Goal: Task Accomplishment & Management: Complete application form

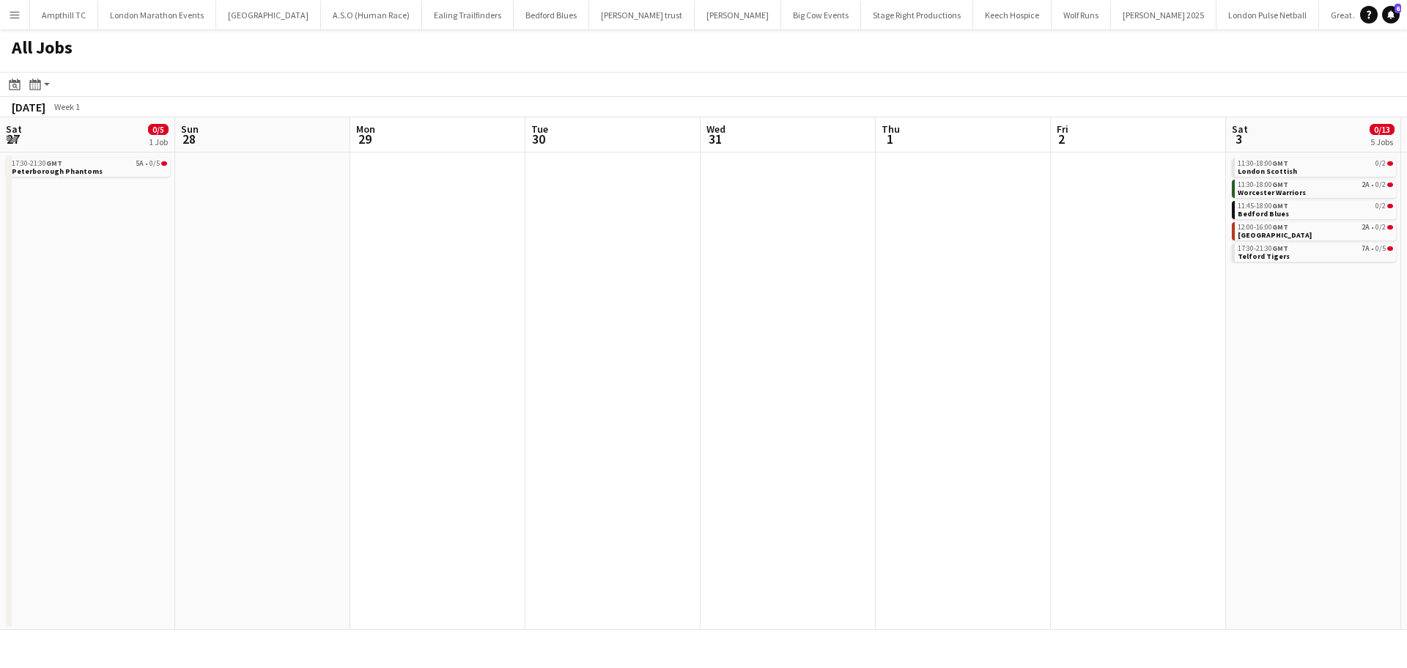
scroll to position [0, 447]
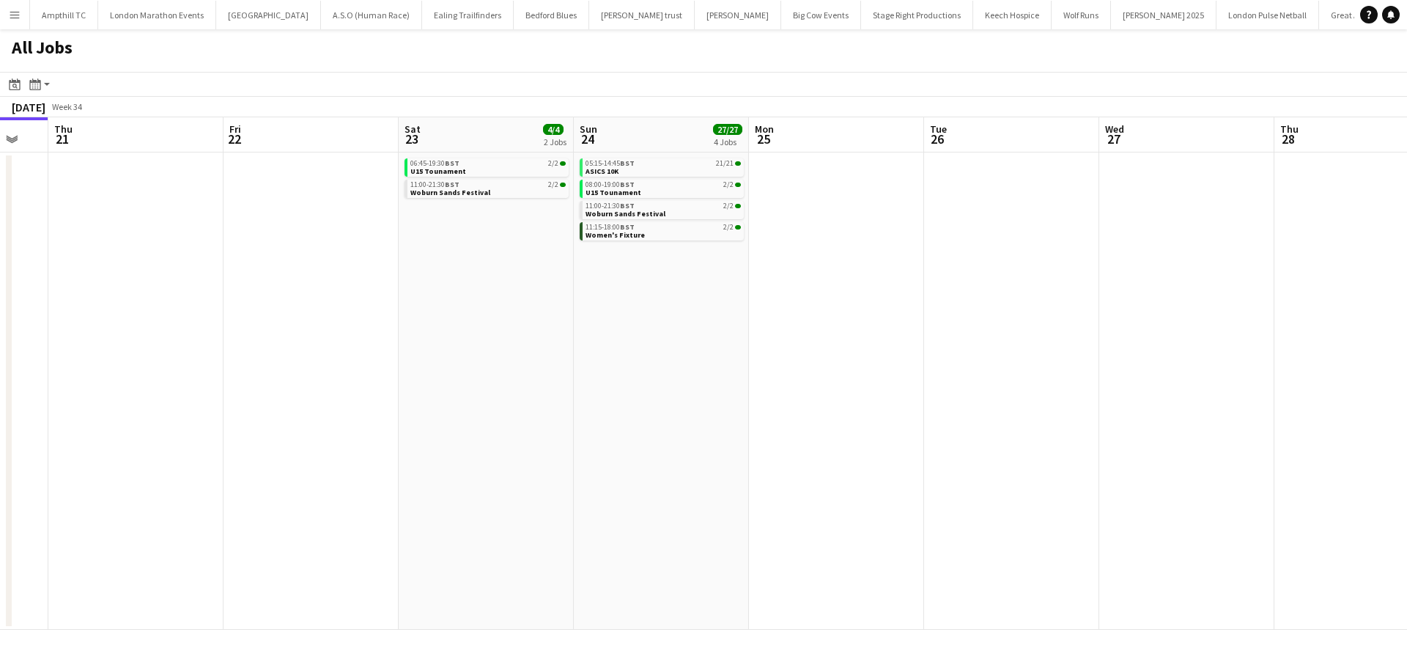
drag, startPoint x: 1041, startPoint y: 307, endPoint x: 509, endPoint y: 316, distance: 531.3
click at [522, 316] on app-calendar-viewport "Sun 17 5/5 3 Jobs Mon 18 Tue 19 Wed 20 Thu 21 Fri 22 Sat 23 4/4 2 Jobs Sun 24 2…" at bounding box center [703, 373] width 1407 height 512
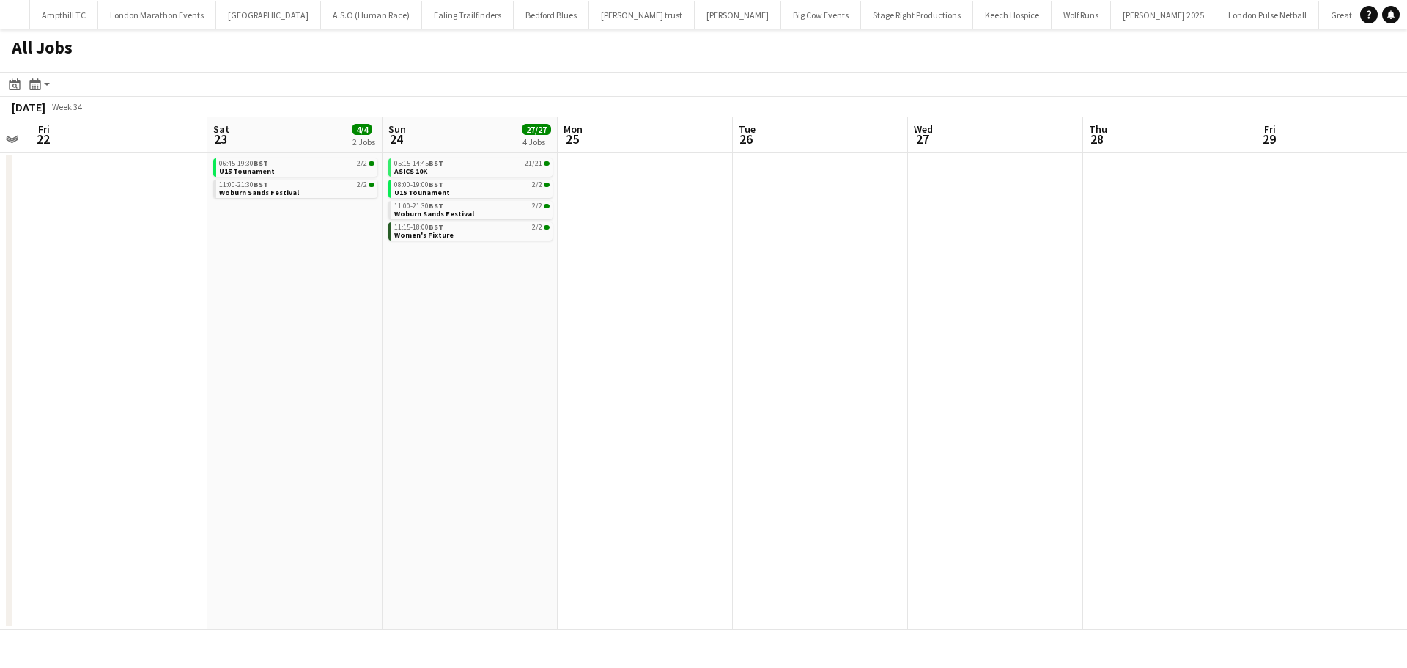
click at [531, 339] on app-all-jobs "All Jobs Date picker AUG 2025 AUG 2025 Monday M Tuesday T Wednesday W Thursday …" at bounding box center [703, 329] width 1407 height 600
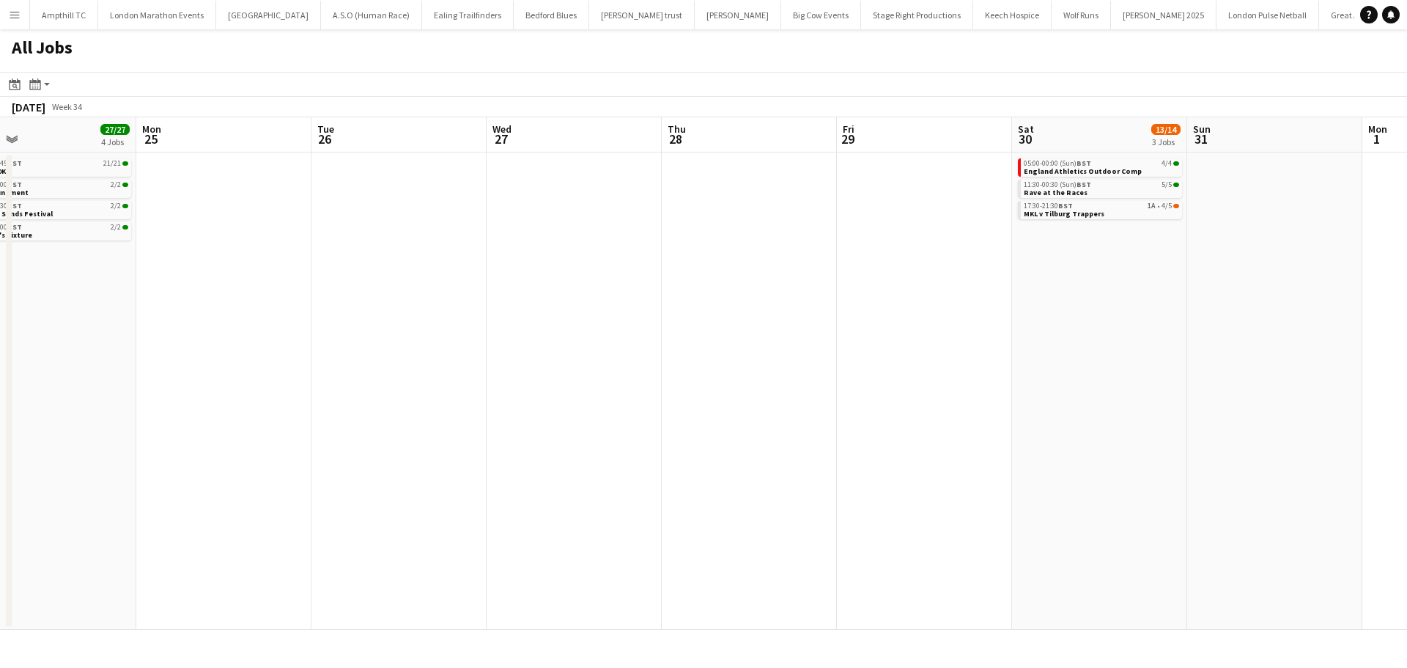
drag, startPoint x: 1133, startPoint y: 278, endPoint x: 1032, endPoint y: 278, distance: 100.4
click at [1032, 278] on app-calendar-viewport "Thu 21 Fri 22 Sat 23 4/4 2 Jobs Sun 24 27/27 4 Jobs Mon 25 Tue 26 Wed 27 Thu 28…" at bounding box center [703, 373] width 1407 height 512
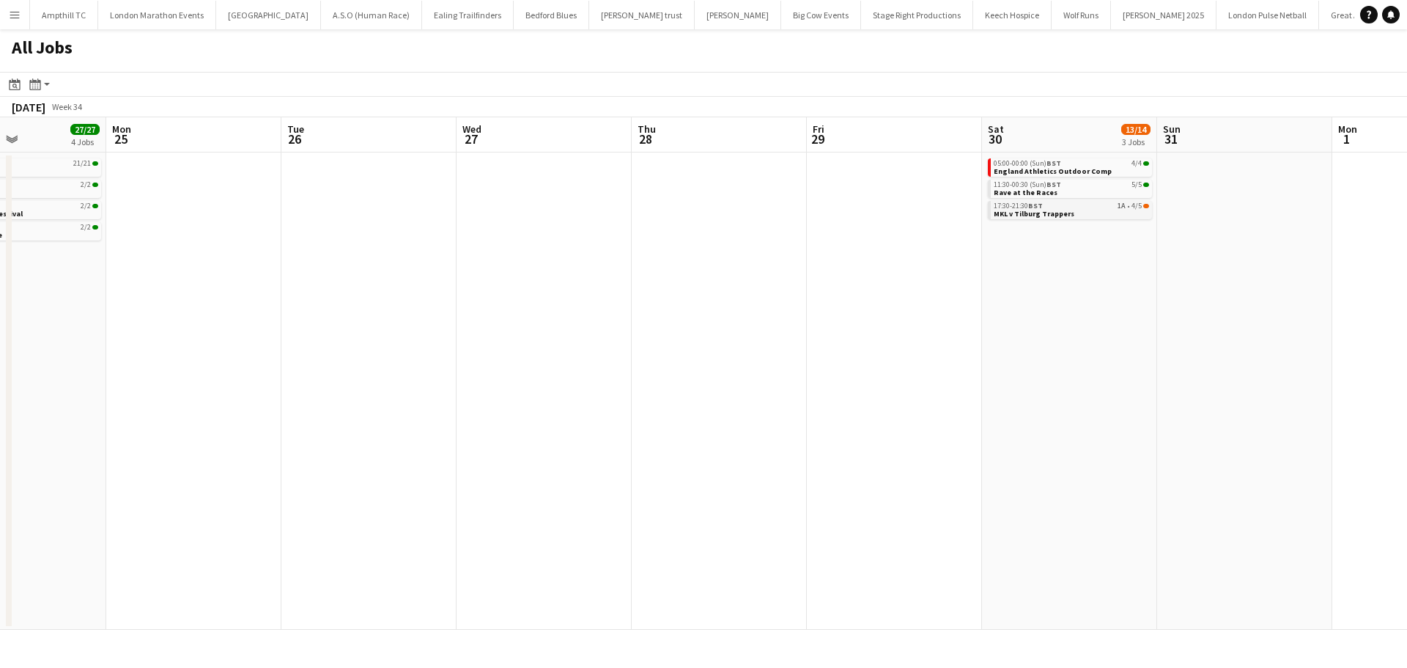
click at [1087, 209] on div "17:30-21:30 BST 1A • 4/5" at bounding box center [1071, 205] width 155 height 7
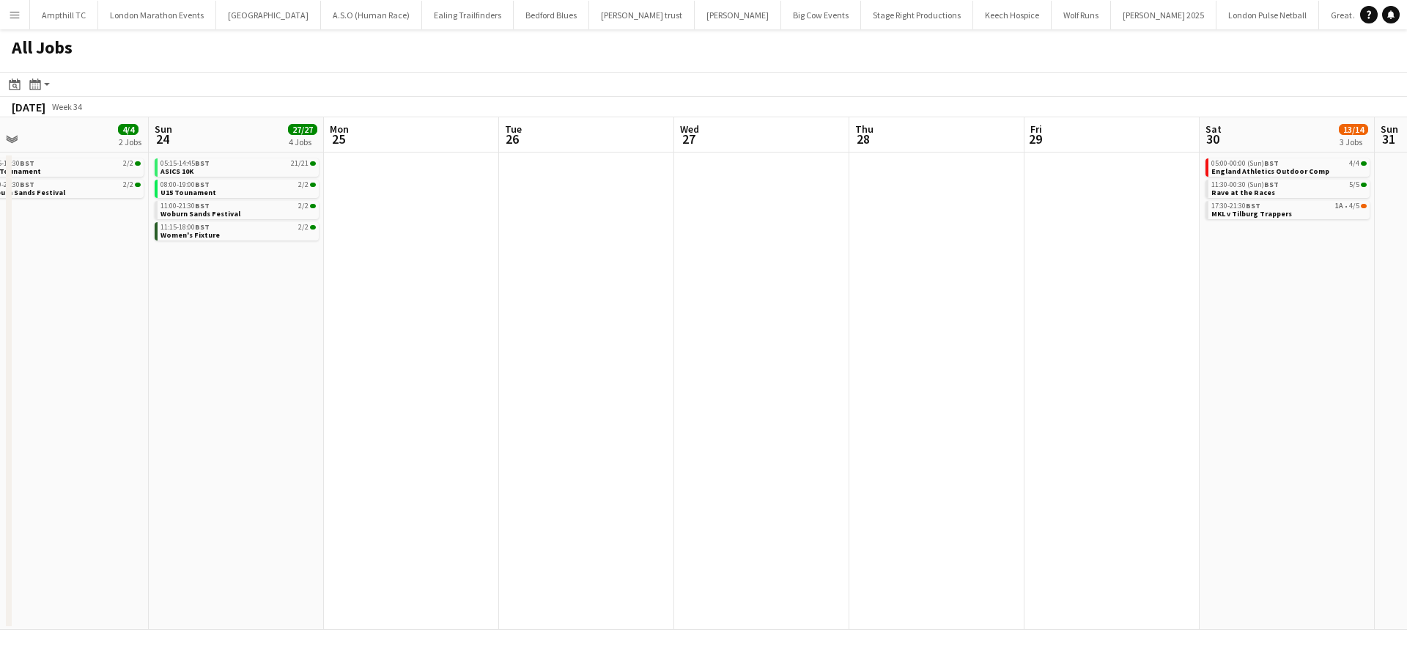
scroll to position [0, 437]
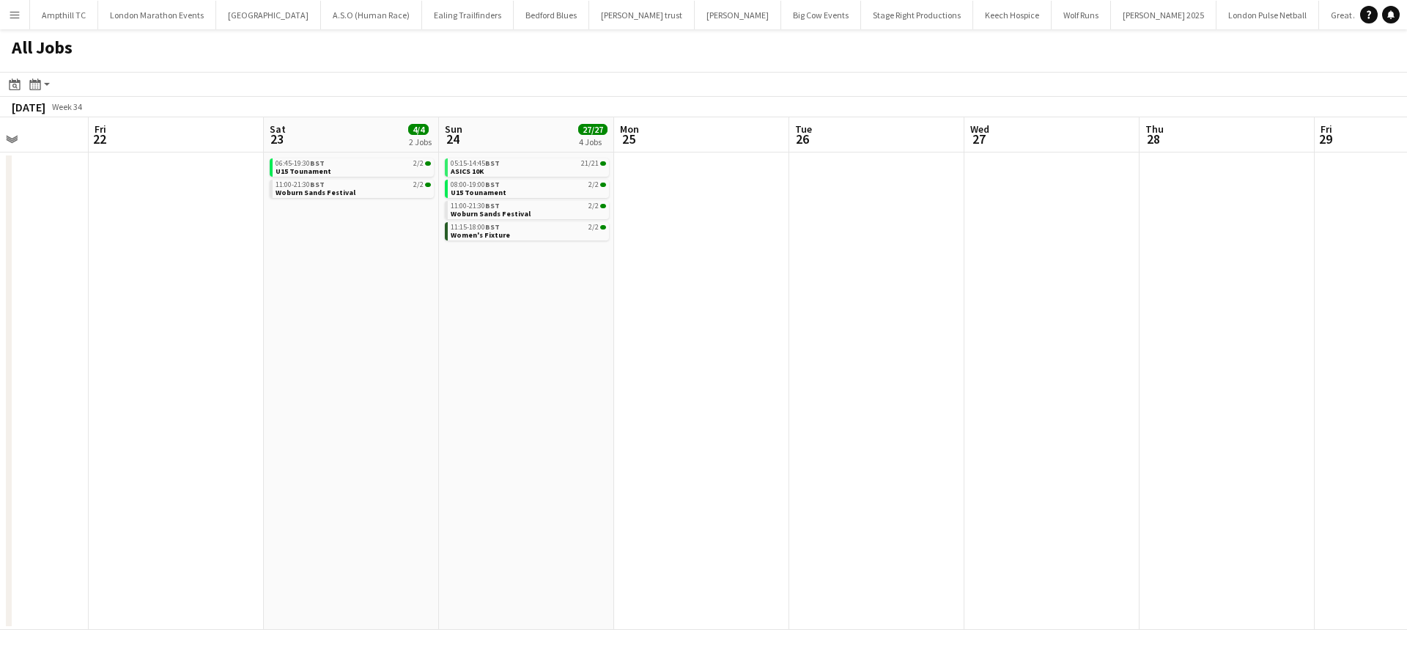
drag, startPoint x: 744, startPoint y: 296, endPoint x: 1017, endPoint y: 281, distance: 273.8
click at [1163, 295] on app-calendar-viewport "Tue 19 Wed 20 Thu 21 Fri 22 Sat 23 4/4 2 Jobs Sun 24 27/27 4 Jobs Mon 25 Tue 26…" at bounding box center [703, 373] width 1407 height 512
click at [11, 17] on app-icon "Menu" at bounding box center [15, 15] width 12 height 12
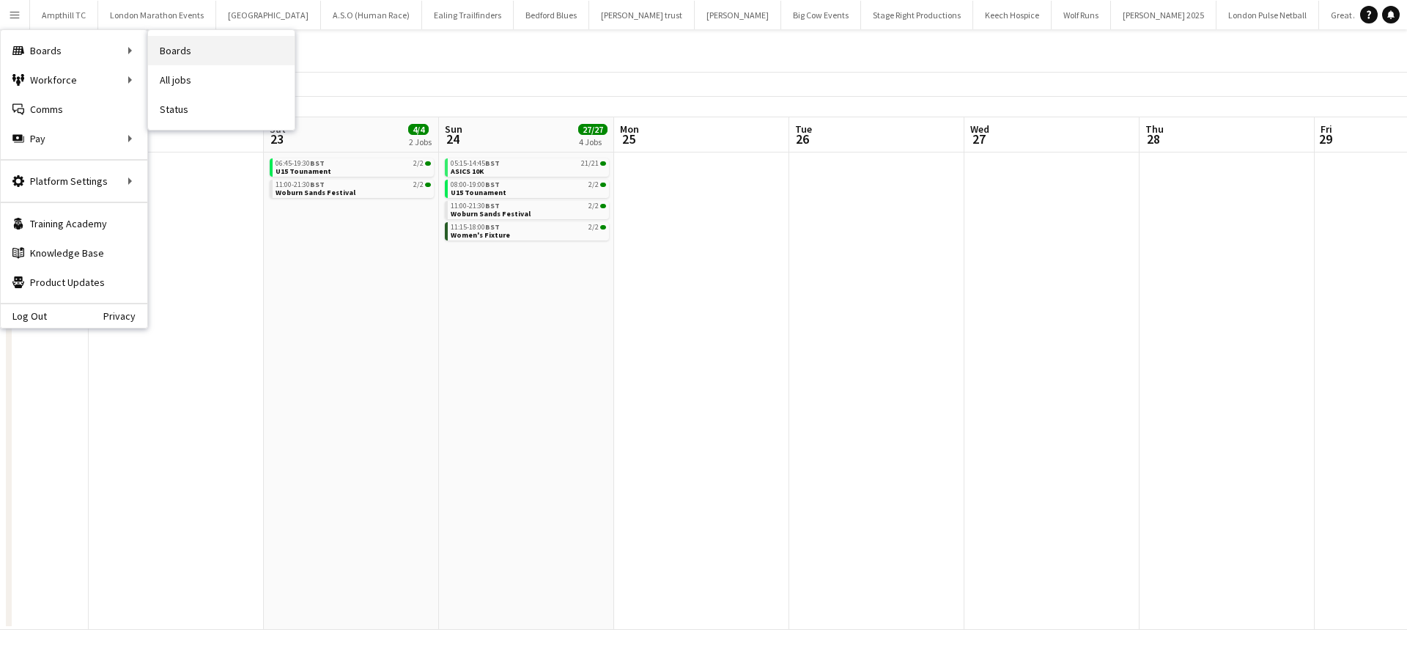
click at [180, 53] on link "Boards" at bounding box center [221, 50] width 147 height 29
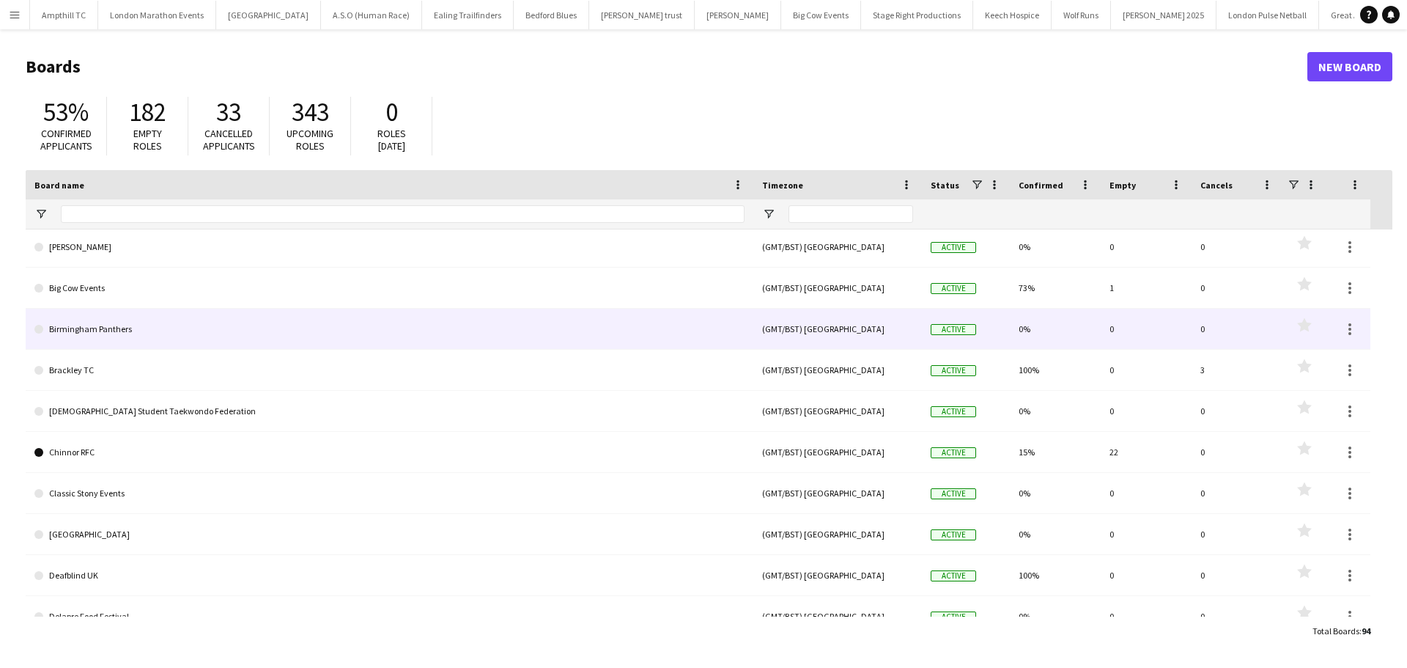
scroll to position [848, 0]
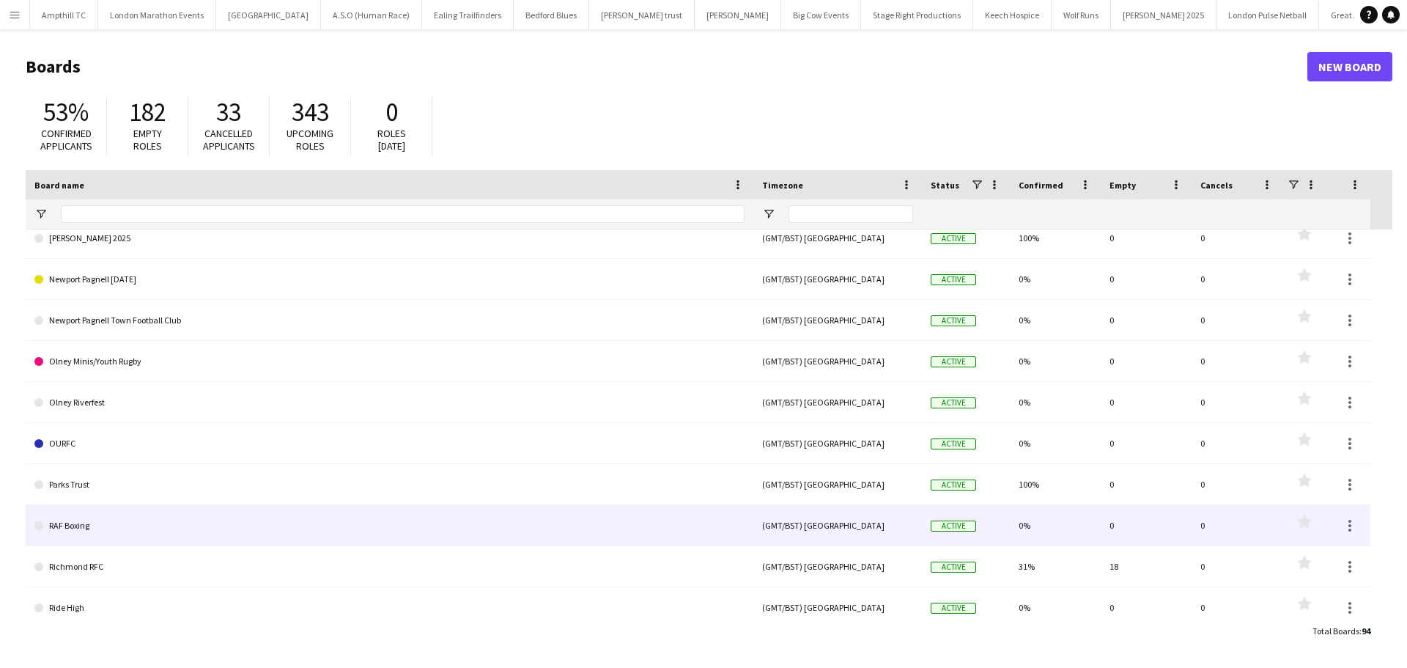
click at [105, 531] on link "RAF Boxing" at bounding box center [389, 525] width 710 height 41
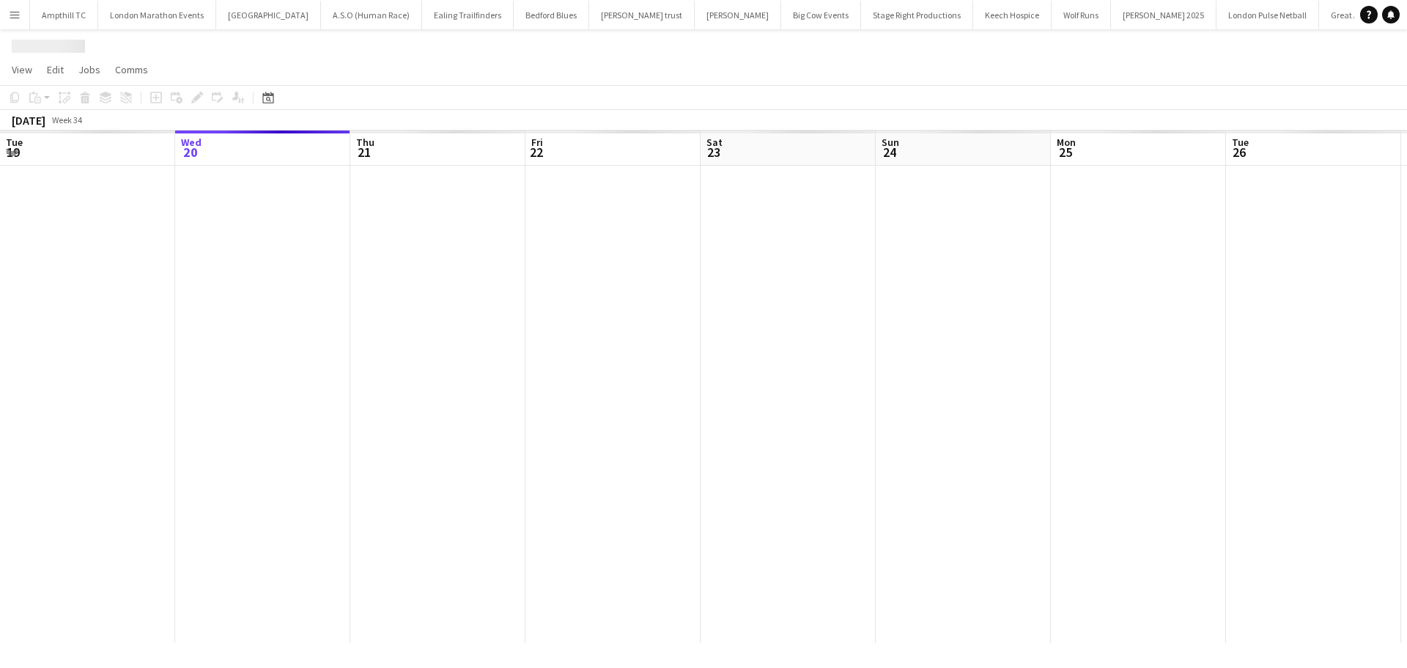
scroll to position [0, 1465]
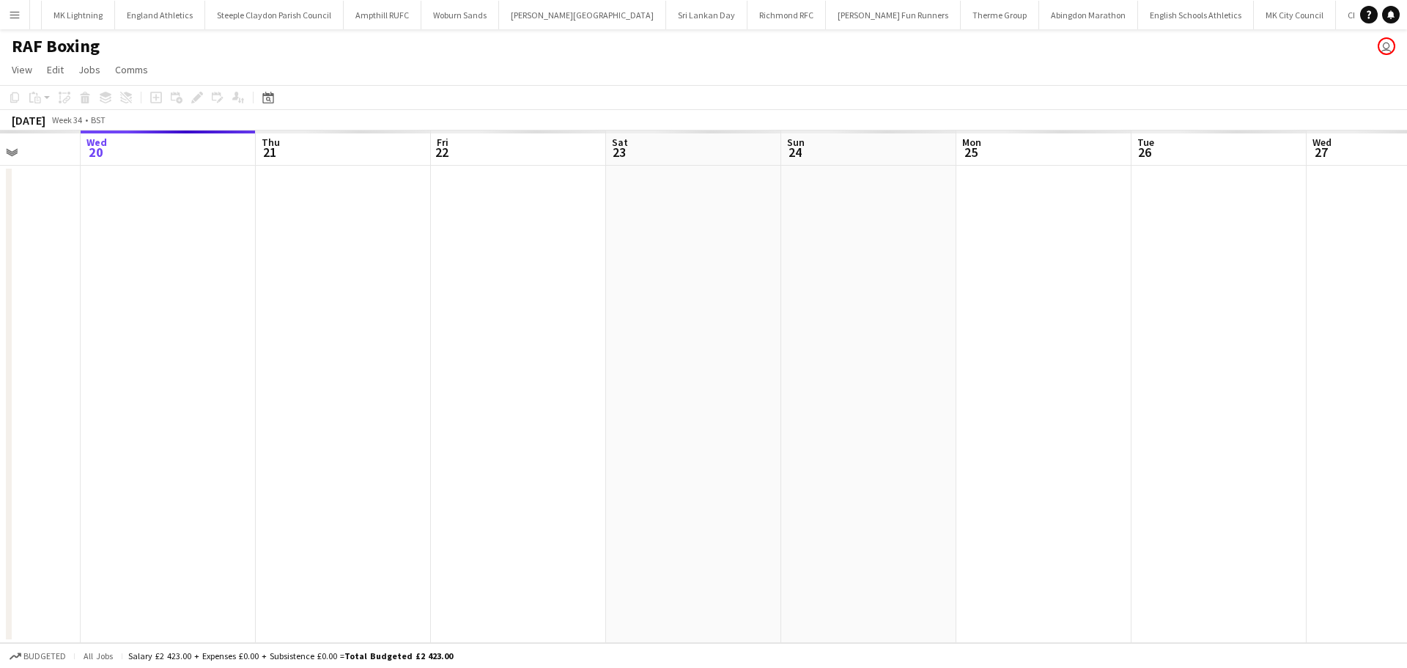
drag, startPoint x: 1078, startPoint y: 298, endPoint x: 491, endPoint y: 364, distance: 590.7
click at [495, 364] on app-calendar-viewport "Sun 17 Mon 18 Tue 19 Wed 20 Thu 21 Fri 22 Sat 23 Sun 24 Mon 25 Tue 26 Wed 27 Th…" at bounding box center [703, 386] width 1407 height 512
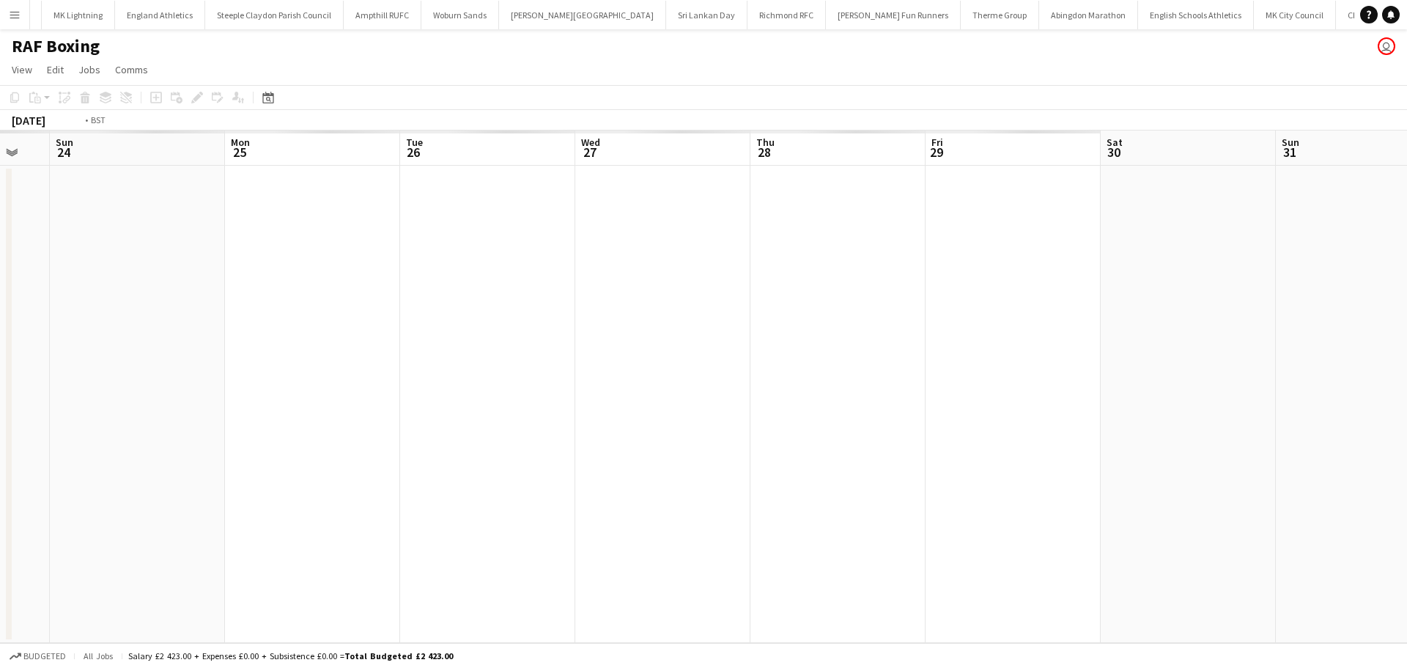
drag, startPoint x: 719, startPoint y: 361, endPoint x: 821, endPoint y: 332, distance: 106.7
click at [447, 361] on app-calendar-viewport "Thu 21 Fri 22 Sat 23 Sun 24 Mon 25 Tue 26 Wed 27 Thu 28 Fri 29 Sat 30 Sun 31 Mo…" at bounding box center [703, 386] width 1407 height 512
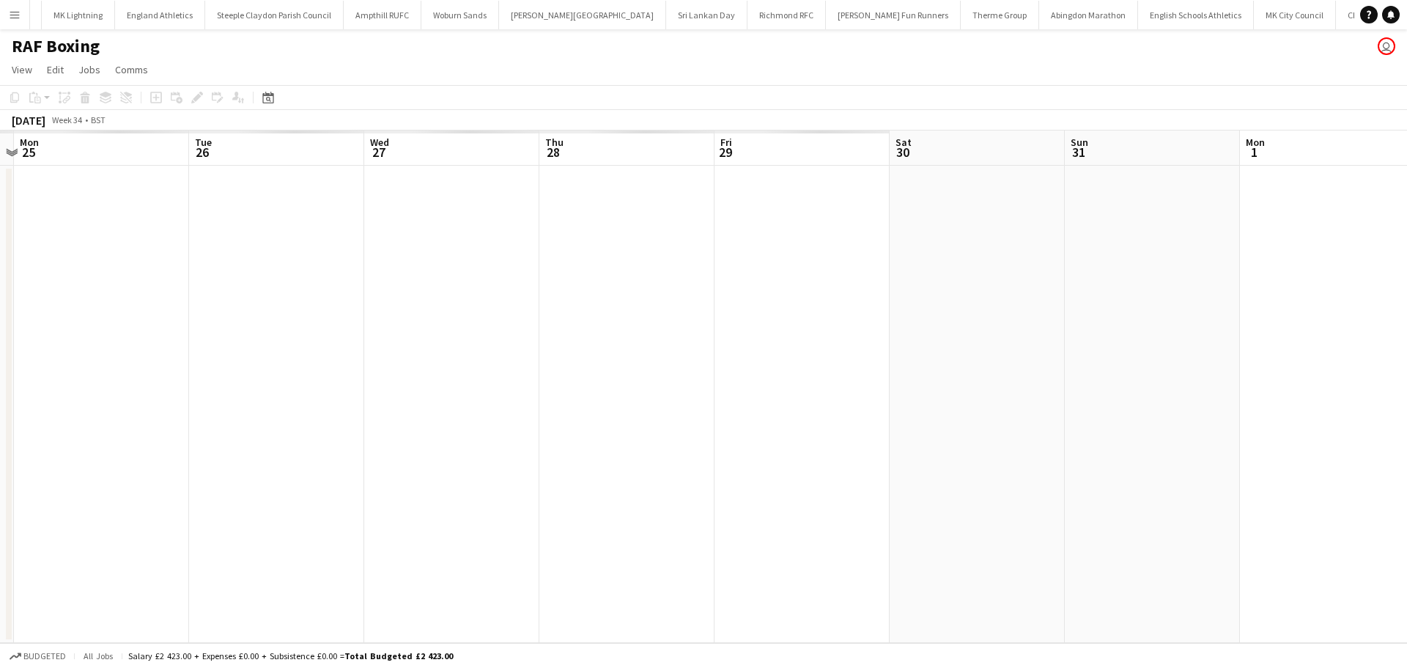
drag, startPoint x: 703, startPoint y: 356, endPoint x: 394, endPoint y: 355, distance: 309.2
click at [391, 358] on app-calendar-viewport "Fri 22 Sat 23 Sun 24 Mon 25 Tue 26 Wed 27 Thu 28 Fri 29 Sat 30 Sun 31 Mon 1 Tue…" at bounding box center [703, 386] width 1407 height 512
drag, startPoint x: 830, startPoint y: 325, endPoint x: 347, endPoint y: 346, distance: 483.4
click at [329, 350] on app-calendar-viewport "Wed 27 Thu 28 Fri 29 Sat 30 Sun 31 Mon 1 Tue 2 Wed 3 Thu 4 Fri 5 Sat 6 Sun 7 Mo…" at bounding box center [703, 386] width 1407 height 512
drag, startPoint x: 838, startPoint y: 339, endPoint x: 514, endPoint y: 345, distance: 323.9
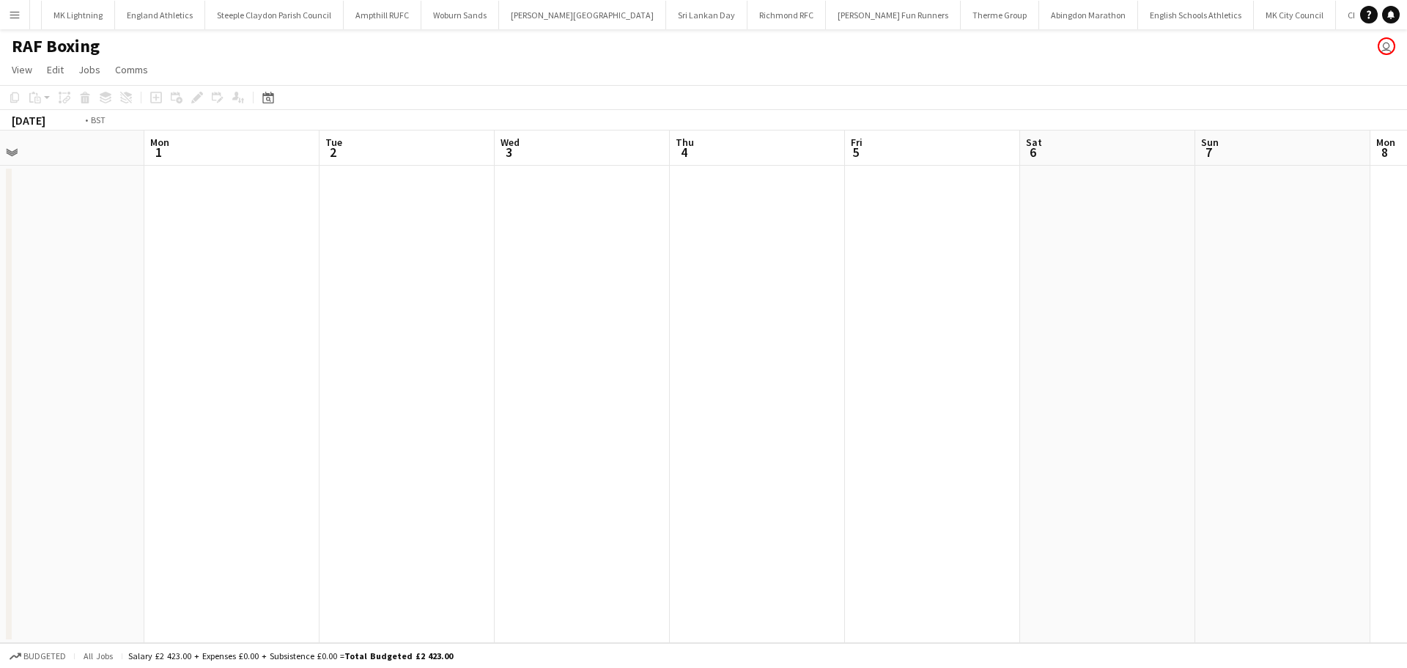
click at [514, 345] on app-calendar-viewport "Thu 28 Fri 29 Sat 30 Sun 31 Mon 1 Tue 2 Wed 3 Thu 4 Fri 5 Sat 6 Sun 7 Mon 8 Tue…" at bounding box center [703, 386] width 1407 height 512
drag, startPoint x: 1104, startPoint y: 279, endPoint x: 492, endPoint y: 278, distance: 611.9
click at [418, 291] on app-calendar-viewport "Sat 30 Sun 31 Mon 1 Tue 2 Wed 3 Thu 4 Fri 5 Sat 6 Sun 7 Mon 8 Tue 9 Wed 10 Thu …" at bounding box center [703, 386] width 1407 height 512
drag, startPoint x: 1083, startPoint y: 276, endPoint x: 574, endPoint y: 276, distance: 509.3
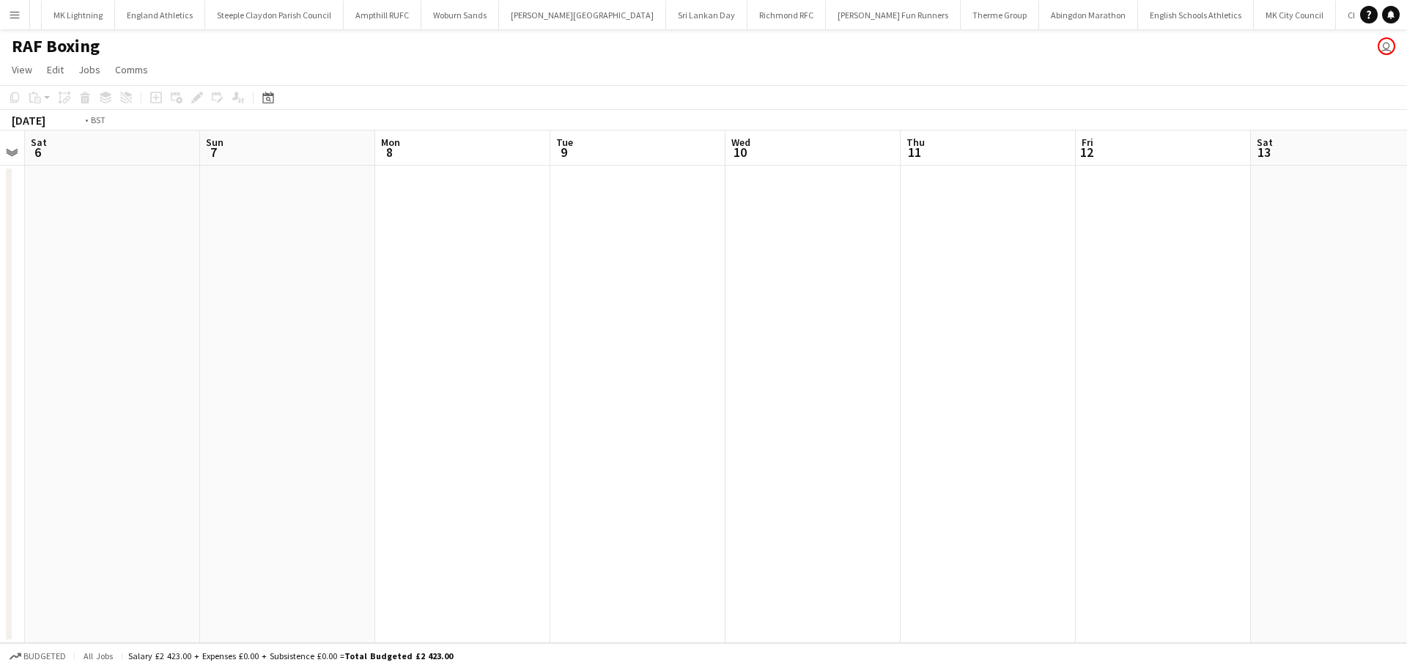
click at [525, 292] on app-calendar-viewport "Wed 3 Thu 4 Fri 5 Sat 6 Sun 7 Mon 8 Tue 9 Wed 10 Thu 11 Fri 12 Sat 13 Sun 14 Mo…" at bounding box center [703, 386] width 1407 height 512
drag, startPoint x: 1112, startPoint y: 274, endPoint x: 731, endPoint y: 267, distance: 381.9
click at [478, 280] on app-calendar-viewport "Mon 8 Tue 9 Wed 10 Thu 11 Fri 12 Sat 13 Sun 14 Mon 15 Tue 16 Wed 17 Thu 18 Fri …" at bounding box center [703, 386] width 1407 height 512
click at [1136, 199] on app-date-cell at bounding box center [1173, 404] width 175 height 477
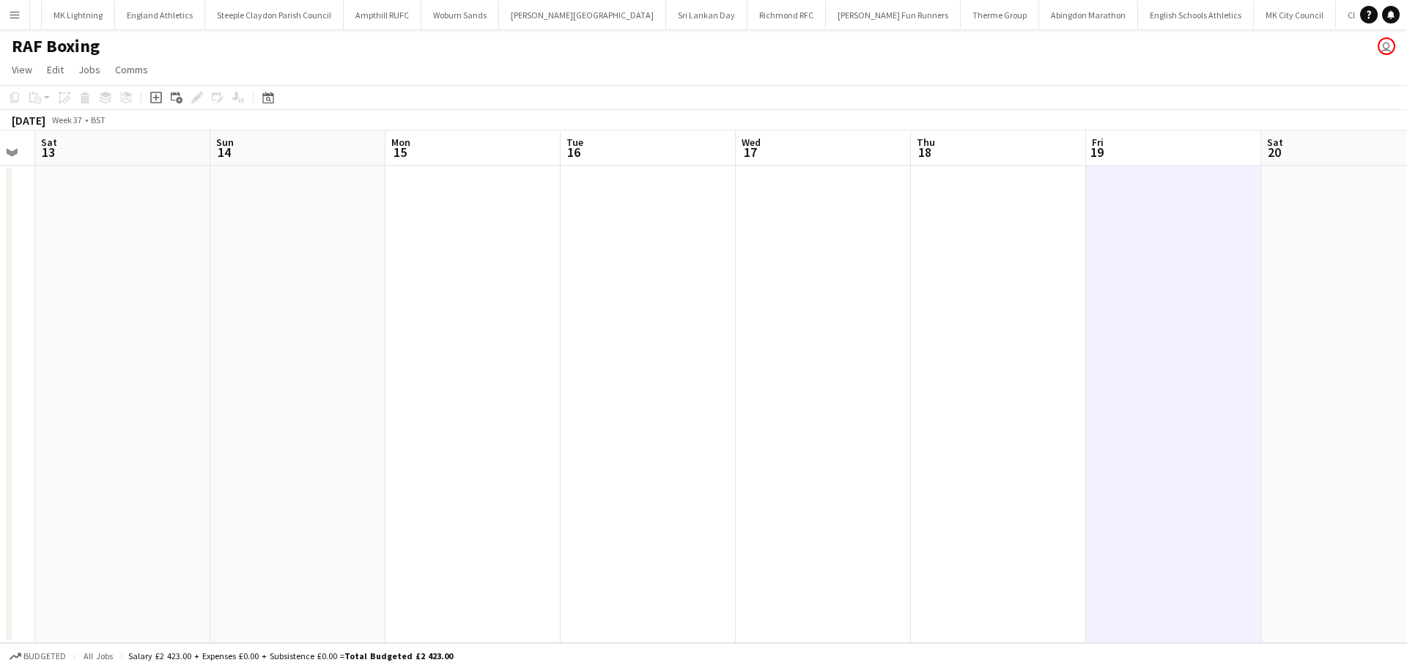
drag, startPoint x: 156, startPoint y: 92, endPoint x: 243, endPoint y: 93, distance: 86.5
click at [156, 93] on icon "Add job" at bounding box center [156, 98] width 12 height 12
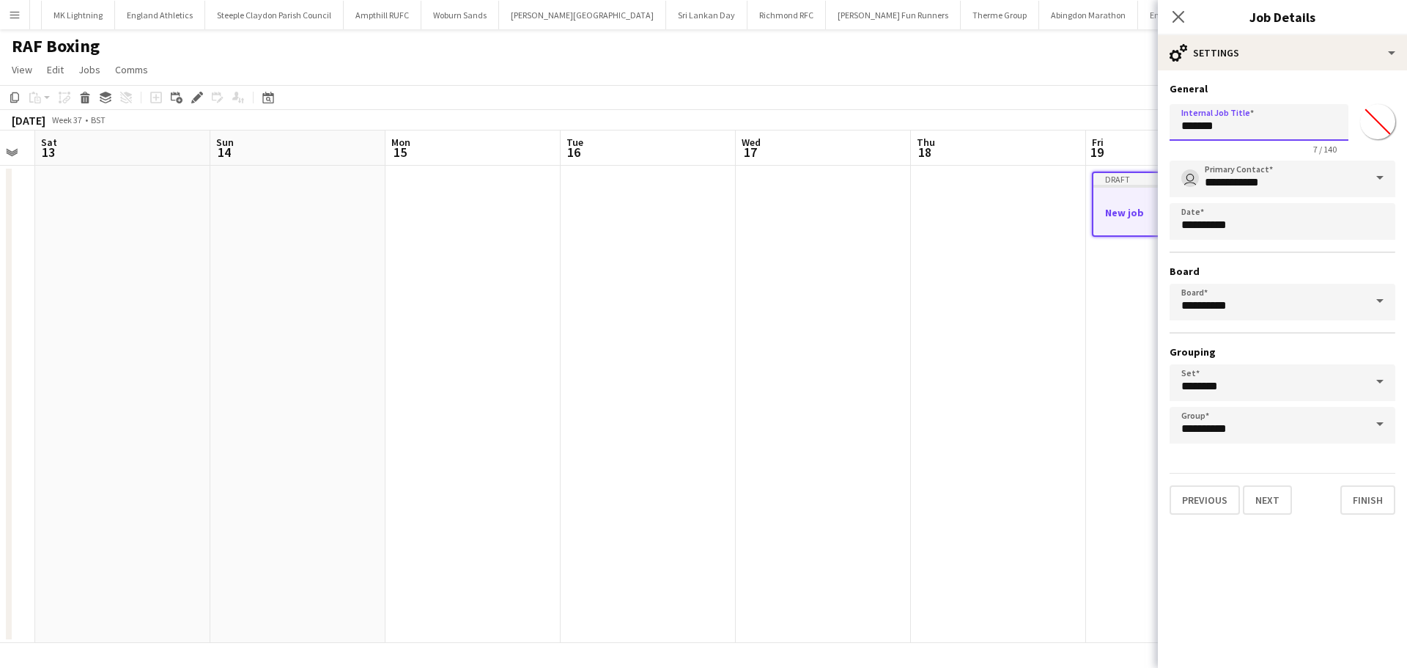
drag, startPoint x: 1205, startPoint y: 132, endPoint x: 1161, endPoint y: 134, distance: 44.8
click at [1163, 134] on form "**********" at bounding box center [1282, 298] width 249 height 432
type input "**********"
click at [1284, 494] on button "Next" at bounding box center [1267, 499] width 49 height 29
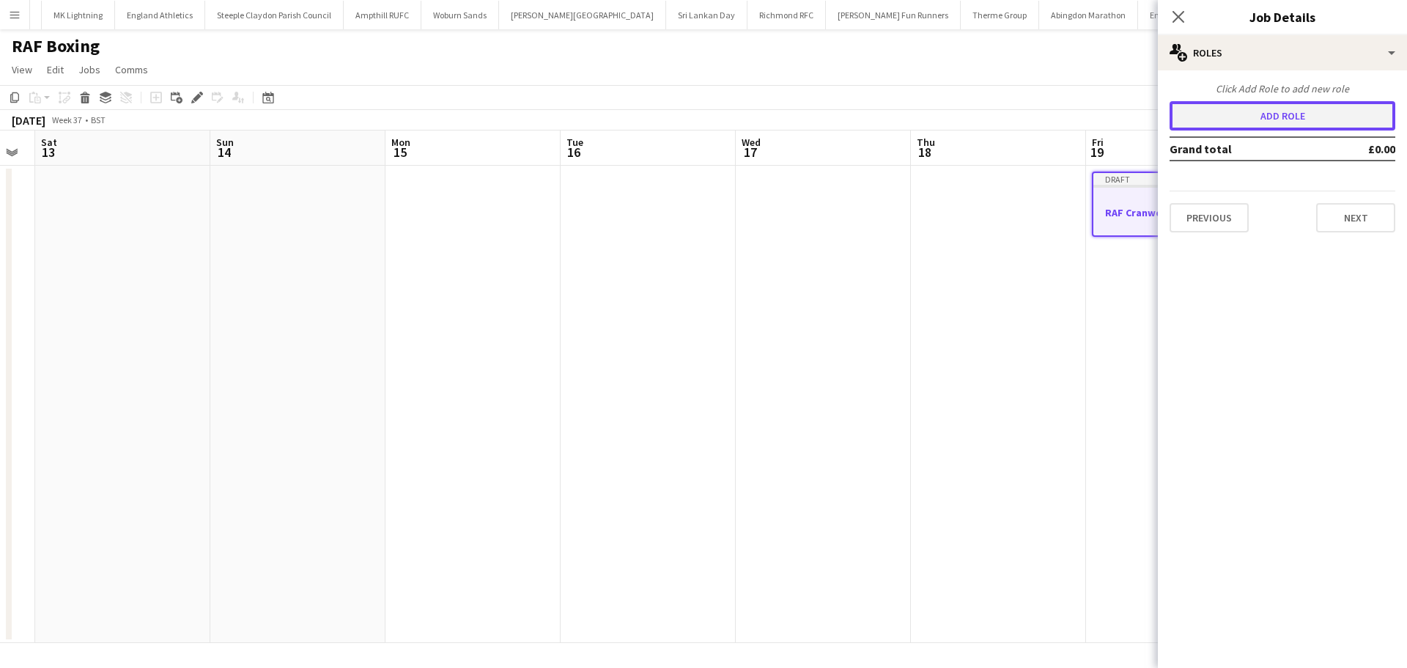
click at [1295, 119] on button "Add role" at bounding box center [1283, 115] width 226 height 29
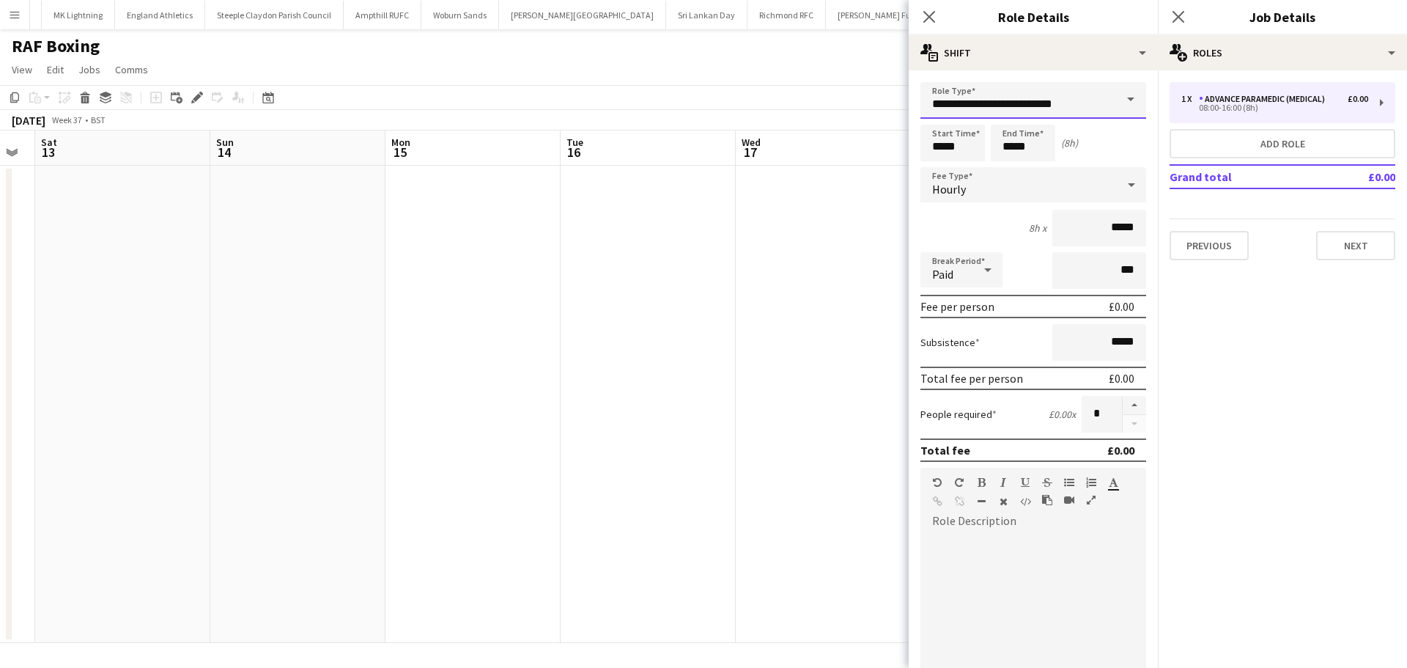
click at [1040, 109] on input "**********" at bounding box center [1033, 100] width 226 height 37
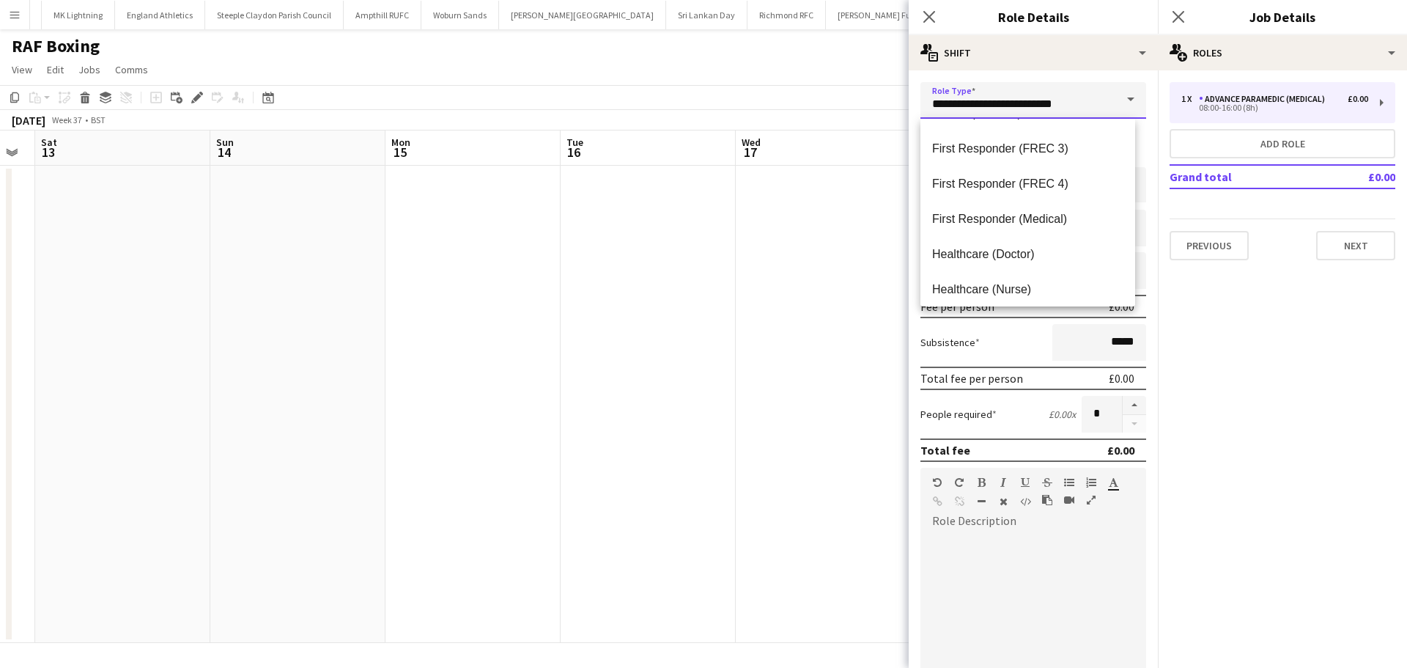
scroll to position [492, 0]
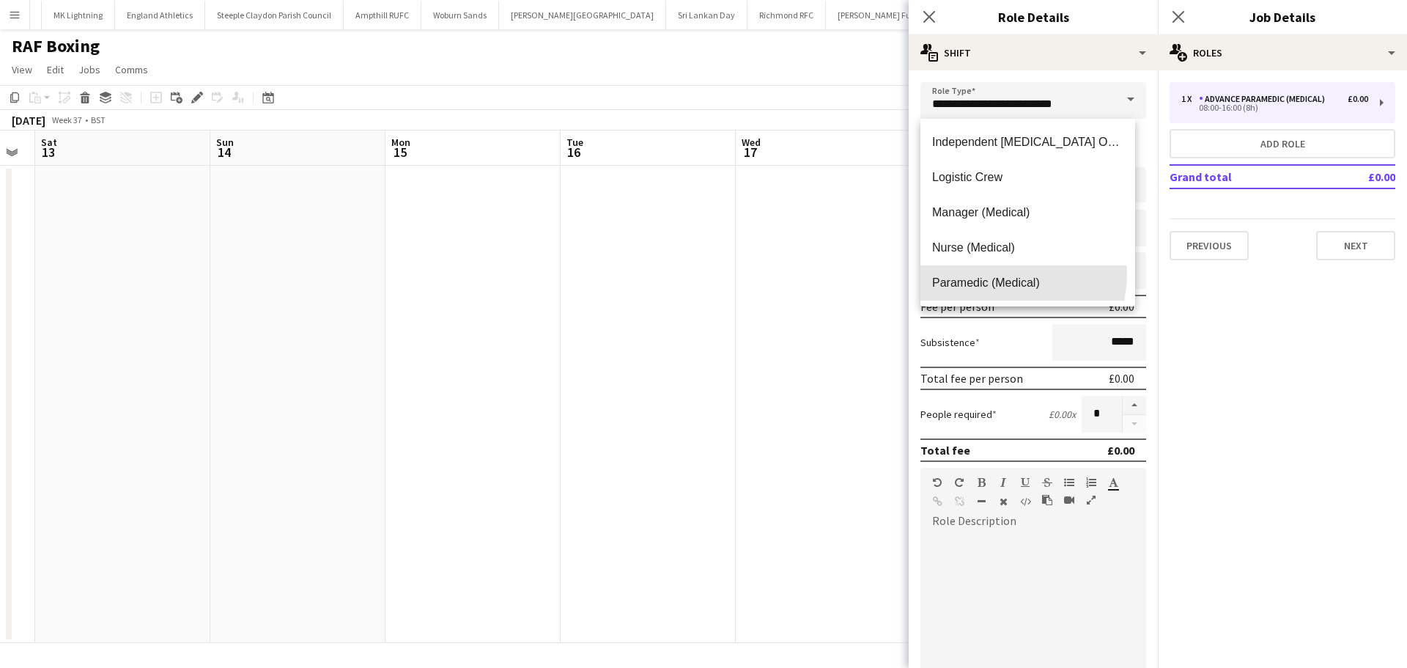
click at [1005, 275] on mat-option "Paramedic (Medical)" at bounding box center [1027, 282] width 215 height 35
type input "**********"
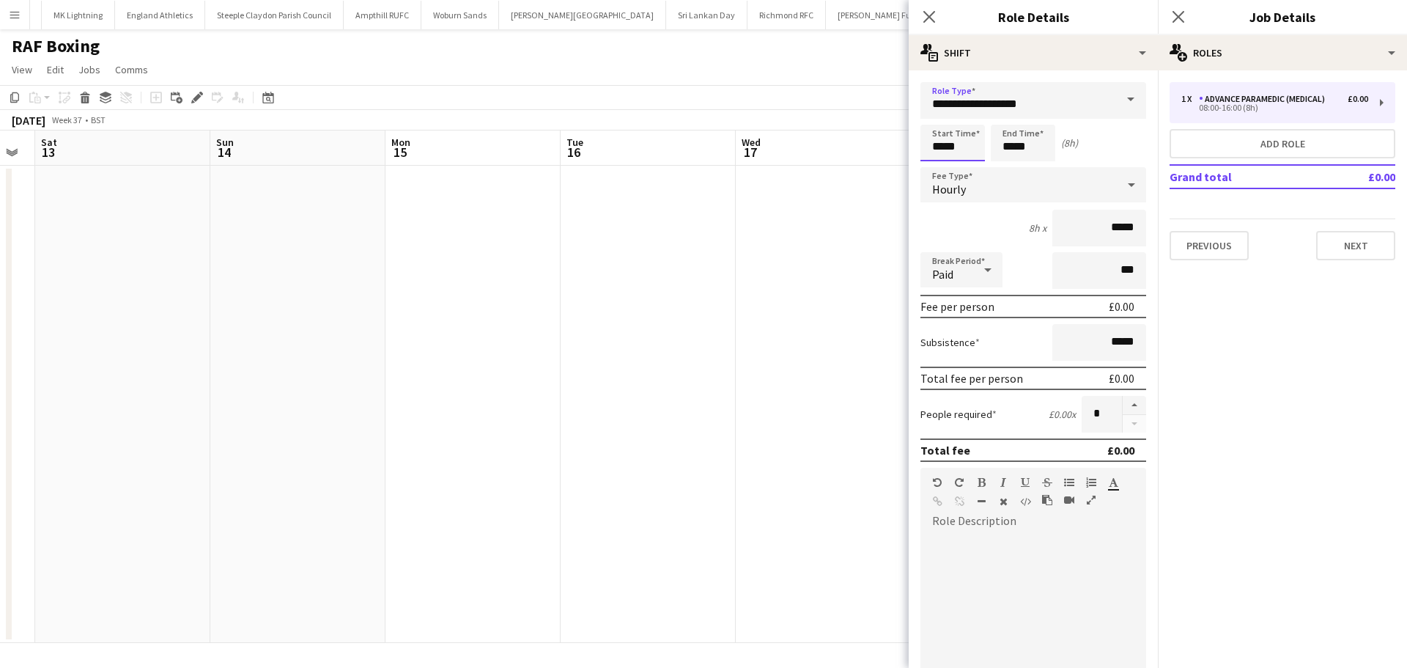
click at [962, 148] on input "*****" at bounding box center [952, 143] width 64 height 37
click at [937, 171] on div at bounding box center [937, 168] width 29 height 15
click at [937, 118] on div at bounding box center [937, 117] width 29 height 15
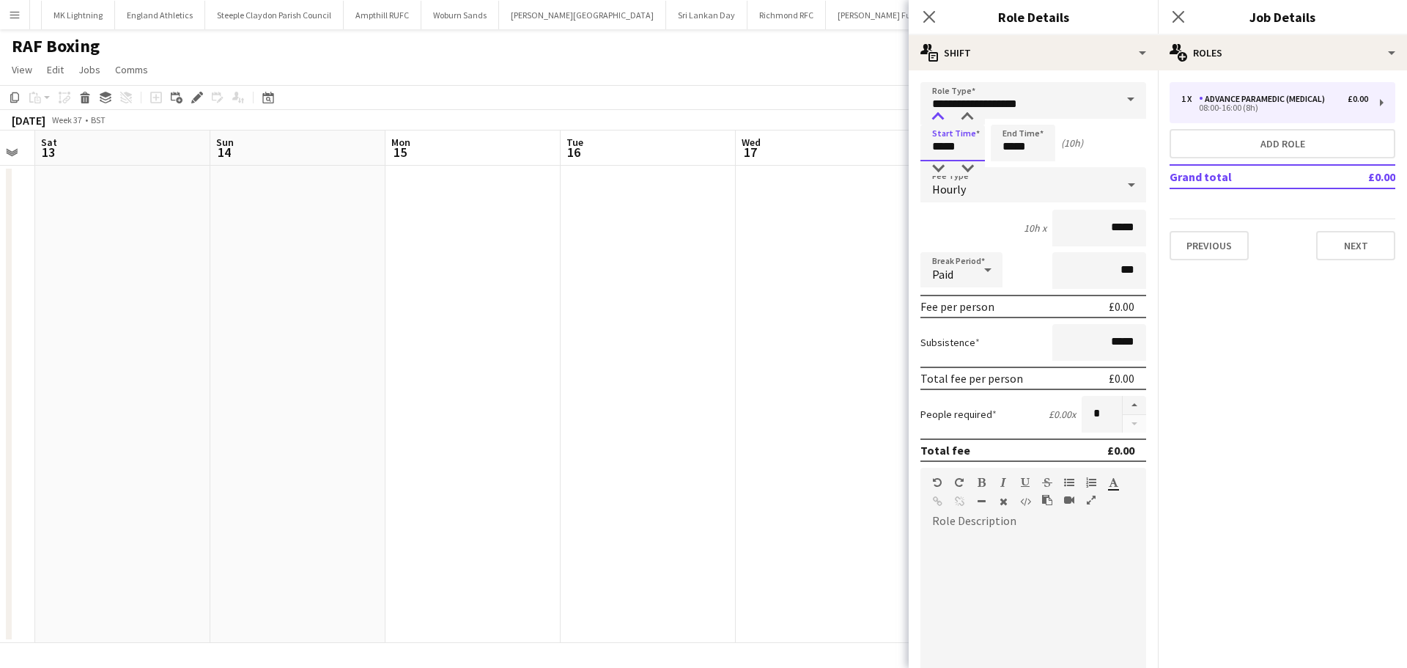
click at [937, 118] on div at bounding box center [937, 117] width 29 height 15
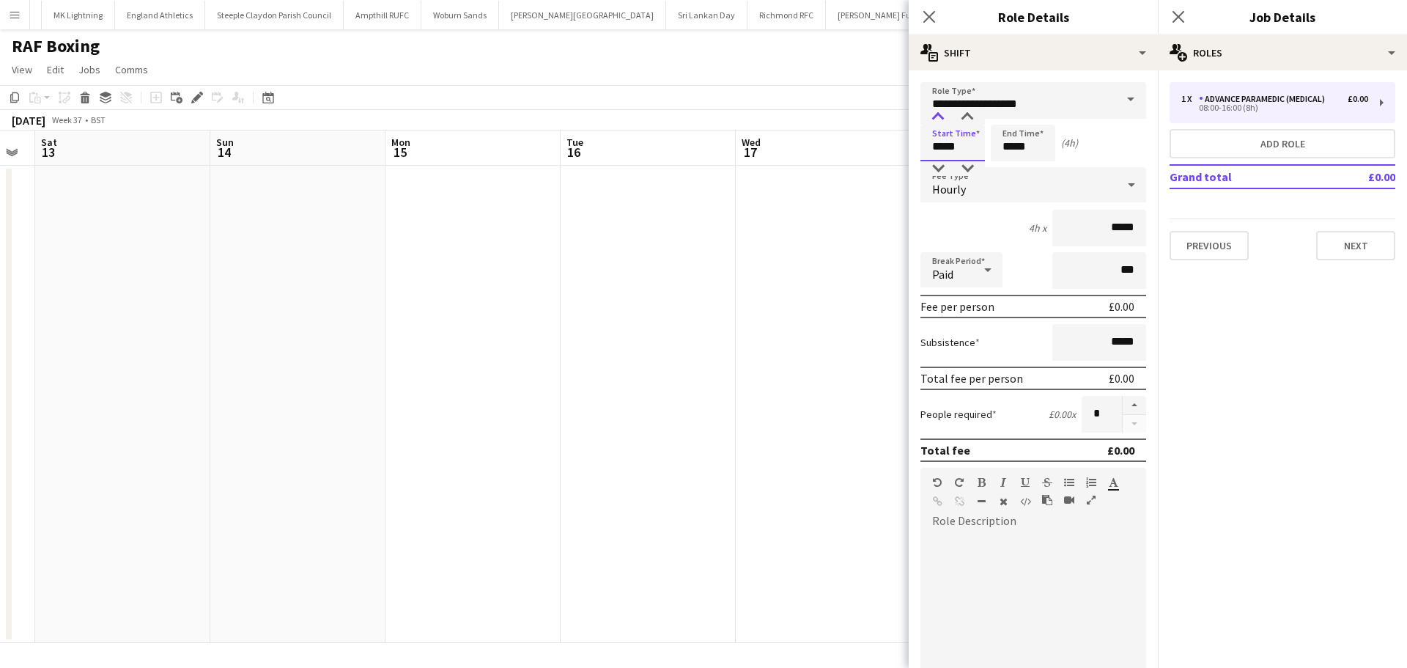
click at [937, 118] on div at bounding box center [937, 117] width 29 height 15
click at [937, 117] on div at bounding box center [937, 117] width 29 height 15
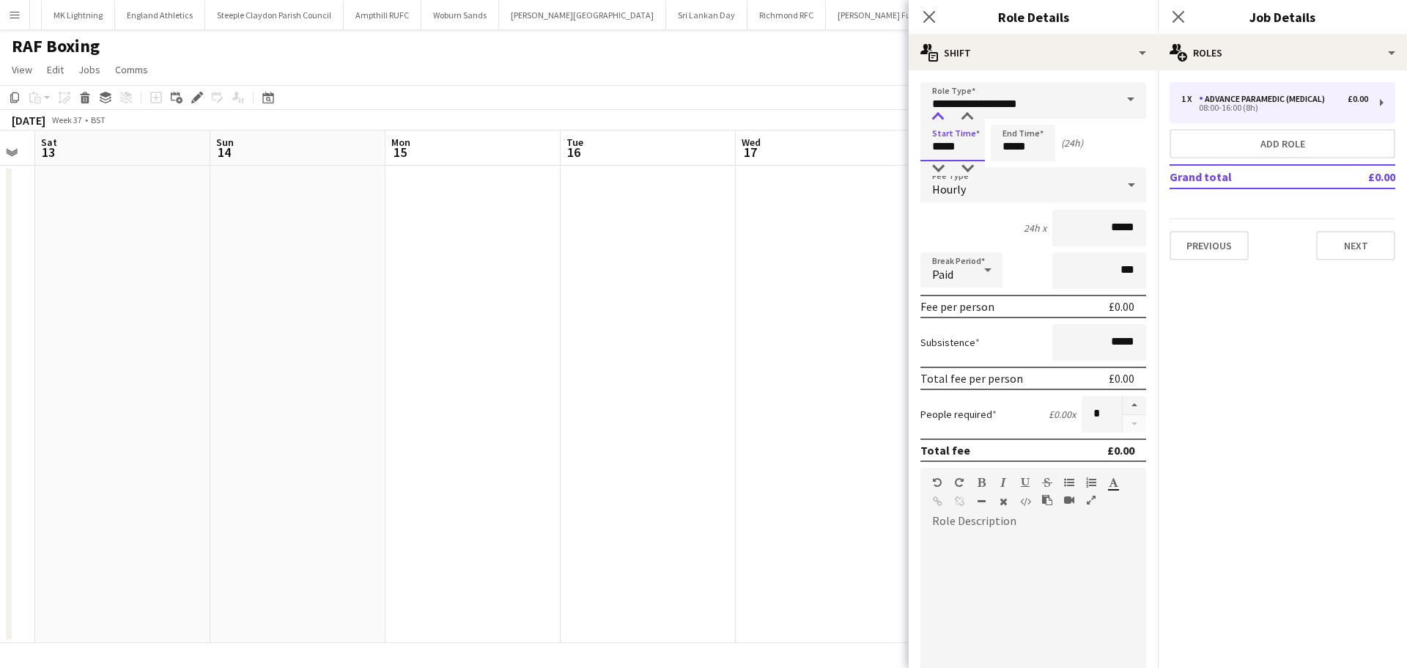
click at [937, 117] on div at bounding box center [937, 117] width 29 height 15
type input "*****"
click at [960, 117] on div at bounding box center [967, 117] width 29 height 15
click at [1038, 130] on input "*****" at bounding box center [1023, 143] width 64 height 37
click at [1000, 117] on div at bounding box center [1008, 117] width 29 height 15
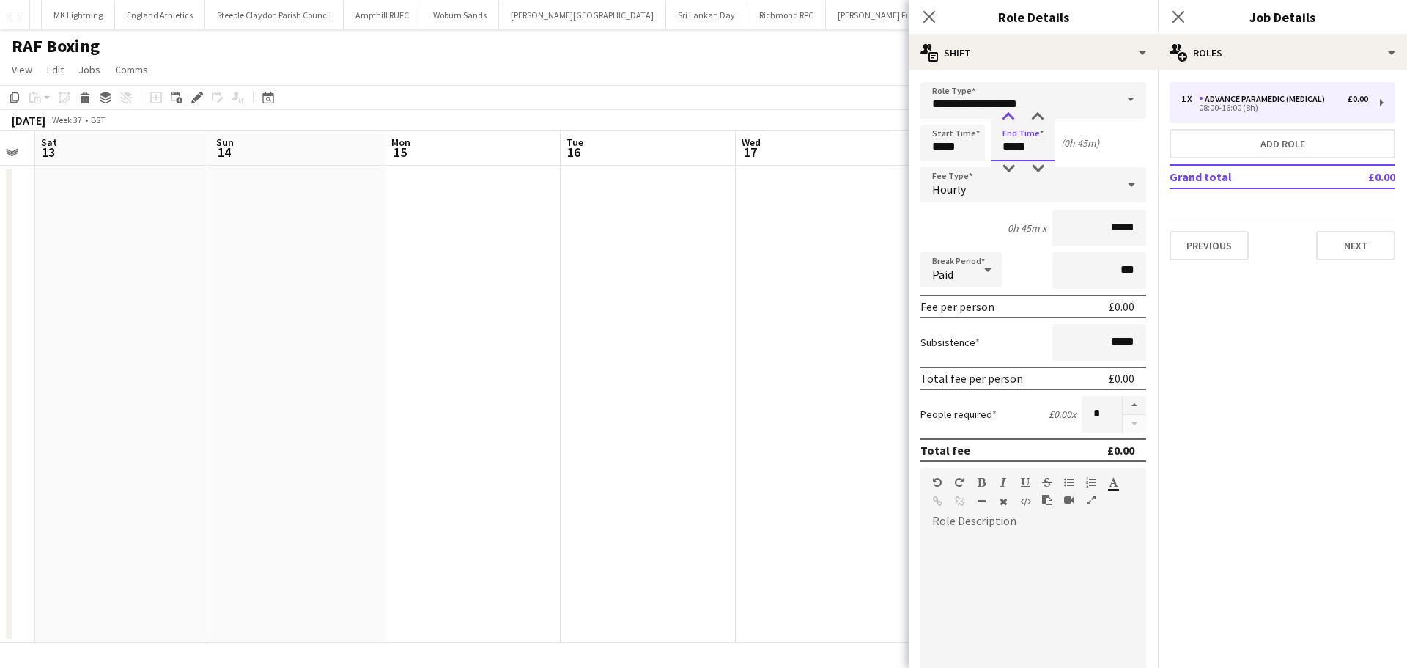
click at [1000, 117] on div at bounding box center [1008, 117] width 29 height 15
click at [1005, 117] on div at bounding box center [1008, 117] width 29 height 15
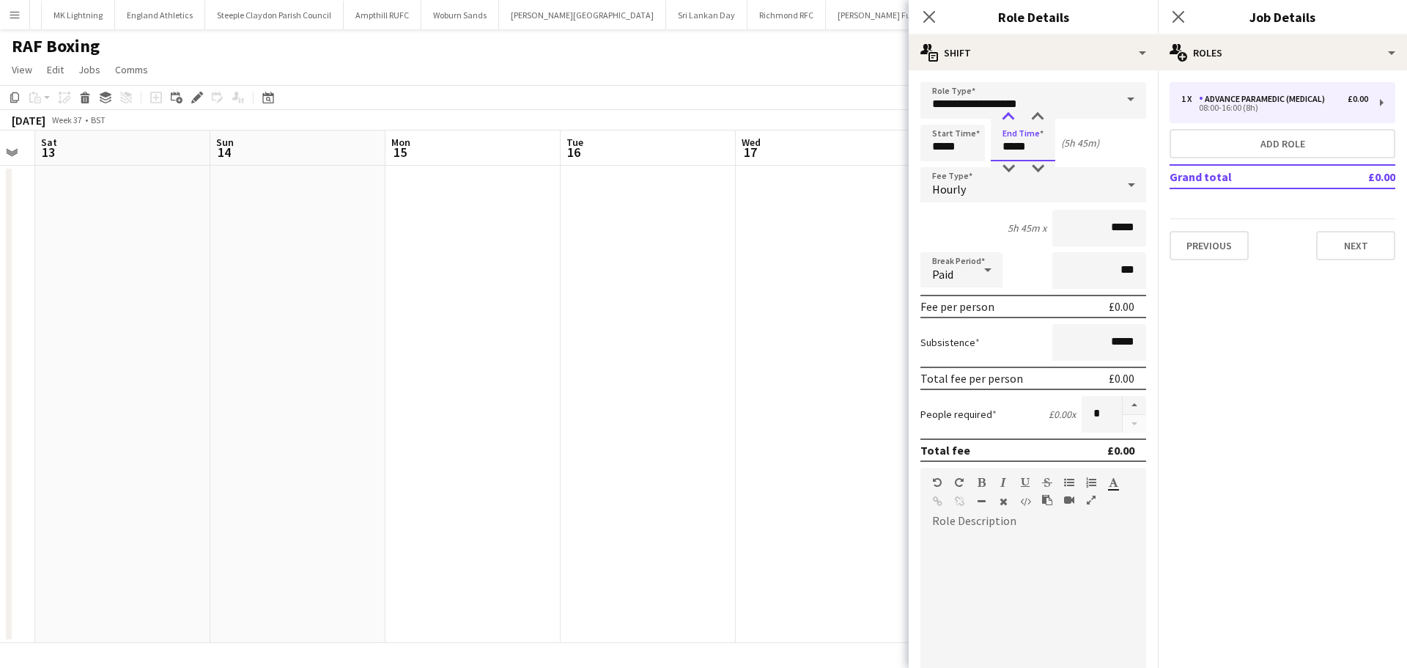
click at [1005, 117] on div at bounding box center [1008, 117] width 29 height 15
click at [1008, 117] on div at bounding box center [1008, 117] width 29 height 15
type input "*****"
click at [1008, 117] on div at bounding box center [1008, 117] width 29 height 15
click at [972, 272] on div "Paid" at bounding box center [946, 269] width 53 height 35
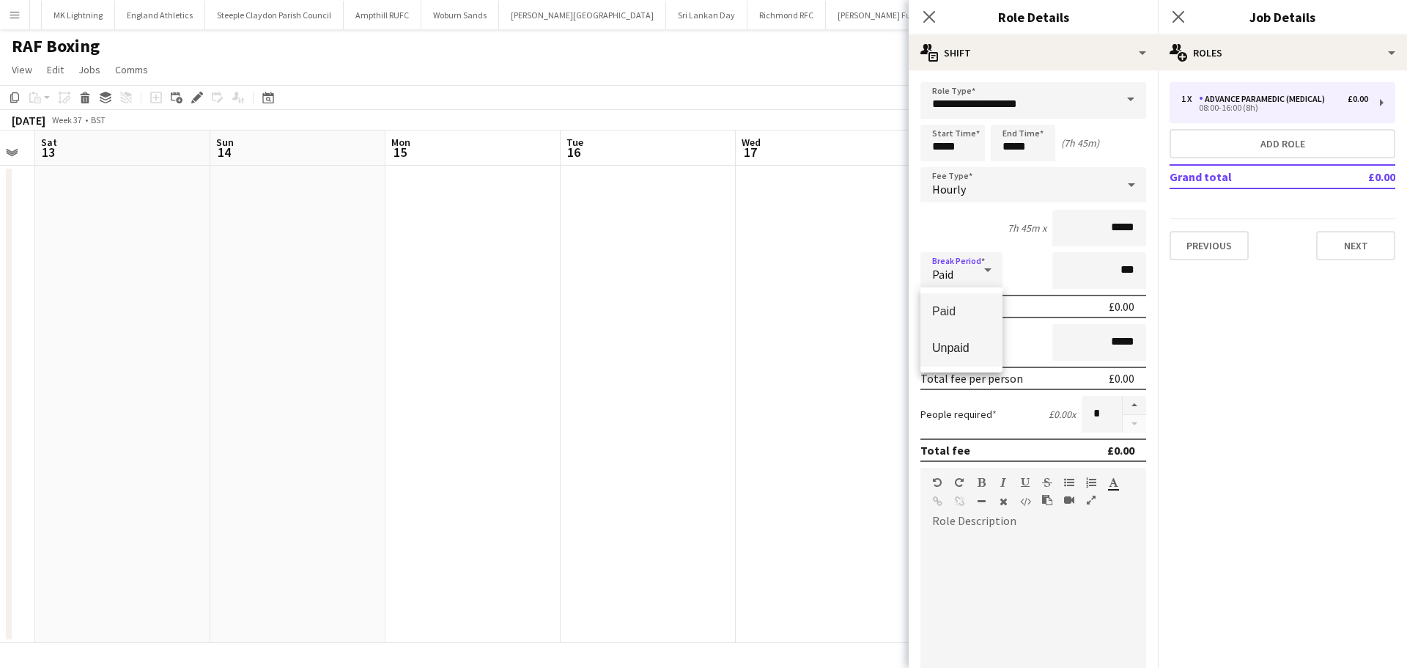
click at [974, 348] on span "Unpaid" at bounding box center [961, 348] width 59 height 14
click at [982, 541] on div at bounding box center [1033, 621] width 226 height 176
paste div
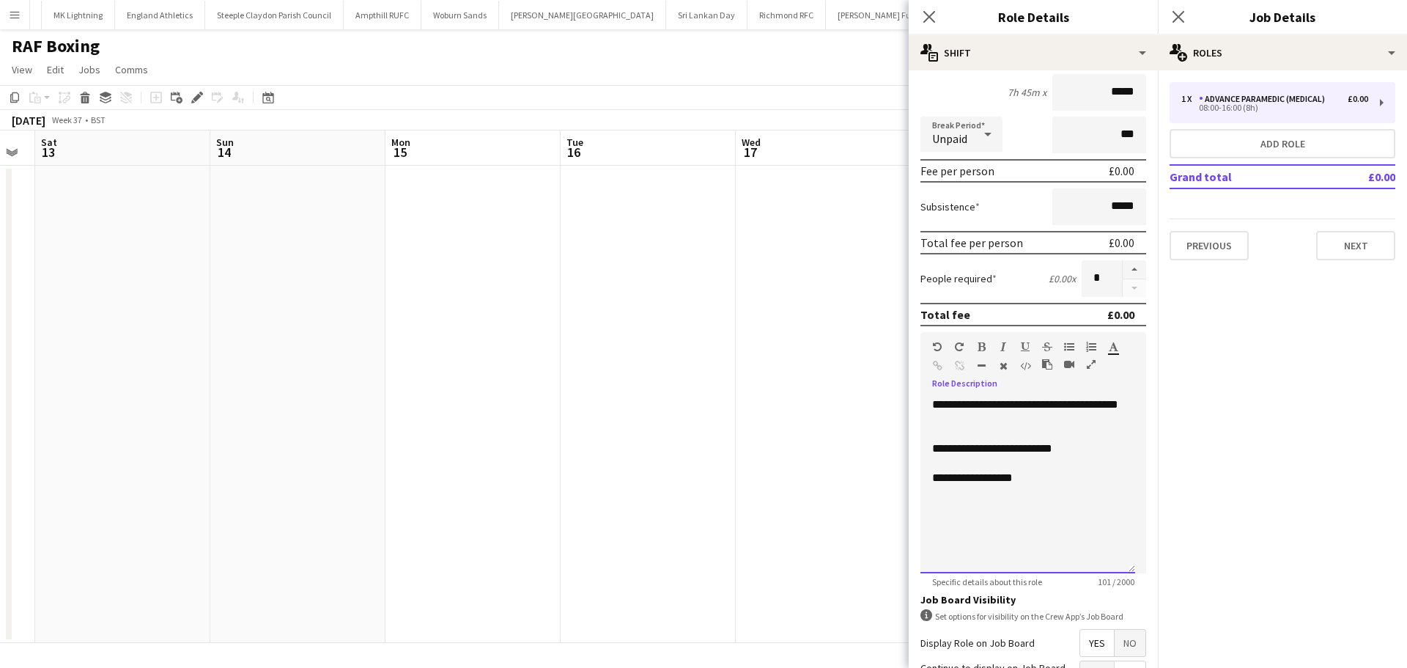
scroll to position [147, 0]
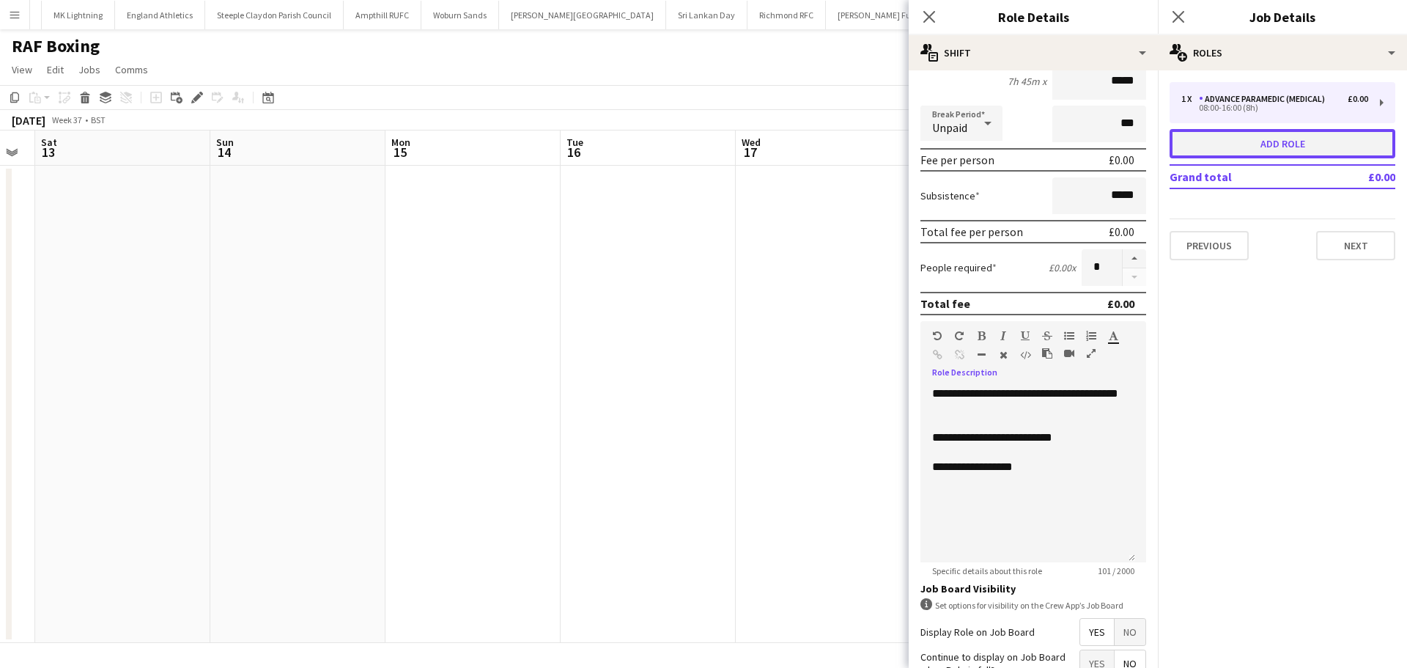
click at [1306, 141] on button "Add role" at bounding box center [1283, 143] width 226 height 29
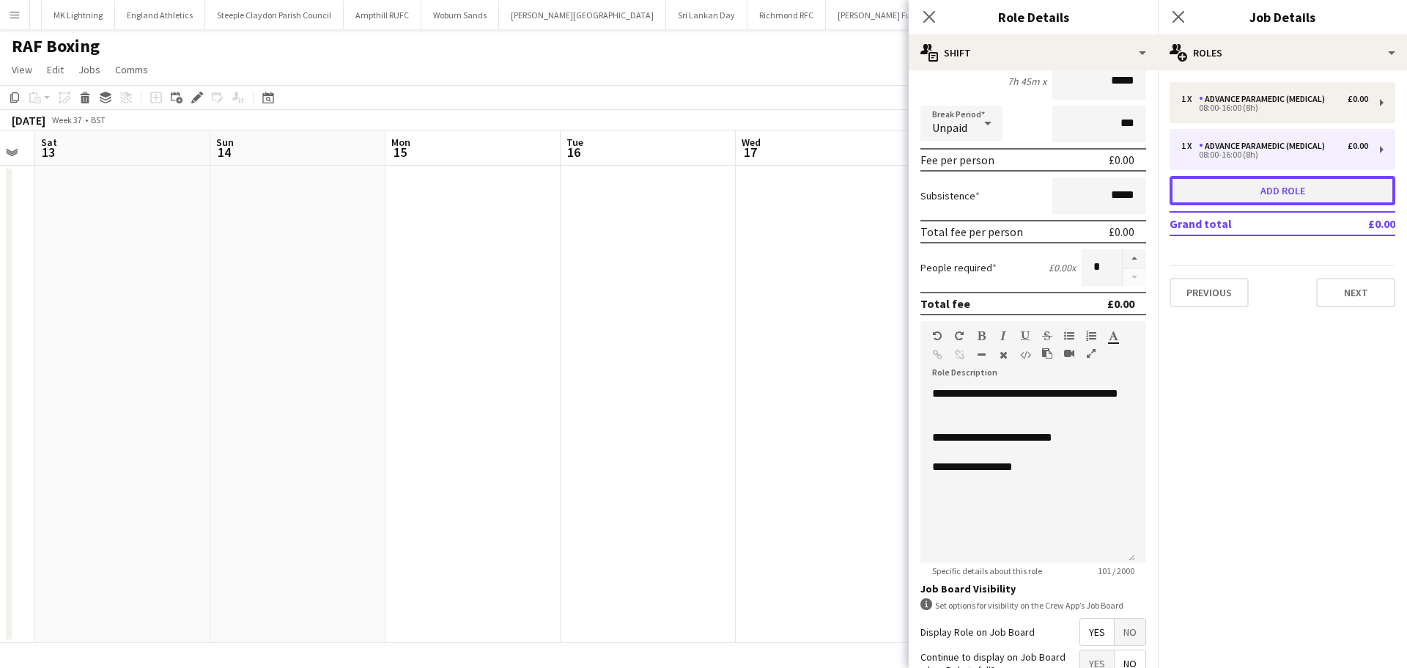
type input "**********"
type input "*****"
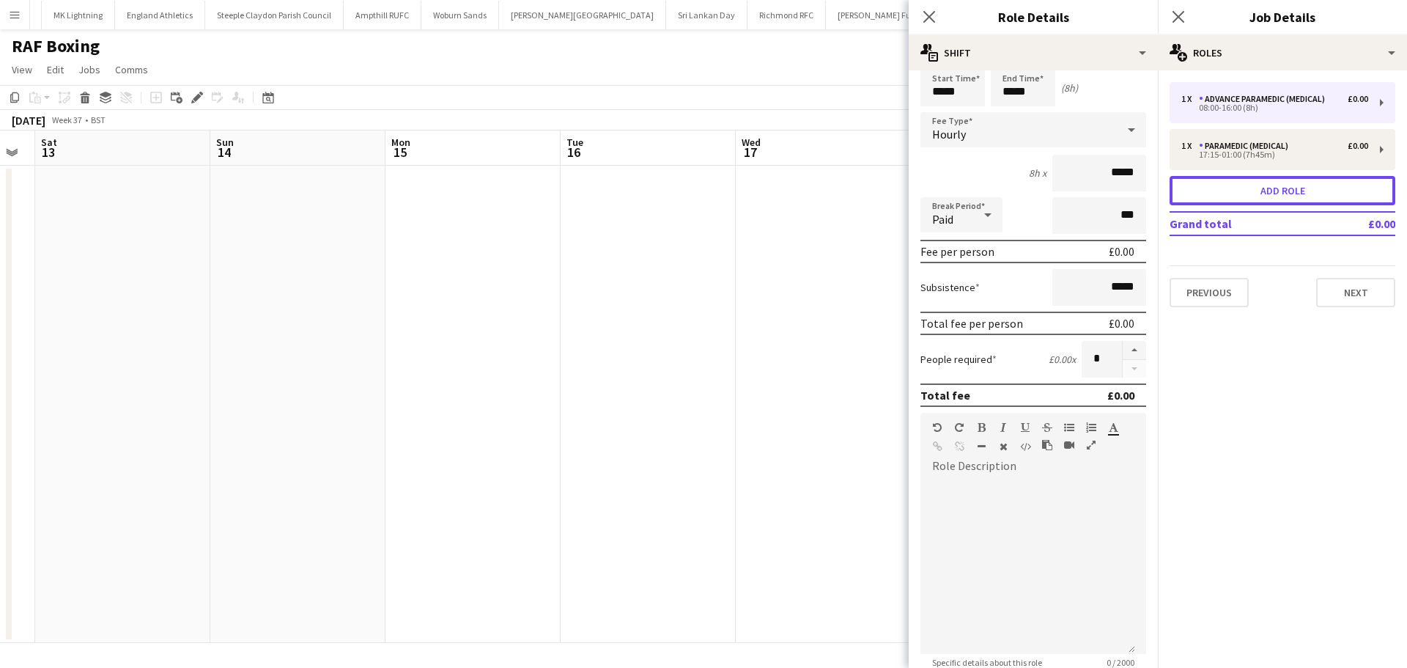
scroll to position [0, 0]
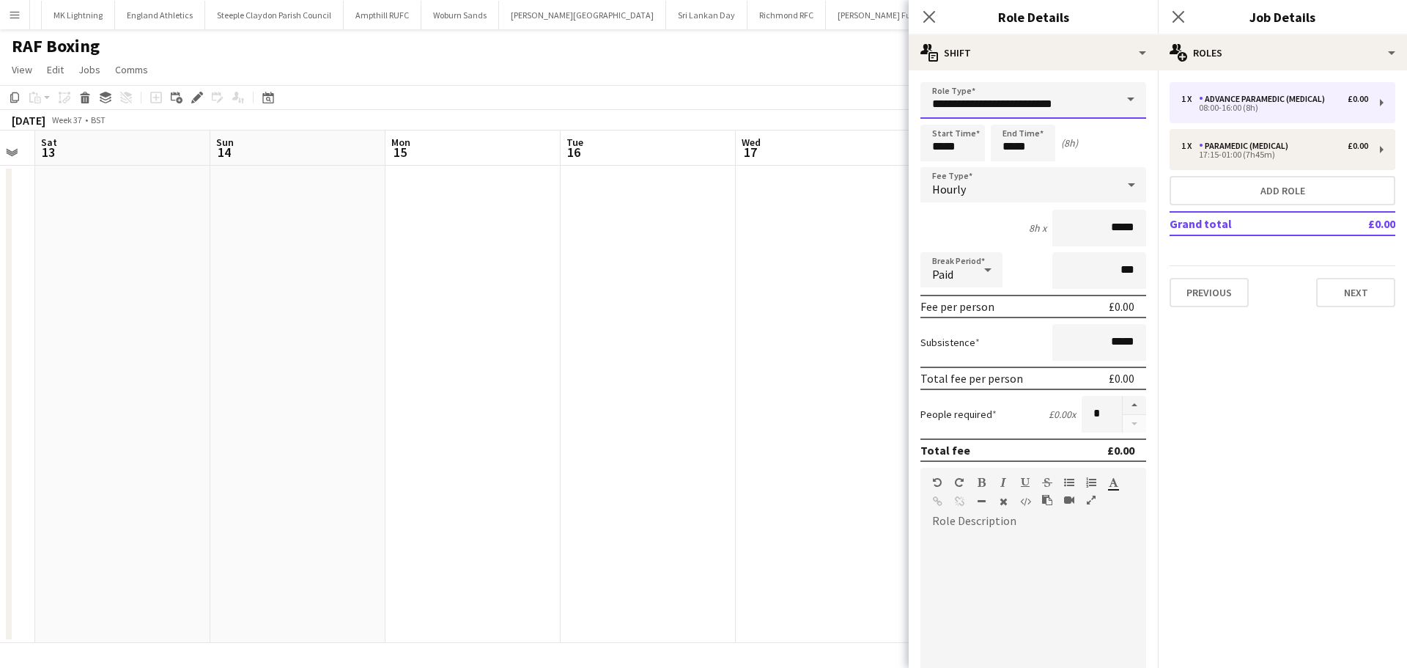
click at [997, 105] on input "**********" at bounding box center [1033, 100] width 226 height 37
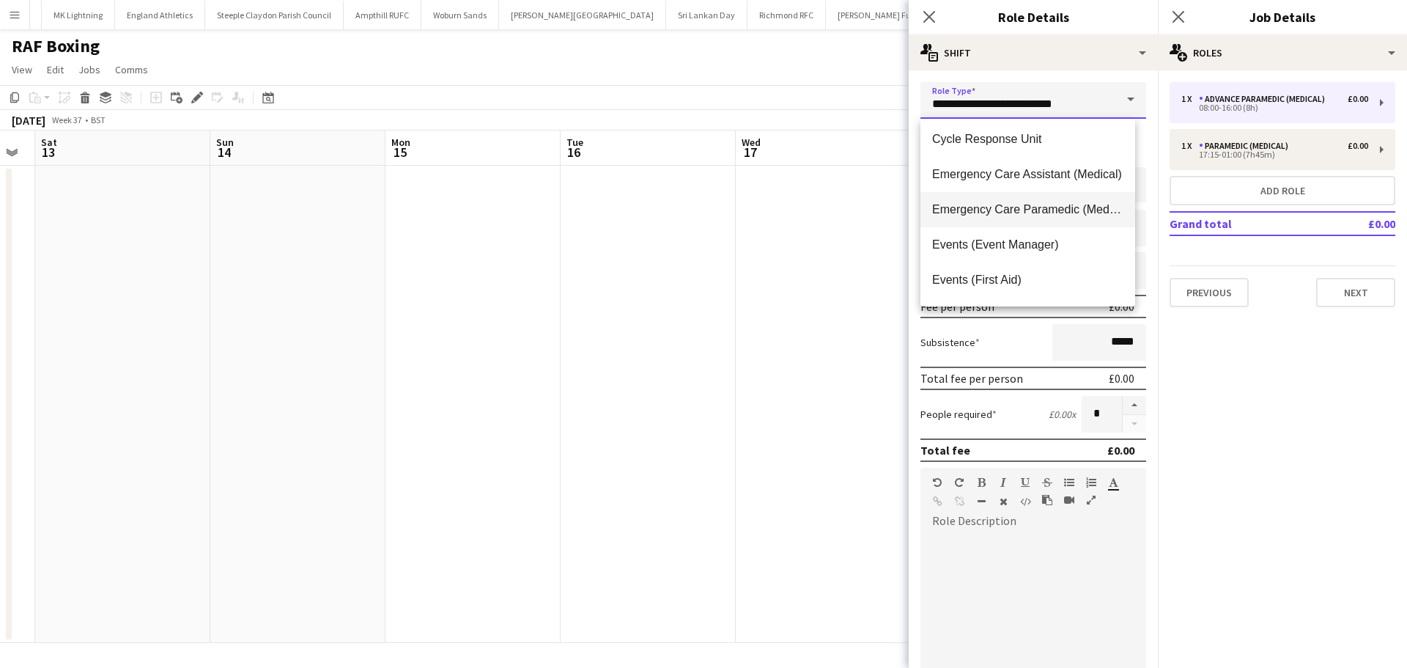
scroll to position [147, 0]
click at [1043, 171] on span "Emergency Care Assistant (Medical)" at bounding box center [1027, 171] width 191 height 14
type input "**********"
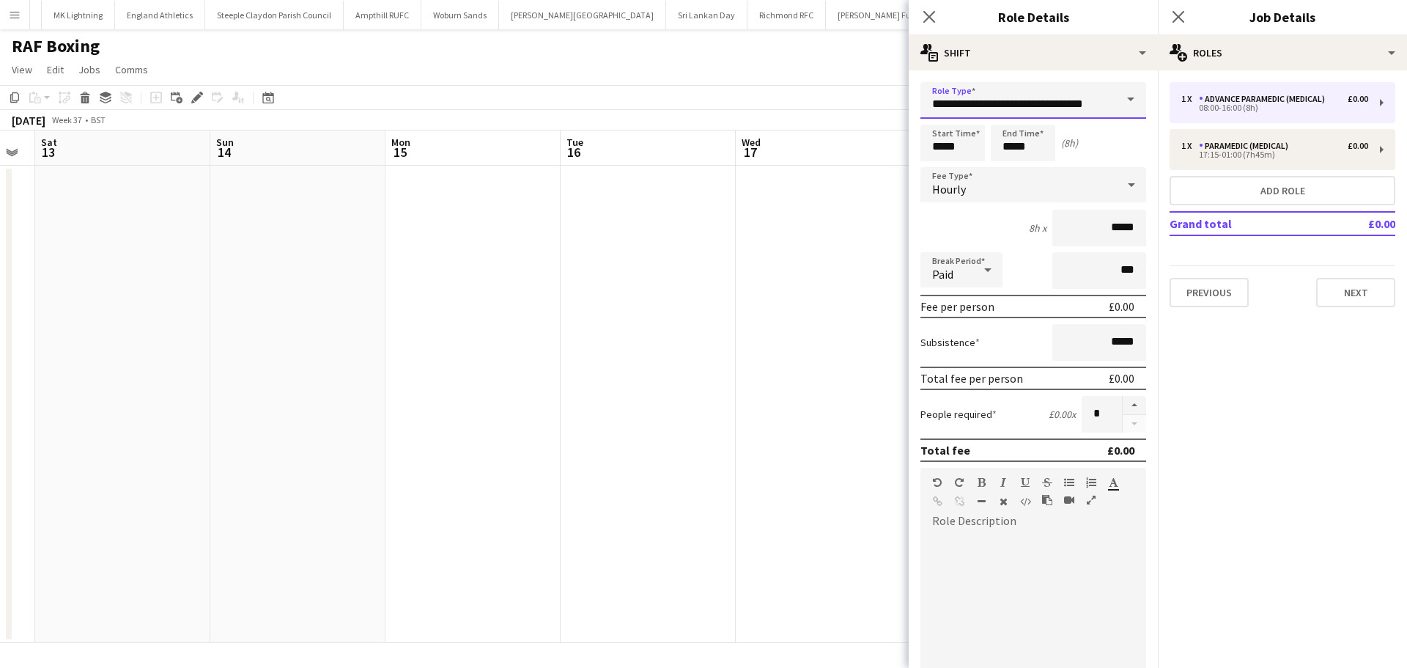
scroll to position [0, 1]
click at [969, 147] on input "*****" at bounding box center [952, 143] width 64 height 37
click at [945, 126] on input "*****" at bounding box center [952, 143] width 64 height 37
click at [942, 117] on div at bounding box center [937, 117] width 29 height 15
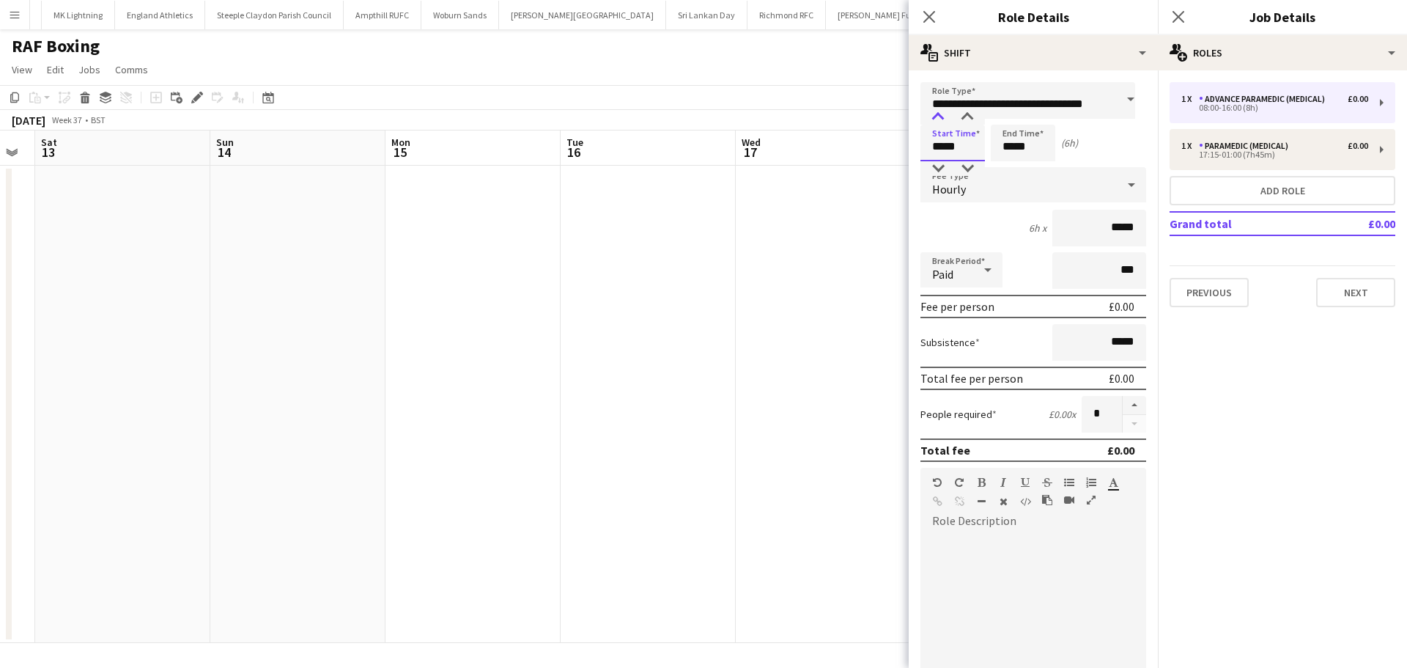
click at [942, 117] on div at bounding box center [937, 117] width 29 height 15
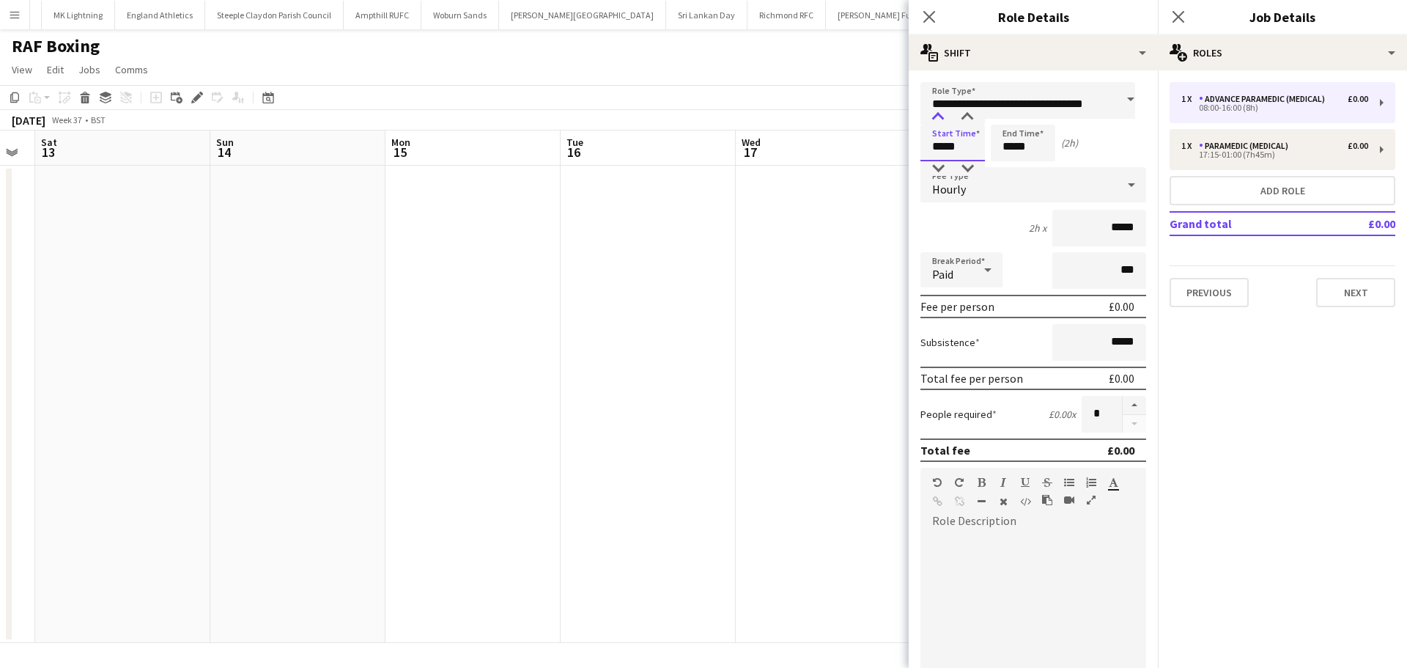
click at [947, 116] on div at bounding box center [937, 117] width 29 height 15
click at [957, 114] on div at bounding box center [967, 117] width 29 height 15
click at [960, 113] on div at bounding box center [967, 117] width 29 height 15
click at [968, 169] on div at bounding box center [967, 168] width 29 height 15
click at [936, 121] on div at bounding box center [937, 117] width 29 height 15
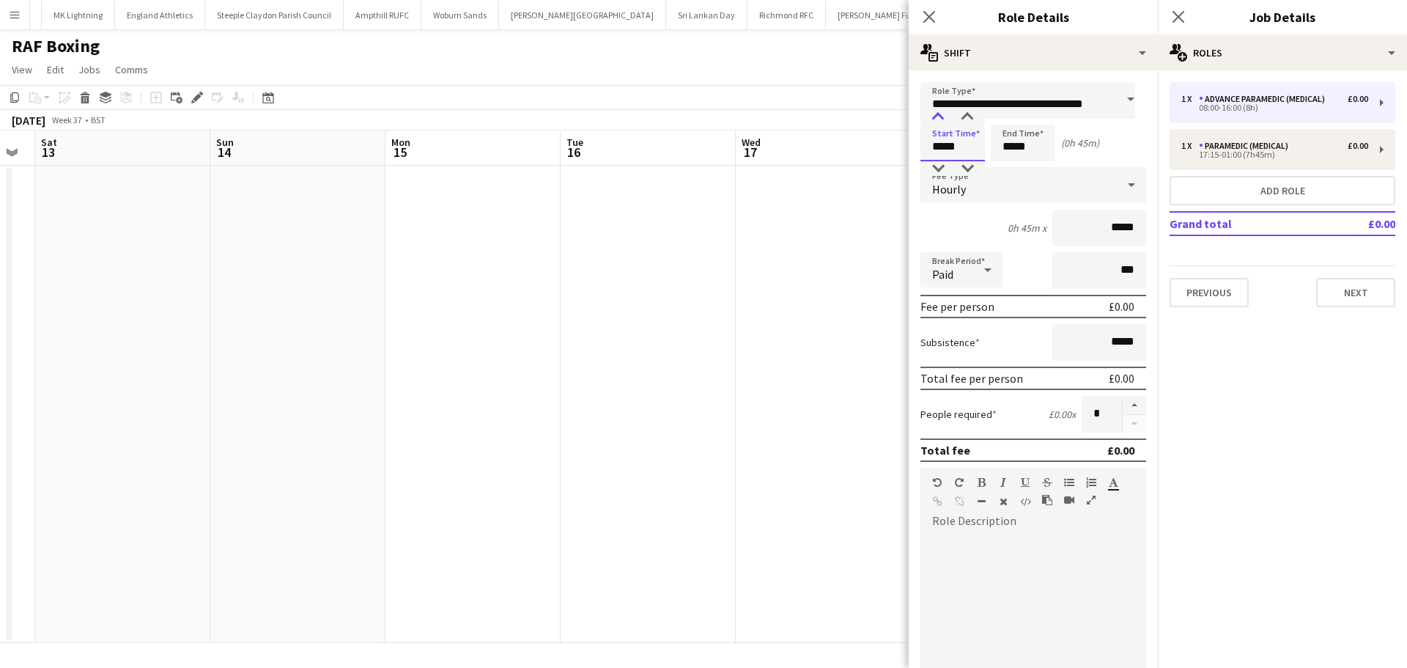
type input "*****"
click at [936, 120] on div at bounding box center [937, 117] width 29 height 15
click at [1020, 152] on input "*****" at bounding box center [1023, 143] width 64 height 37
click at [1008, 123] on div at bounding box center [1008, 117] width 29 height 15
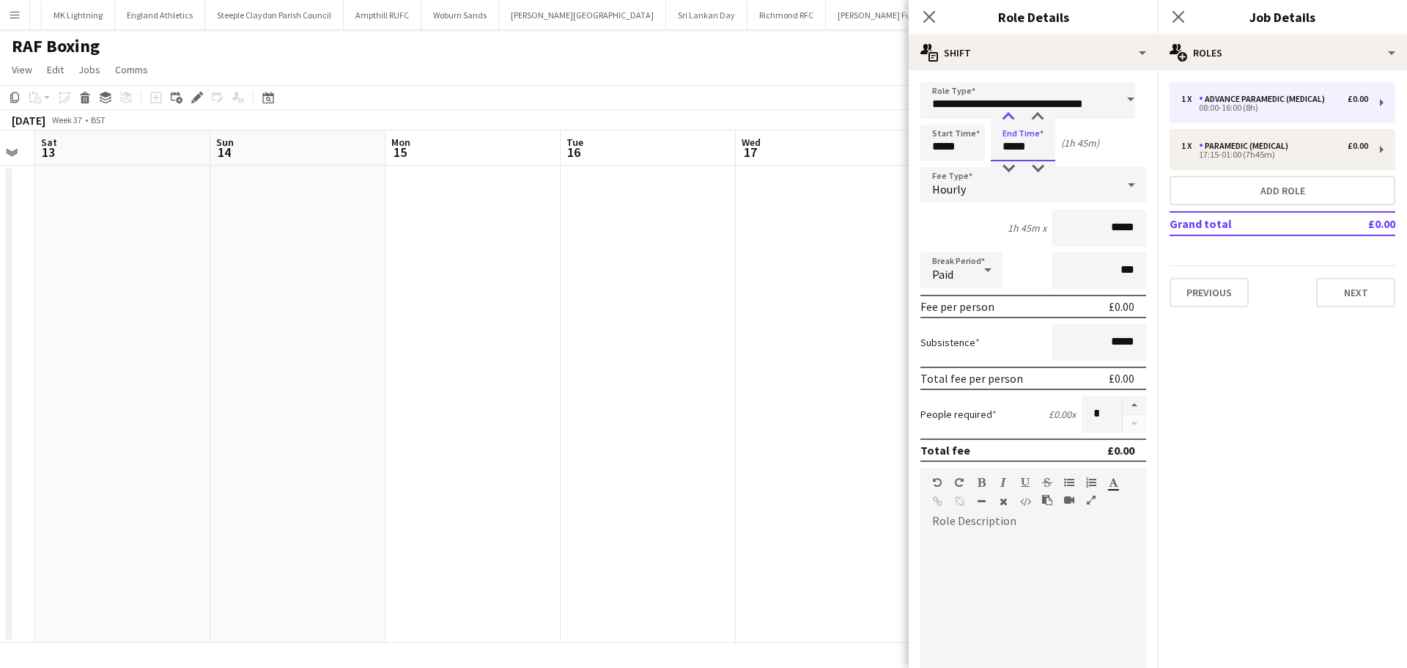
click at [1008, 123] on div at bounding box center [1008, 117] width 29 height 15
click at [1008, 122] on div at bounding box center [1008, 117] width 29 height 15
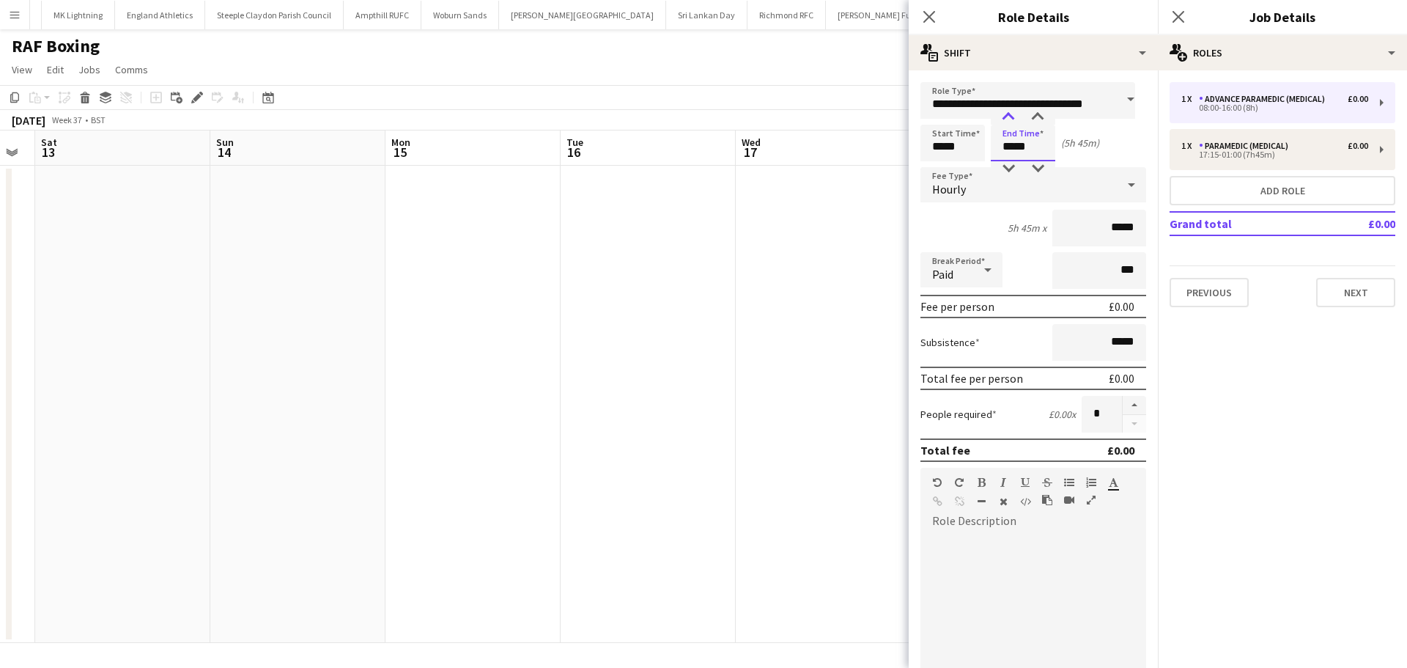
click at [1008, 122] on div at bounding box center [1008, 117] width 29 height 15
type input "*****"
click at [1008, 122] on div at bounding box center [1008, 117] width 29 height 15
click at [953, 287] on div "Paid" at bounding box center [946, 269] width 53 height 35
click at [972, 353] on span "Unpaid" at bounding box center [961, 348] width 59 height 14
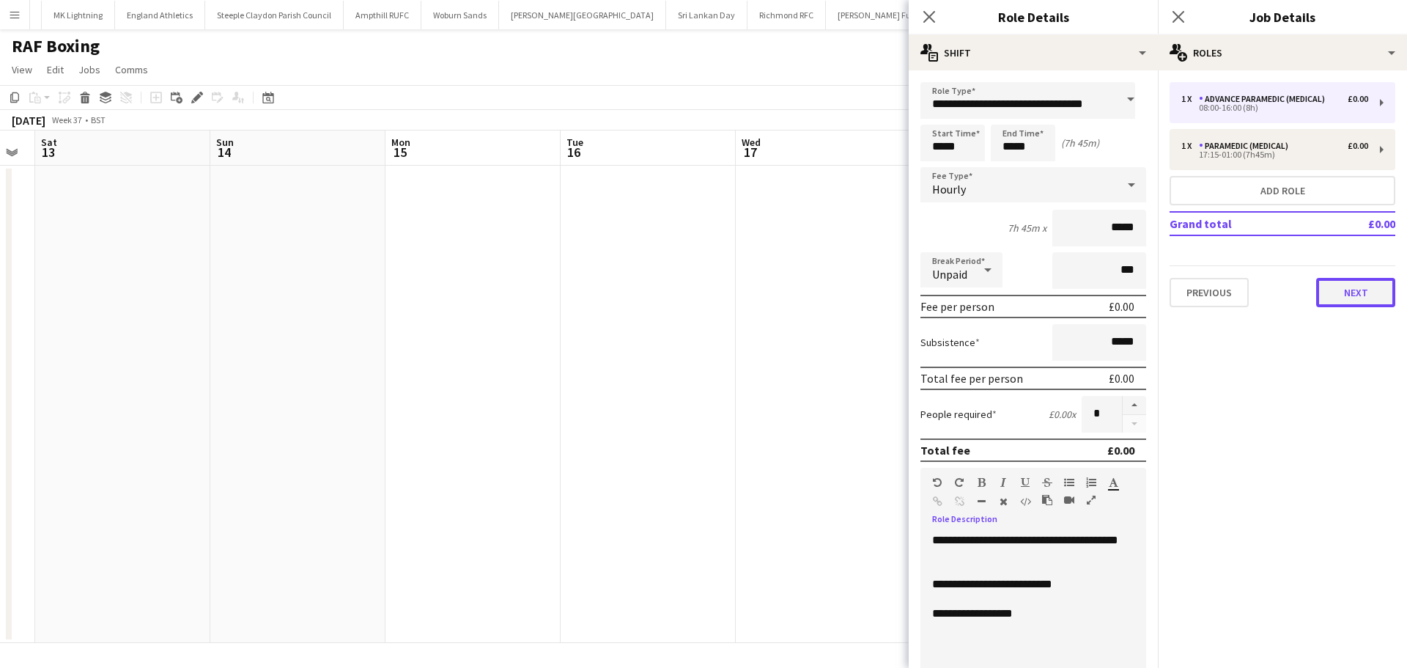
click at [1334, 289] on button "Next" at bounding box center [1355, 292] width 79 height 29
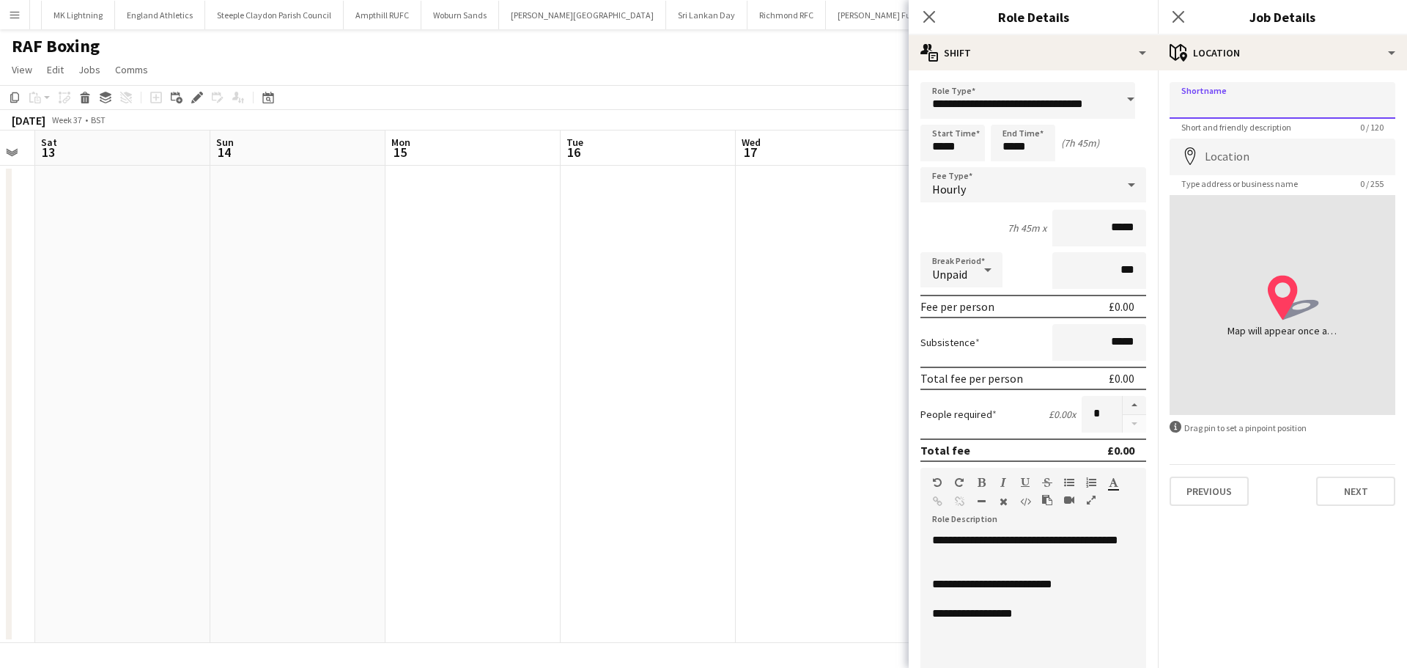
click at [1251, 108] on input "Shortname" at bounding box center [1283, 100] width 226 height 37
type input "*"
type input "****"
click at [1265, 162] on input "Location" at bounding box center [1283, 156] width 226 height 37
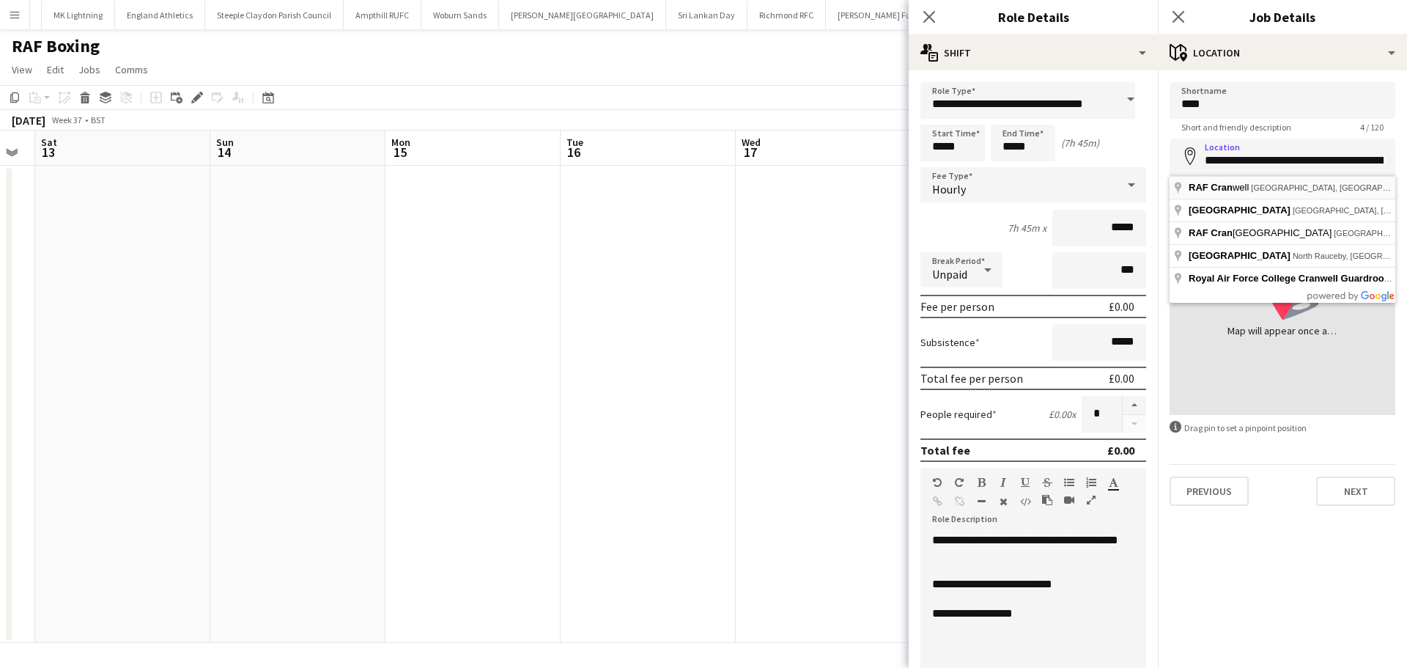
type input "**********"
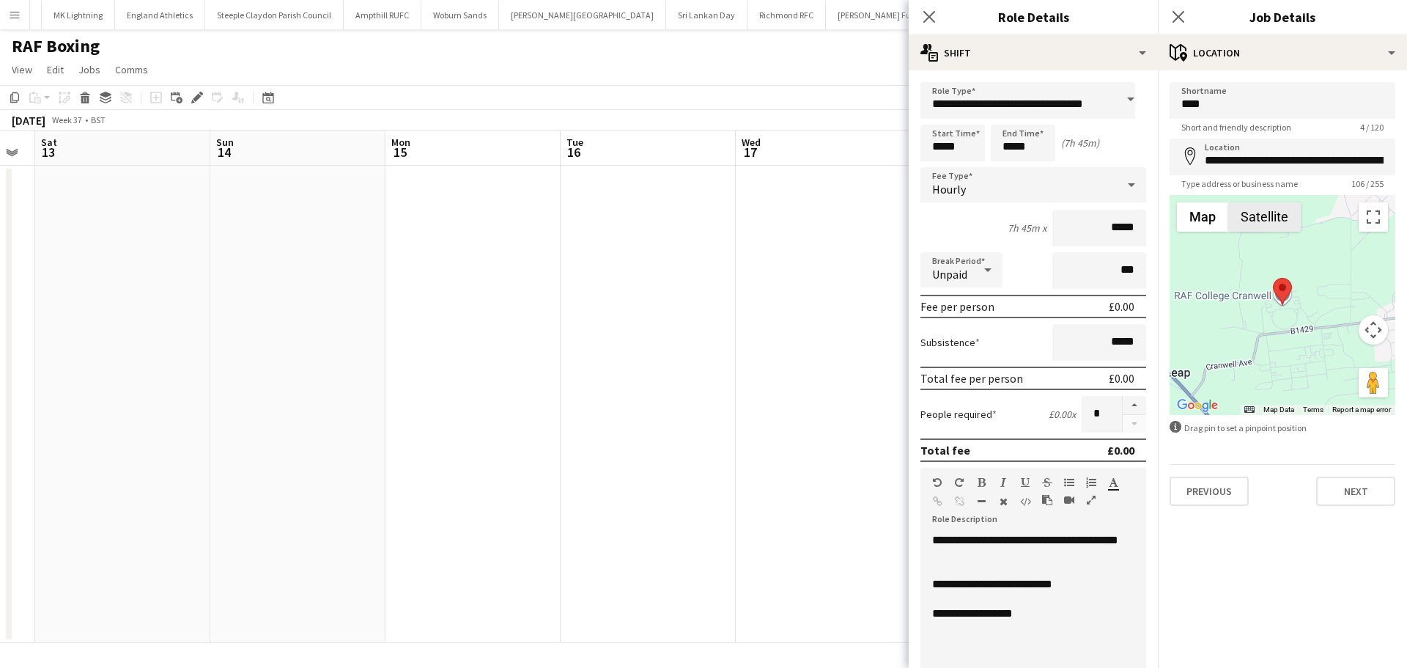
click at [1285, 221] on button "Satellite" at bounding box center [1264, 216] width 73 height 29
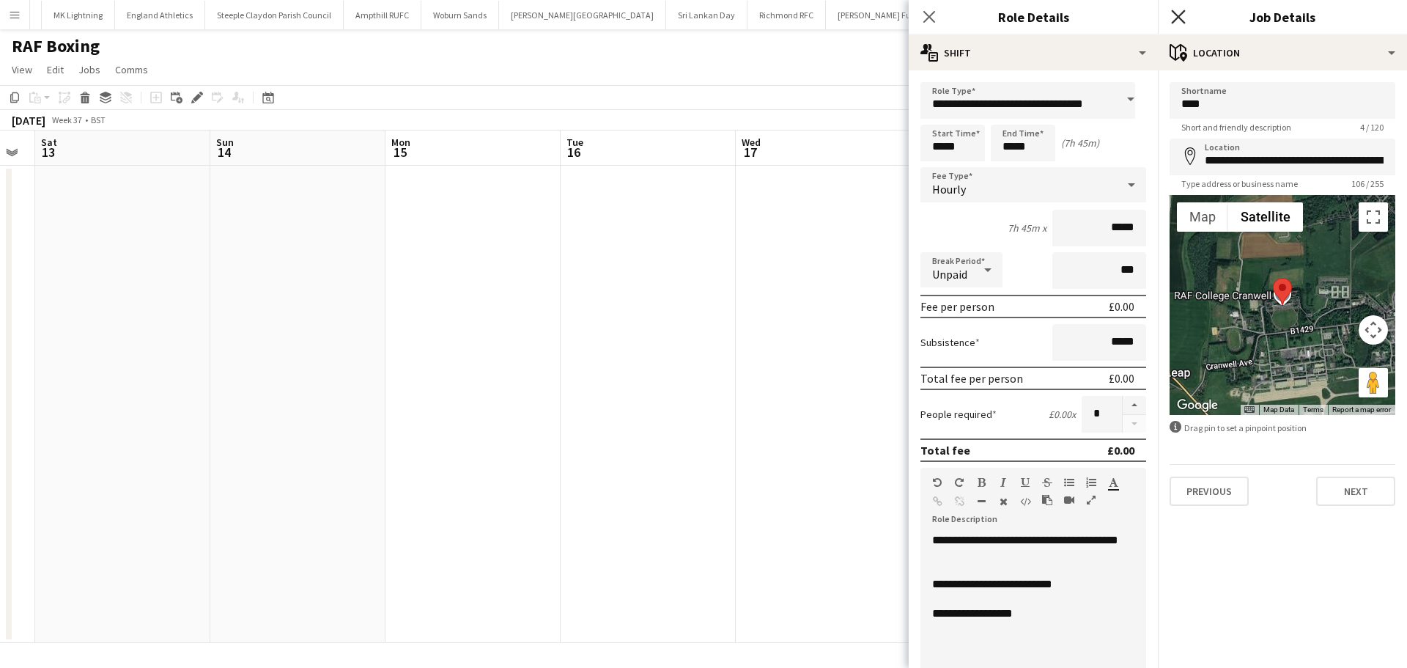
click at [1180, 21] on icon "Close pop-in" at bounding box center [1178, 17] width 14 height 14
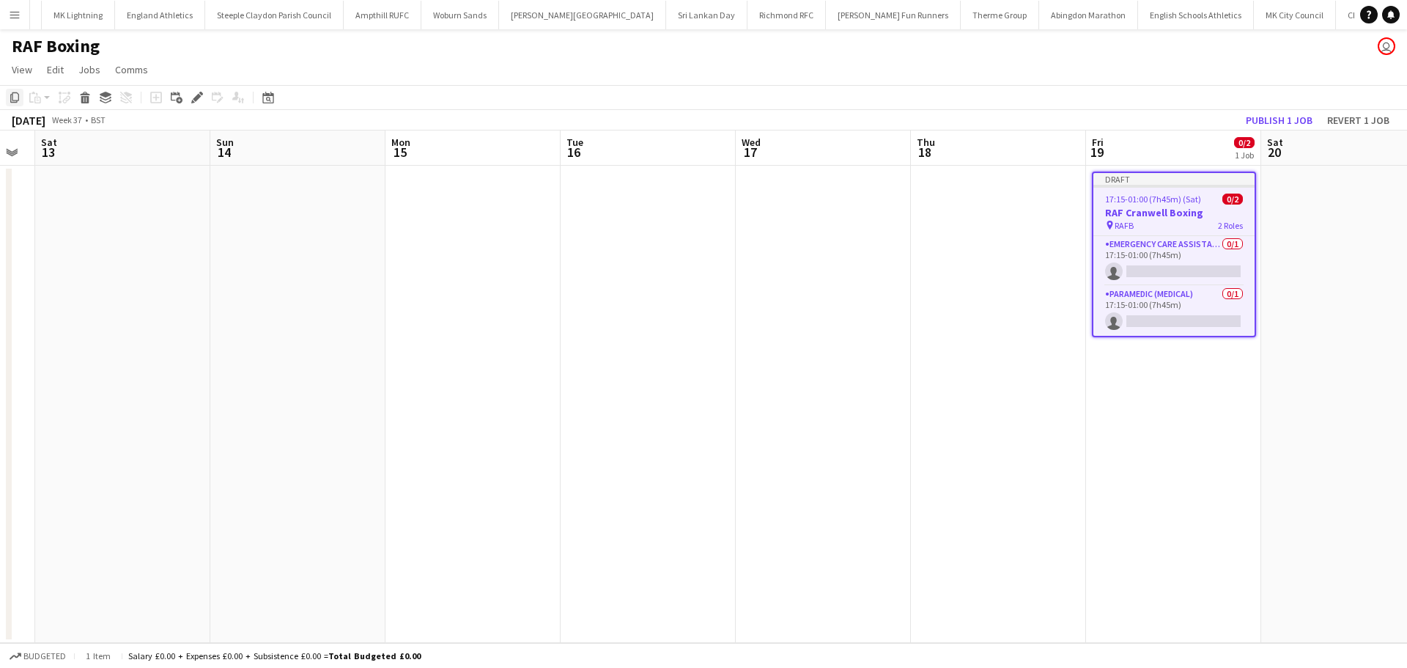
click at [13, 94] on icon "Copy" at bounding box center [15, 98] width 12 height 12
click at [1315, 188] on app-date-cell at bounding box center [1348, 404] width 175 height 477
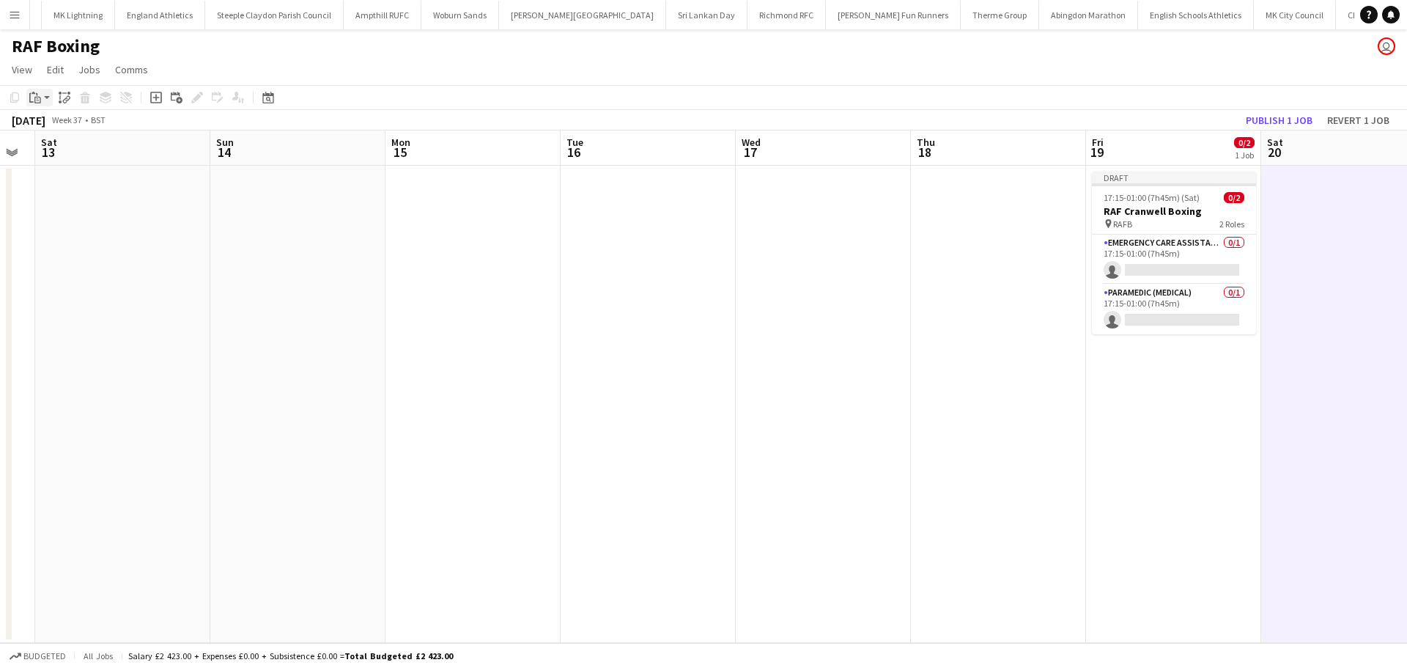
click at [38, 100] on icon at bounding box center [38, 100] width 3 height 1
click at [53, 125] on link "Paste Ctrl+V" at bounding box center [108, 125] width 138 height 13
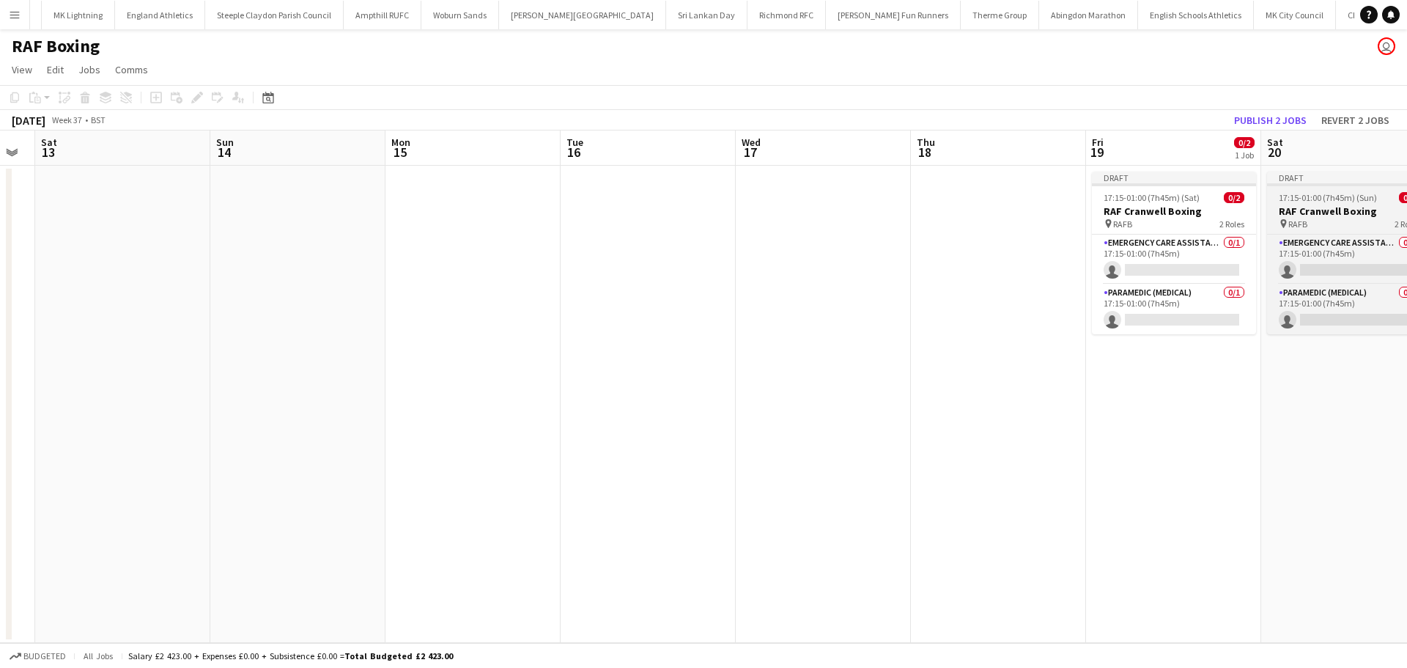
click at [1351, 216] on h3 "RAF Cranwell Boxing" at bounding box center [1349, 210] width 164 height 13
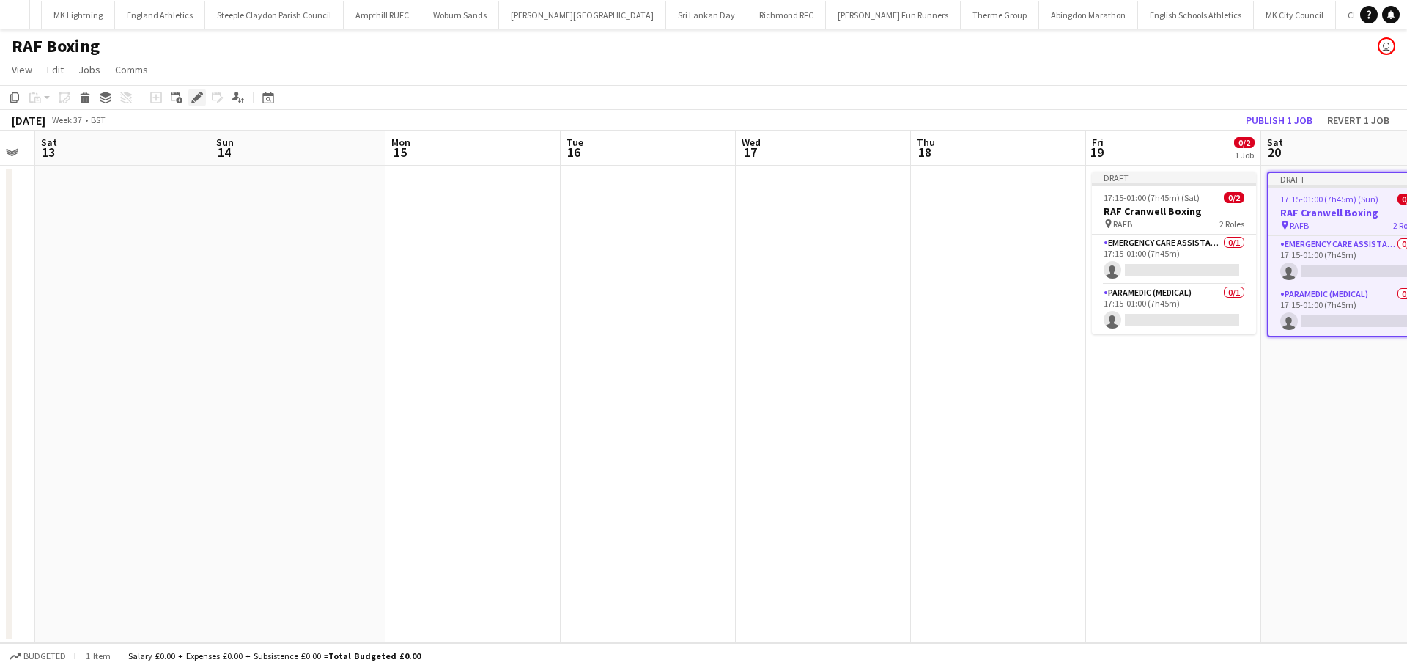
click at [193, 100] on icon at bounding box center [197, 98] width 8 height 8
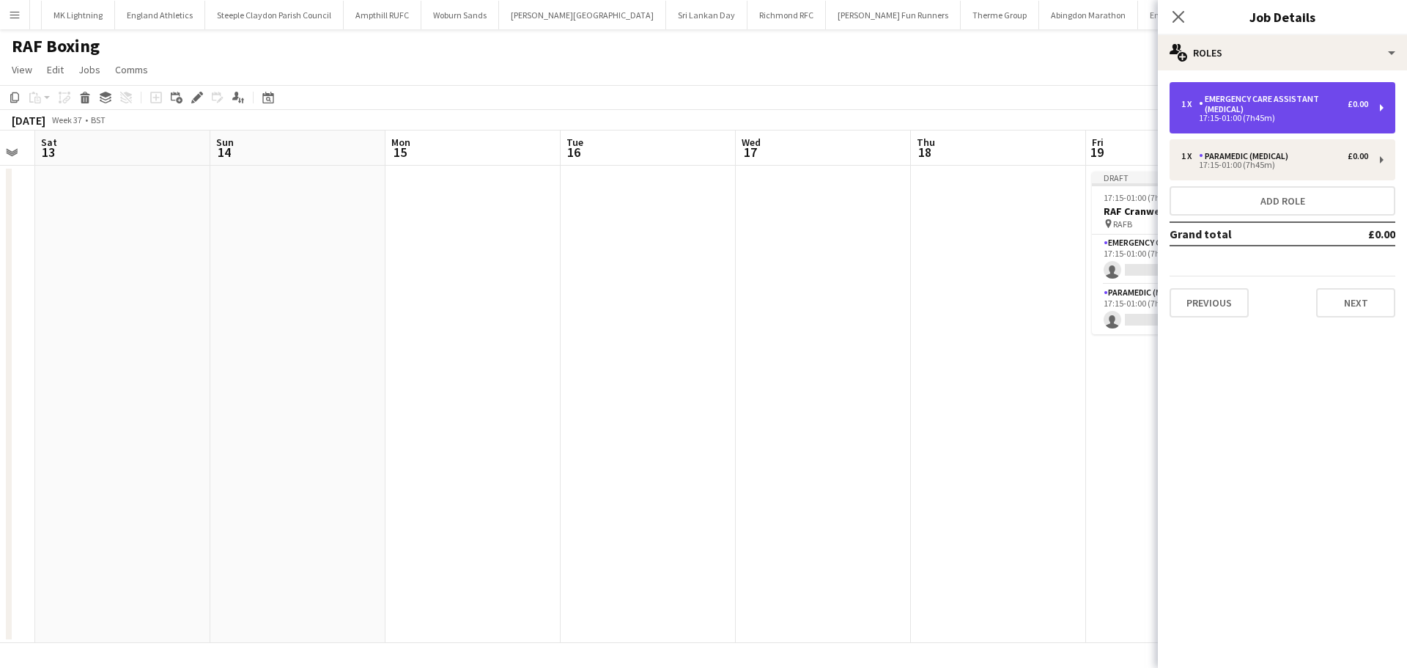
click at [1320, 108] on div "Emergency Care Assistant (Medical)" at bounding box center [1273, 104] width 149 height 21
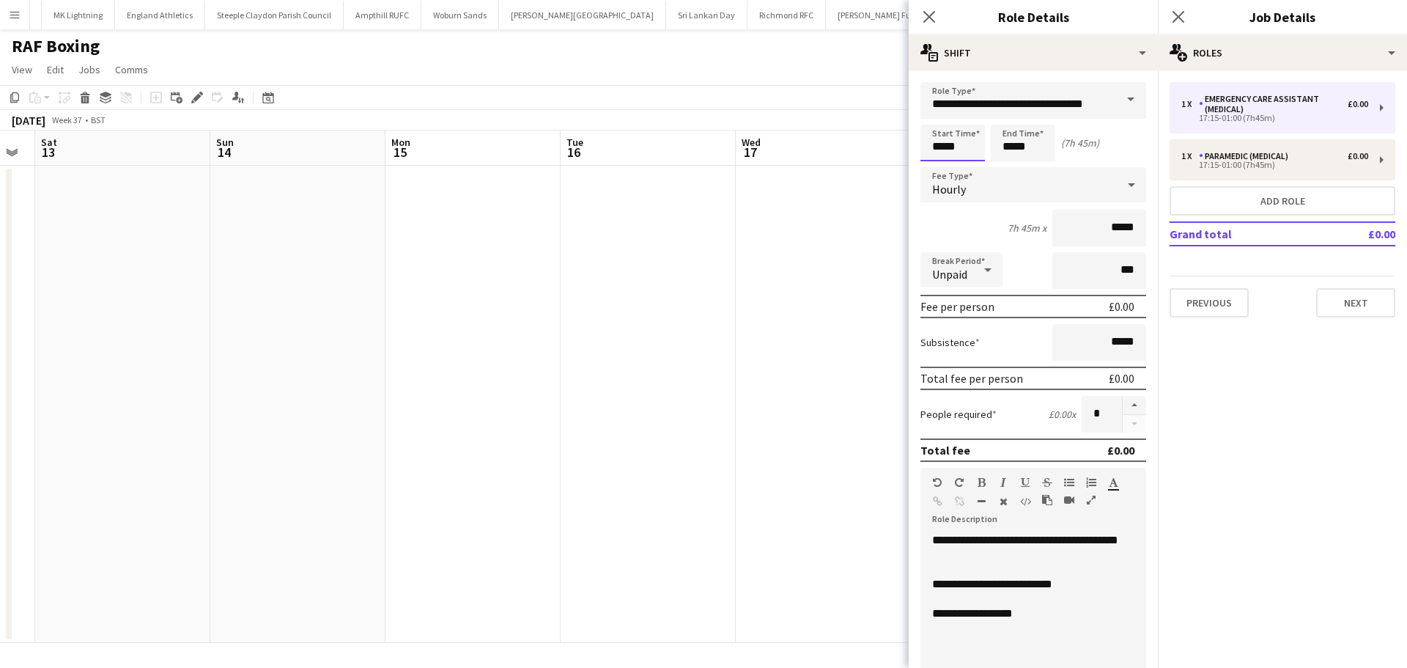
click at [945, 152] on input "*****" at bounding box center [952, 143] width 64 height 37
click at [933, 166] on div at bounding box center [937, 168] width 29 height 15
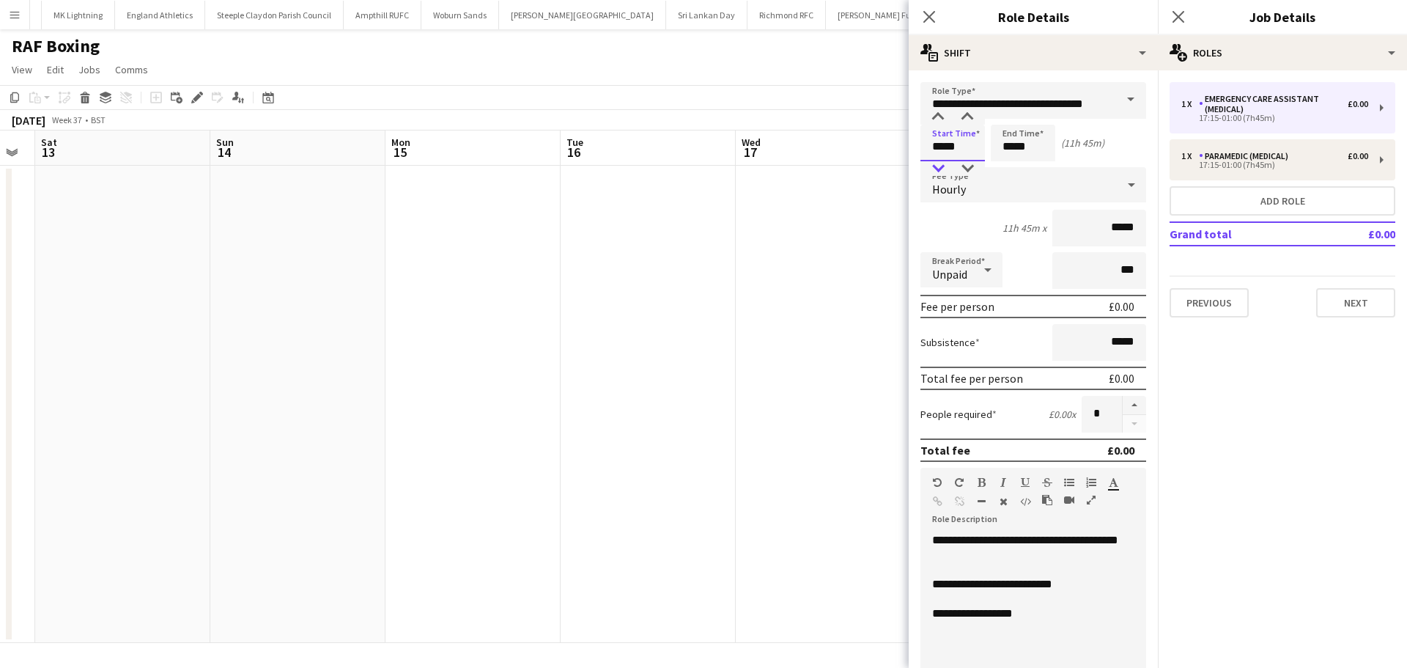
click at [933, 166] on div at bounding box center [937, 168] width 29 height 15
click at [935, 166] on div at bounding box center [937, 168] width 29 height 15
type input "*****"
click at [935, 166] on div at bounding box center [937, 168] width 29 height 15
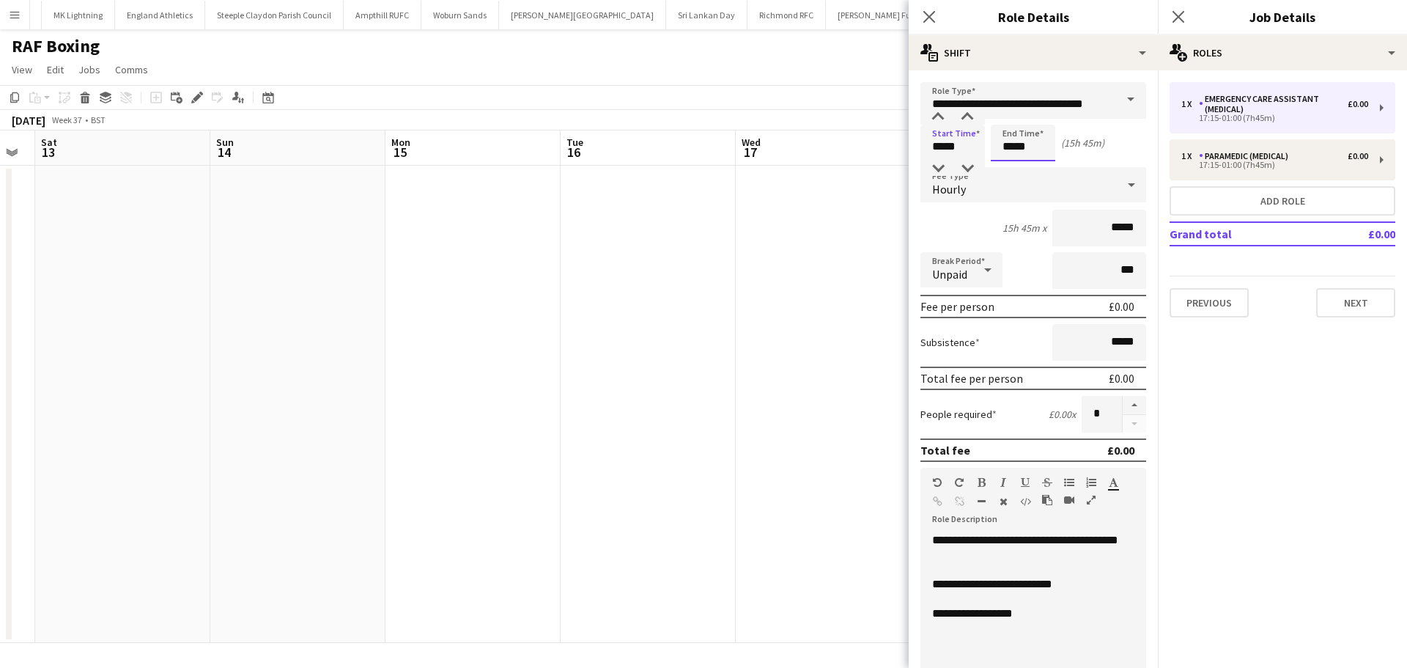
click at [1034, 157] on input "*****" at bounding box center [1023, 143] width 64 height 37
click at [1008, 166] on div at bounding box center [1008, 168] width 29 height 15
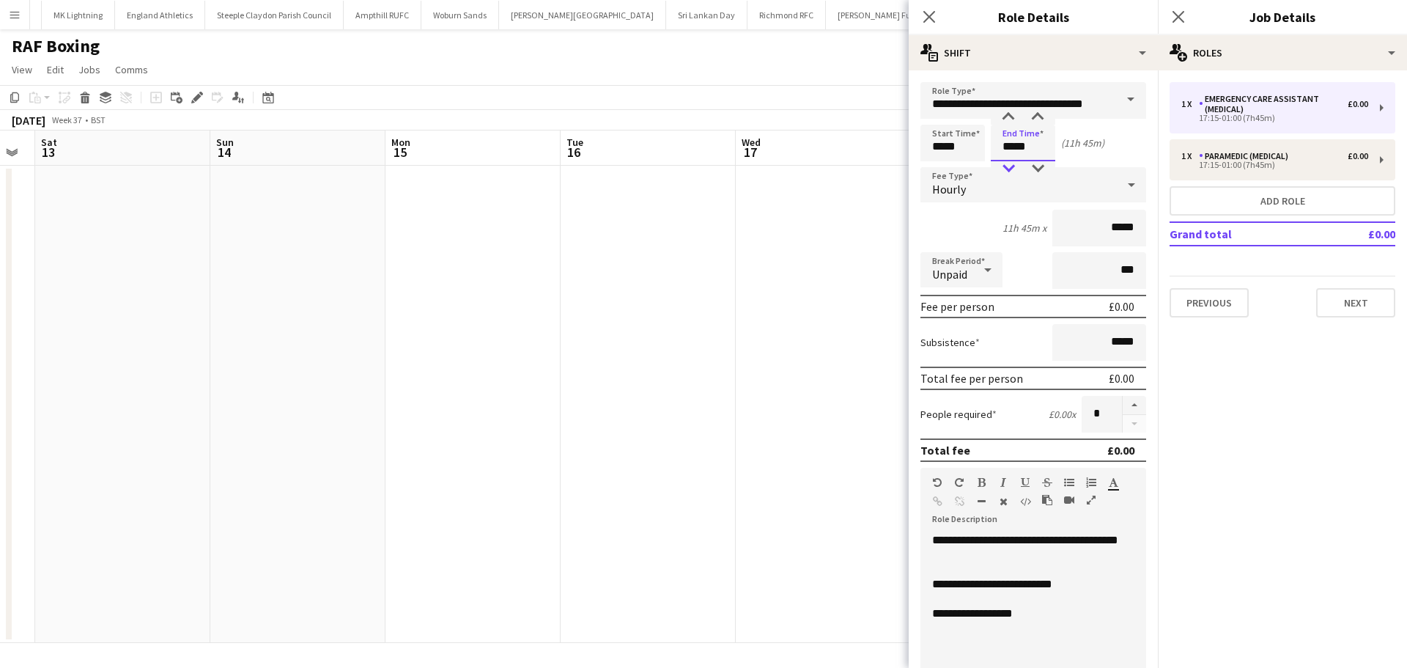
click at [1007, 166] on div at bounding box center [1008, 168] width 29 height 15
click at [1010, 120] on div at bounding box center [1008, 117] width 29 height 15
type input "*****"
click at [1010, 120] on div at bounding box center [1008, 117] width 29 height 15
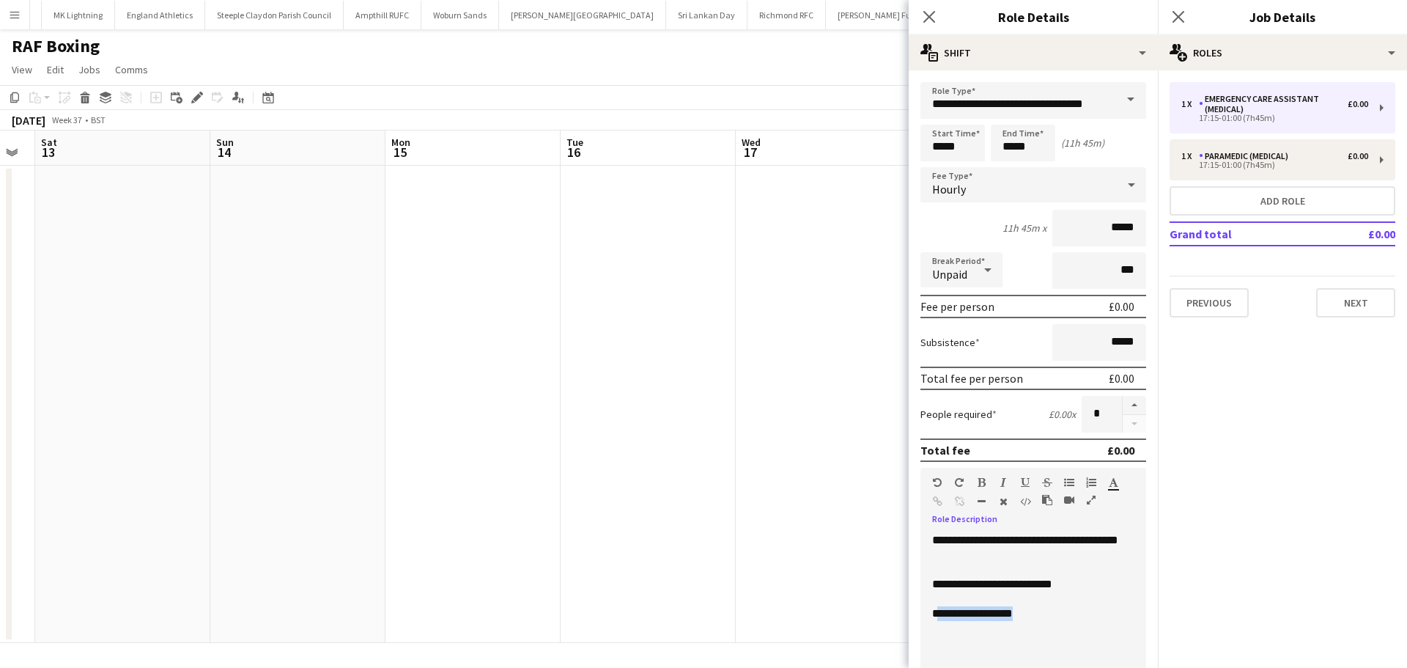
drag, startPoint x: 1034, startPoint y: 619, endPoint x: 936, endPoint y: 619, distance: 97.5
click at [936, 619] on p "**********" at bounding box center [1027, 613] width 191 height 15
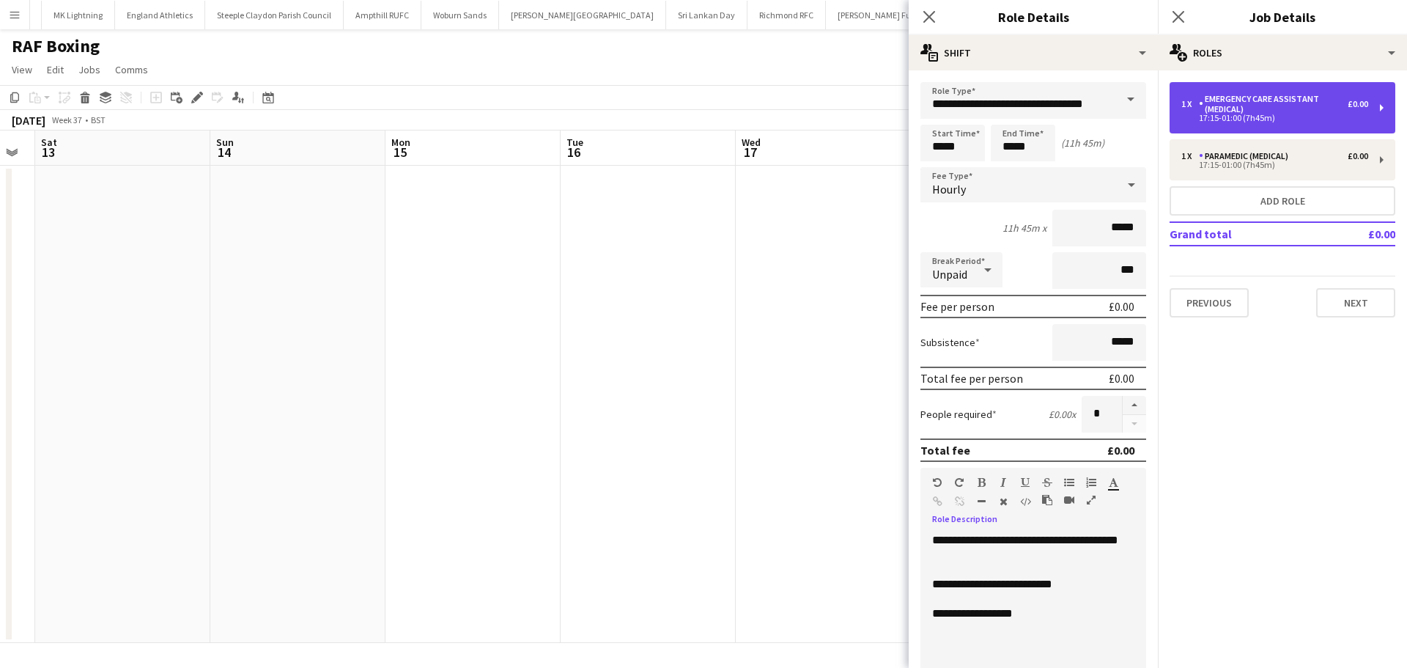
click at [1267, 114] on div "Emergency Care Assistant (Medical)" at bounding box center [1273, 104] width 149 height 21
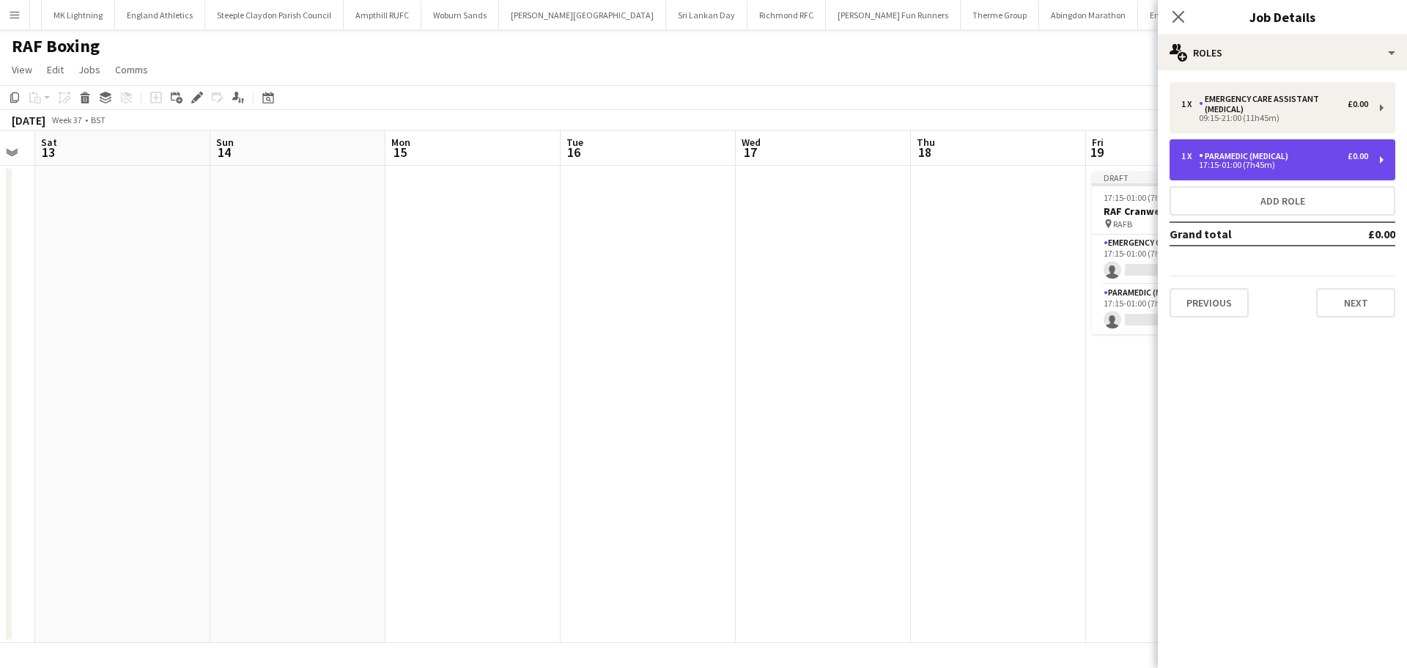
click at [1232, 152] on div "Paramedic (Medical)" at bounding box center [1246, 156] width 95 height 10
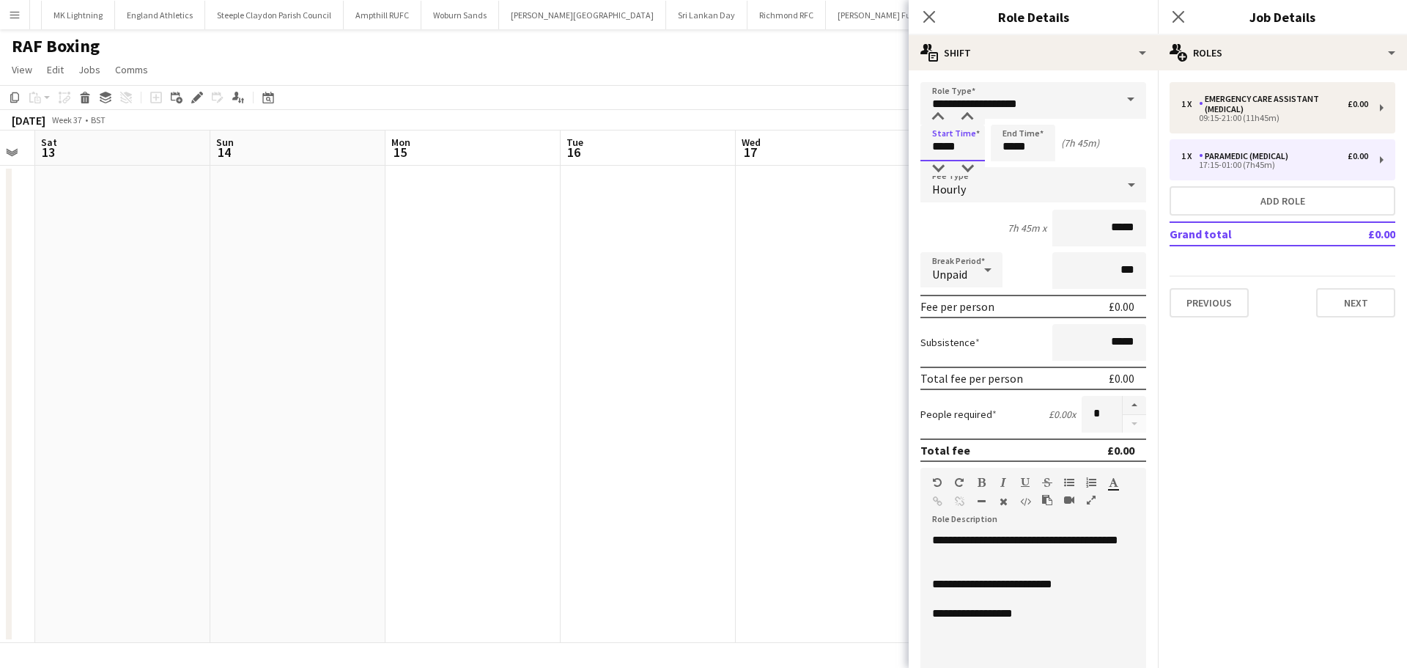
click at [960, 144] on input "*****" at bounding box center [952, 143] width 64 height 37
click at [934, 169] on div at bounding box center [937, 168] width 29 height 15
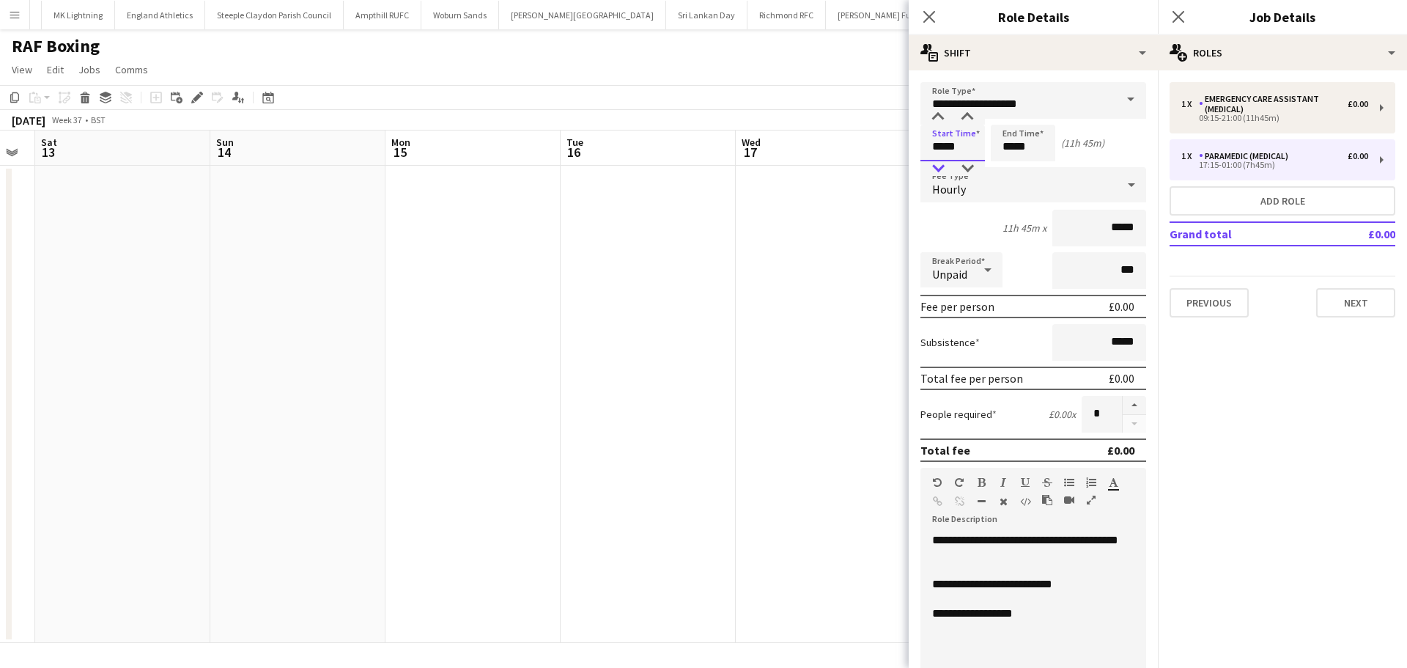
click at [934, 169] on div at bounding box center [937, 168] width 29 height 15
type input "*****"
click at [934, 169] on div at bounding box center [937, 168] width 29 height 15
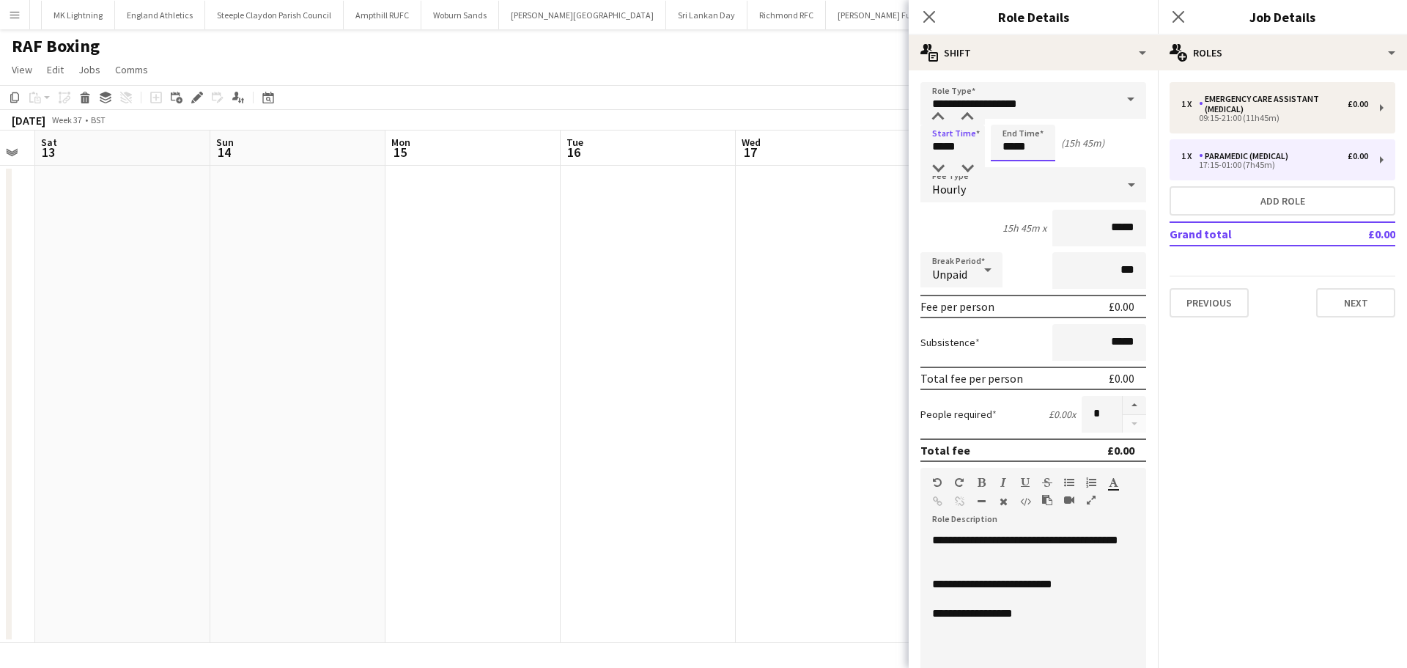
click at [1018, 143] on input "*****" at bounding box center [1023, 143] width 64 height 37
click at [1013, 163] on div at bounding box center [1008, 168] width 29 height 15
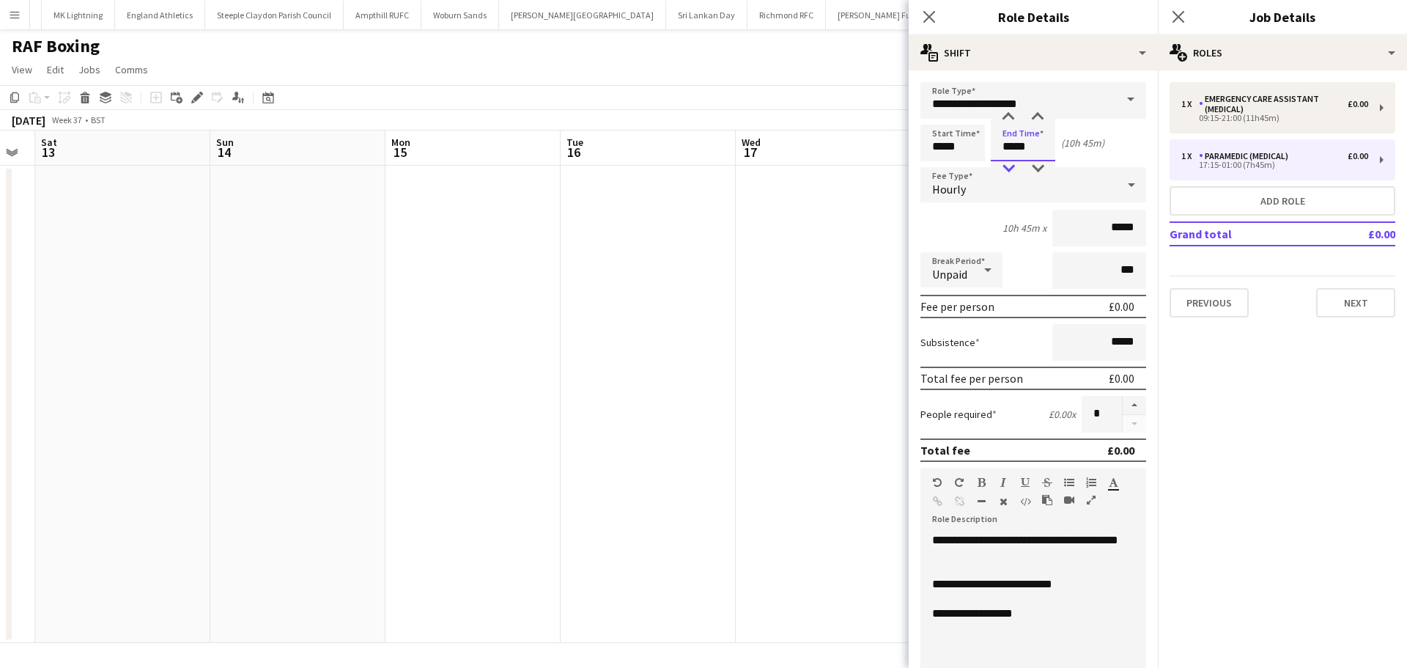
click at [1013, 163] on div at bounding box center [1008, 168] width 29 height 15
click at [1008, 118] on div at bounding box center [1008, 117] width 29 height 15
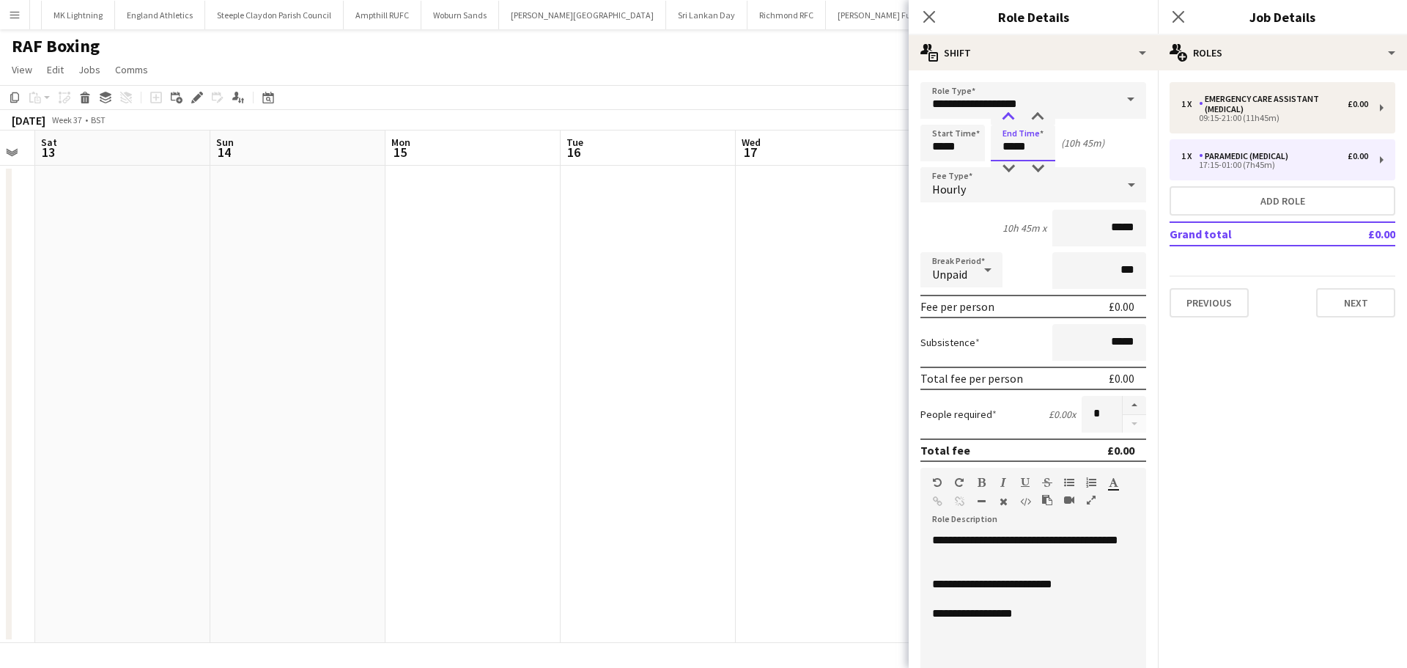
type input "*****"
click at [1008, 118] on div at bounding box center [1008, 117] width 29 height 15
drag, startPoint x: 1034, startPoint y: 609, endPoint x: 933, endPoint y: 614, distance: 101.3
click at [933, 614] on p "**********" at bounding box center [1027, 613] width 191 height 15
paste div
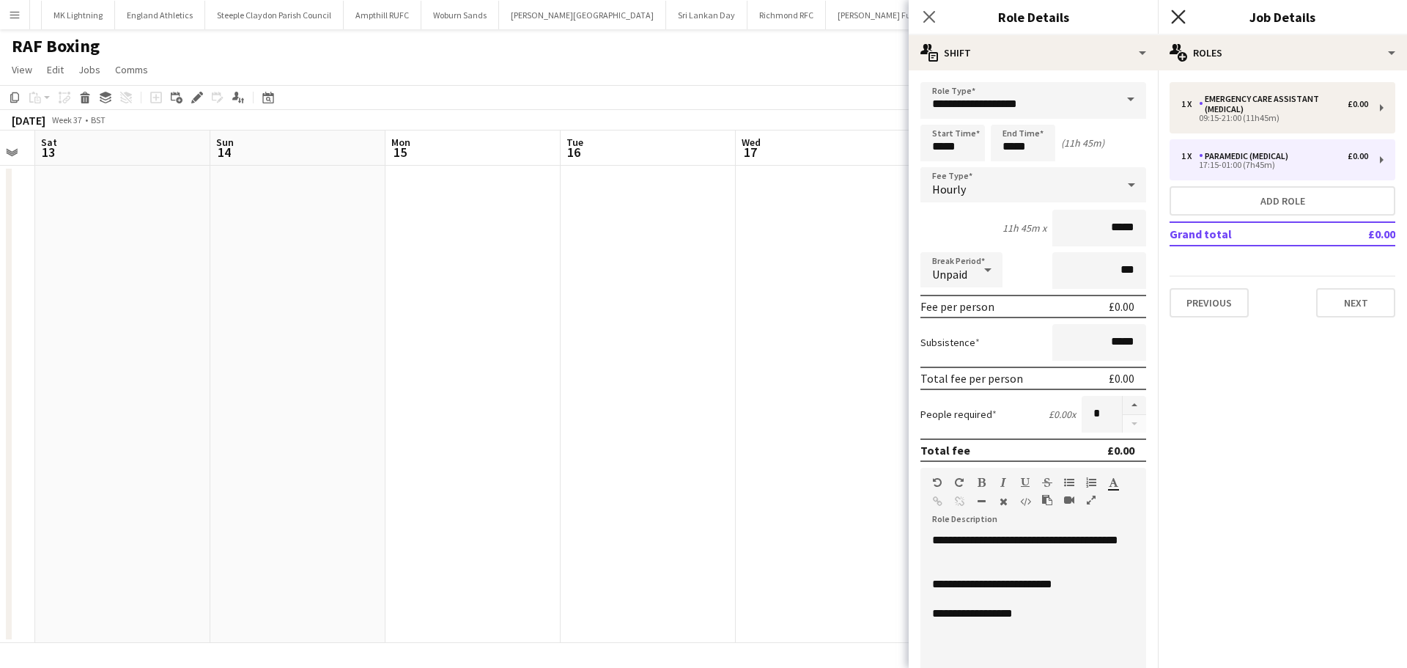
click at [1180, 20] on icon "Close pop-in" at bounding box center [1178, 17] width 14 height 14
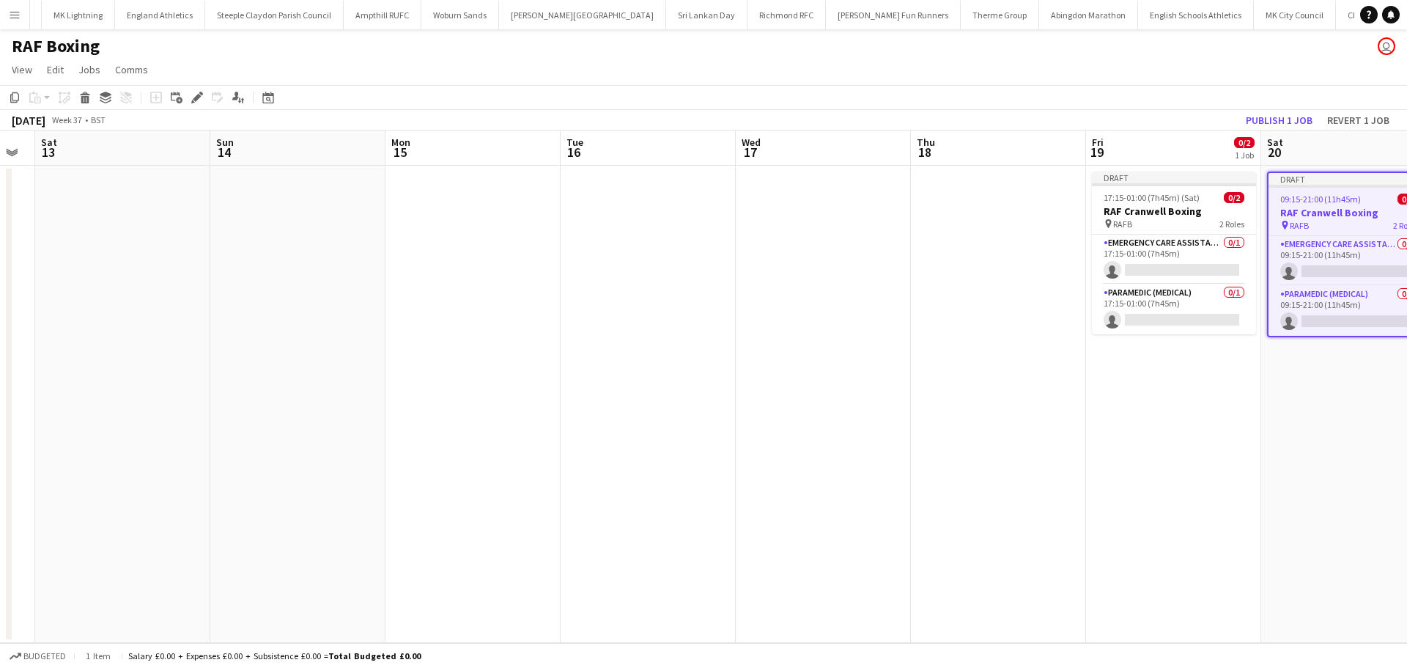
click at [1259, 372] on app-date-cell "Draft 17:15-01:00 (7h45m) (Sat) 0/2 RAF Cranwell Boxing pin RAFB 2 Roles Emerge…" at bounding box center [1173, 404] width 175 height 477
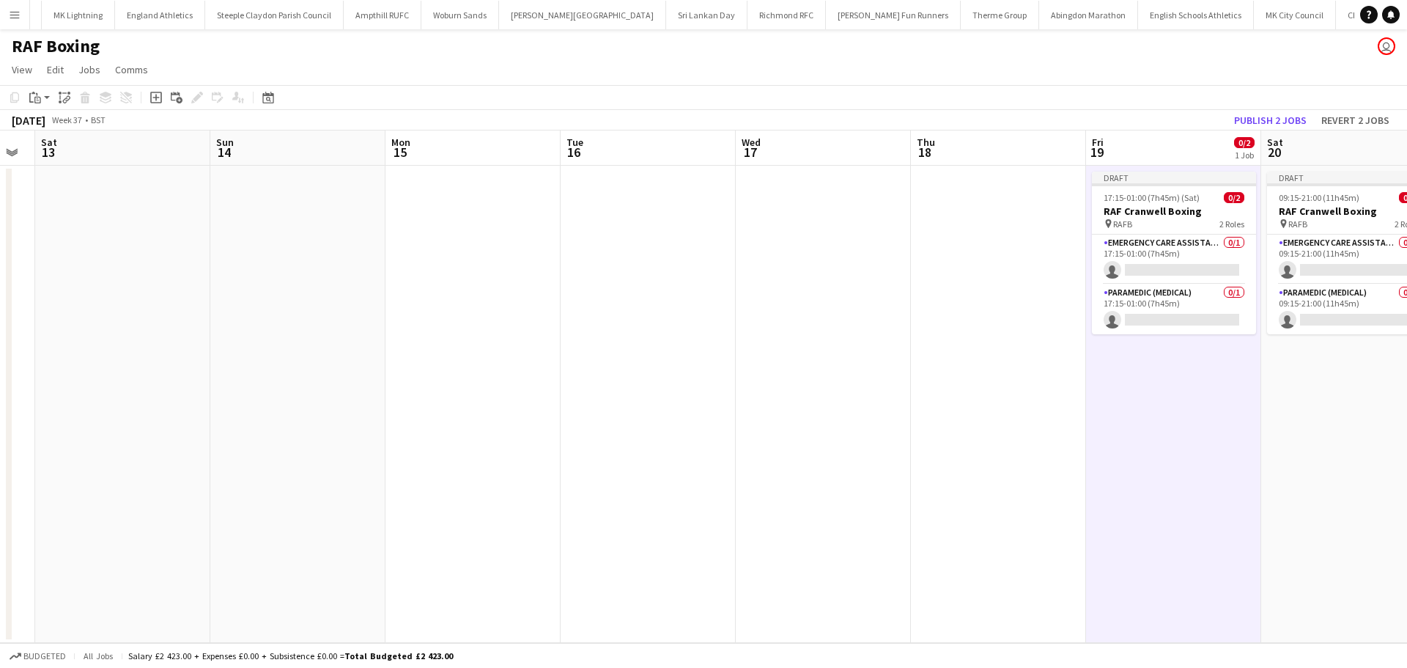
drag, startPoint x: 1112, startPoint y: 218, endPoint x: 1057, endPoint y: 224, distance: 55.4
click at [1113, 218] on span "RAFB" at bounding box center [1122, 223] width 19 height 11
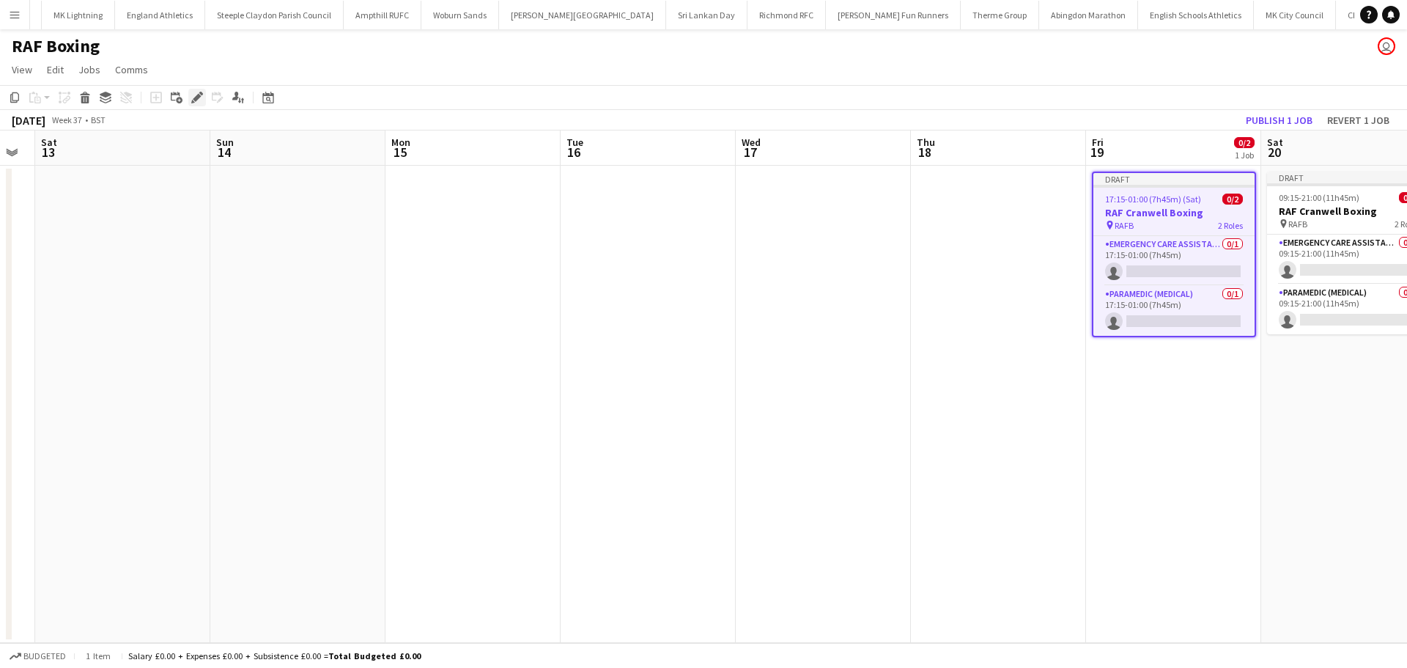
click at [199, 96] on icon at bounding box center [197, 98] width 8 height 8
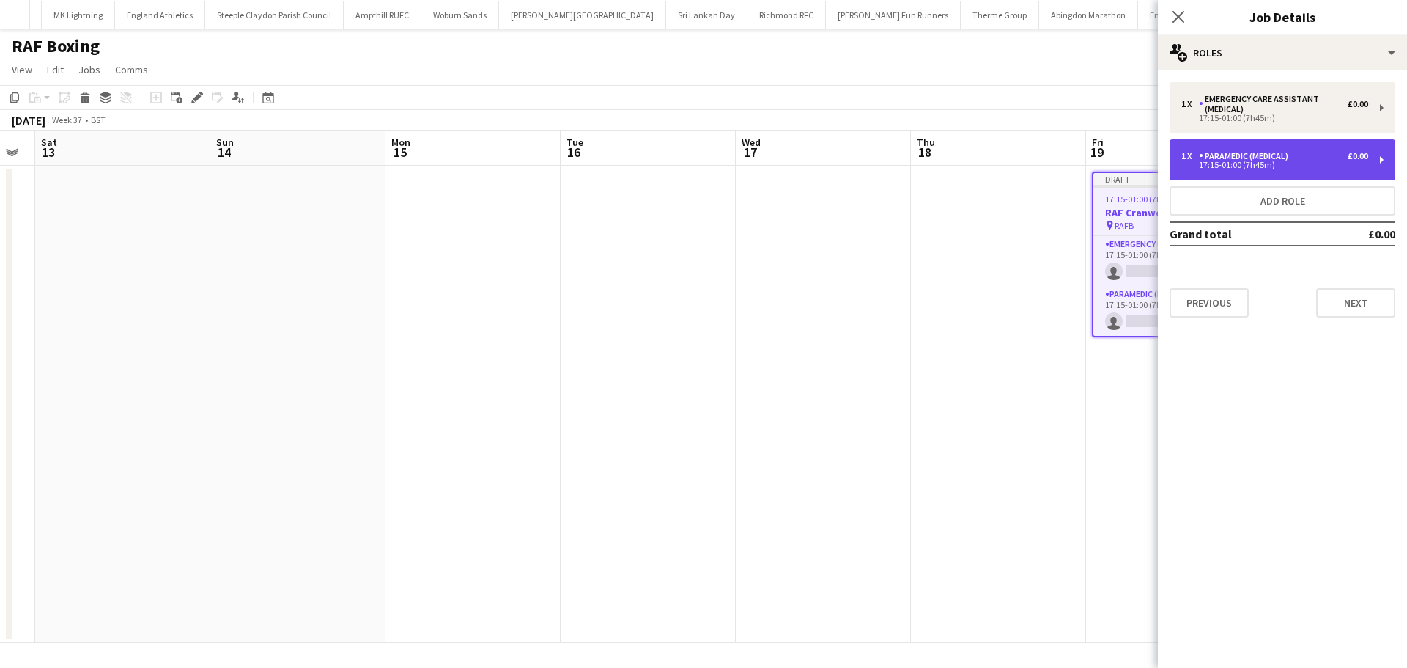
click at [1292, 148] on div "1 x Paramedic (Medical) £0.00 17:15-01:00 (7h45m)" at bounding box center [1283, 159] width 226 height 41
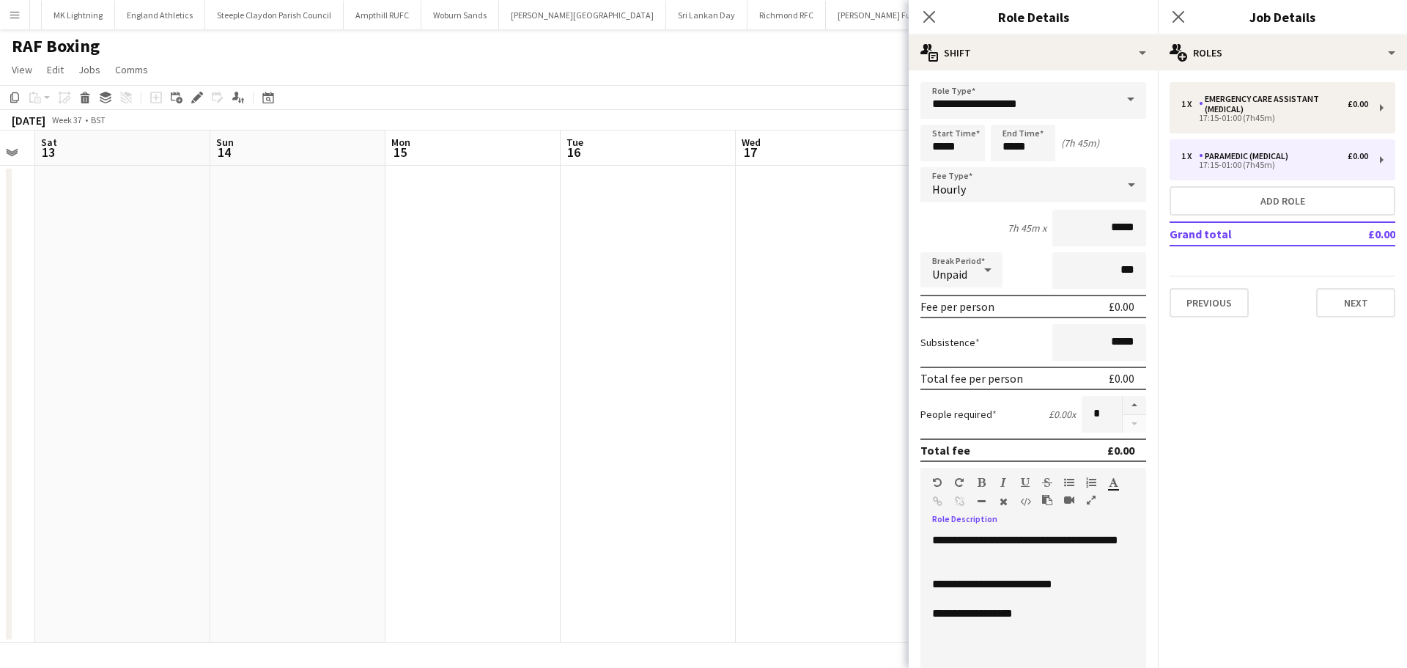
paste div
click at [1175, 18] on icon "Close pop-in" at bounding box center [1178, 17] width 14 height 14
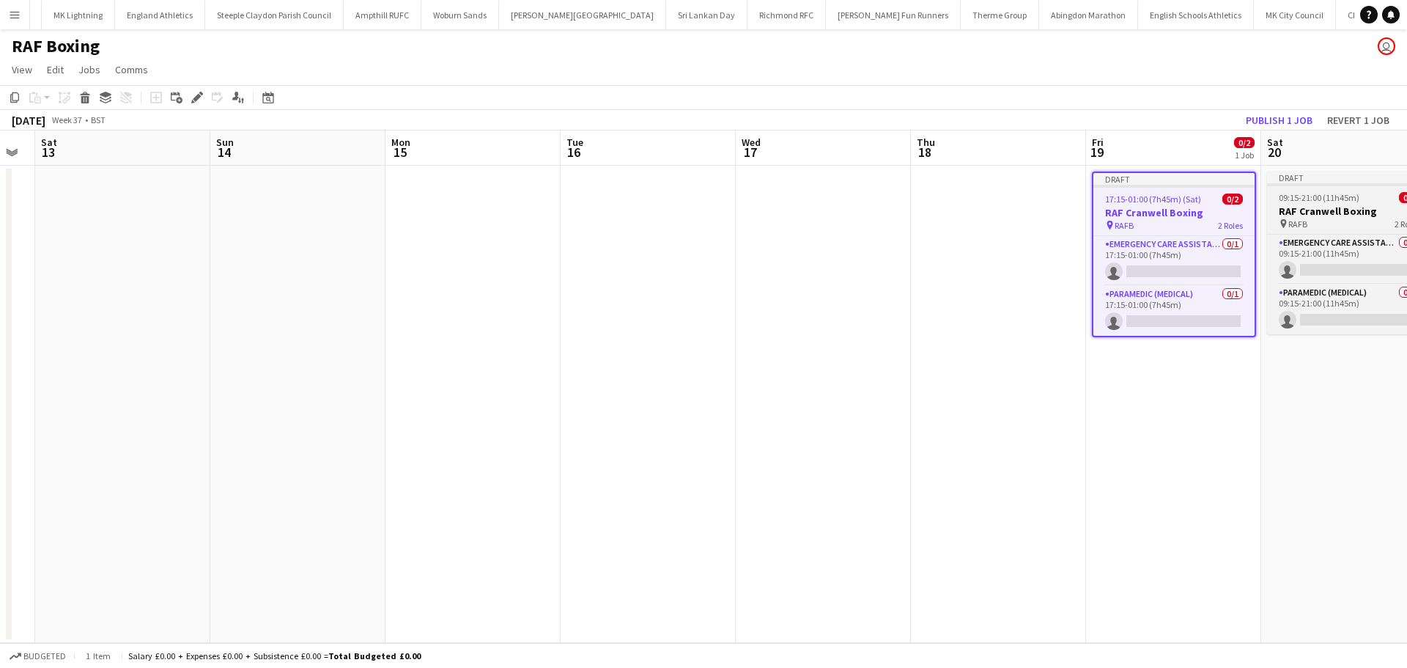
click at [1309, 207] on h3 "RAF Cranwell Boxing" at bounding box center [1349, 210] width 164 height 13
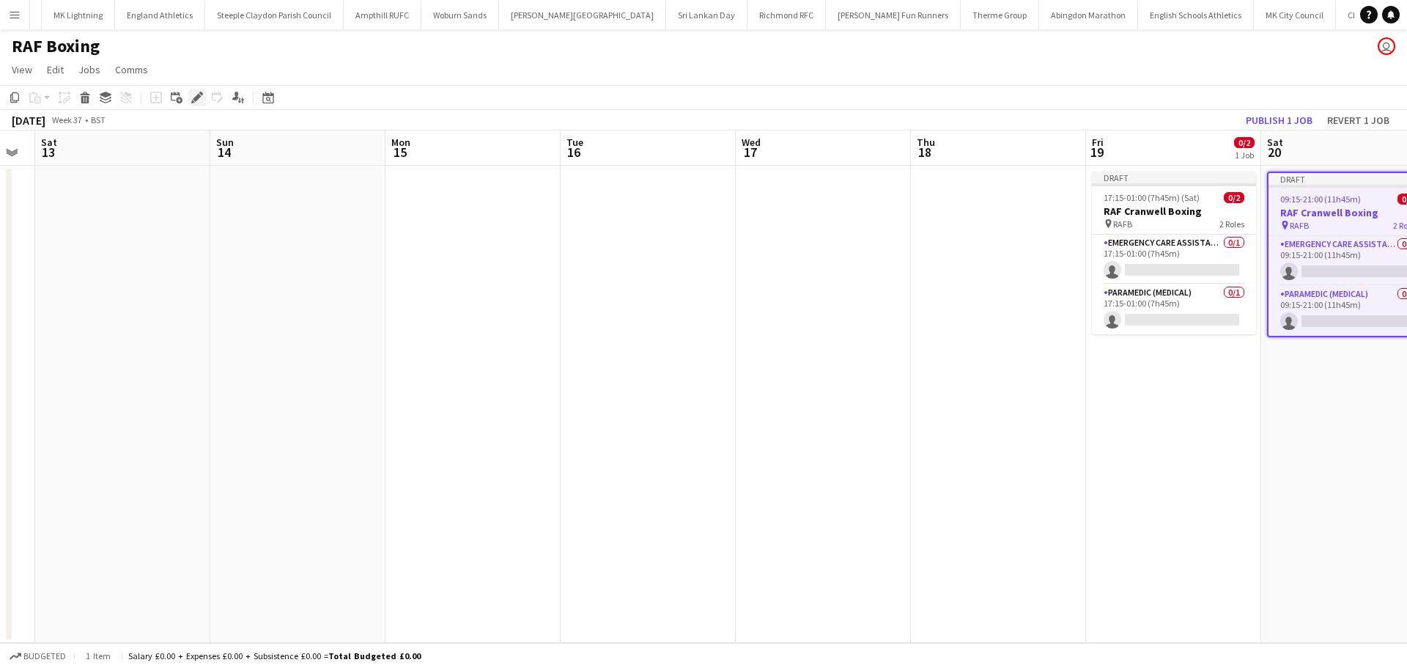
click at [197, 95] on icon at bounding box center [197, 98] width 8 height 8
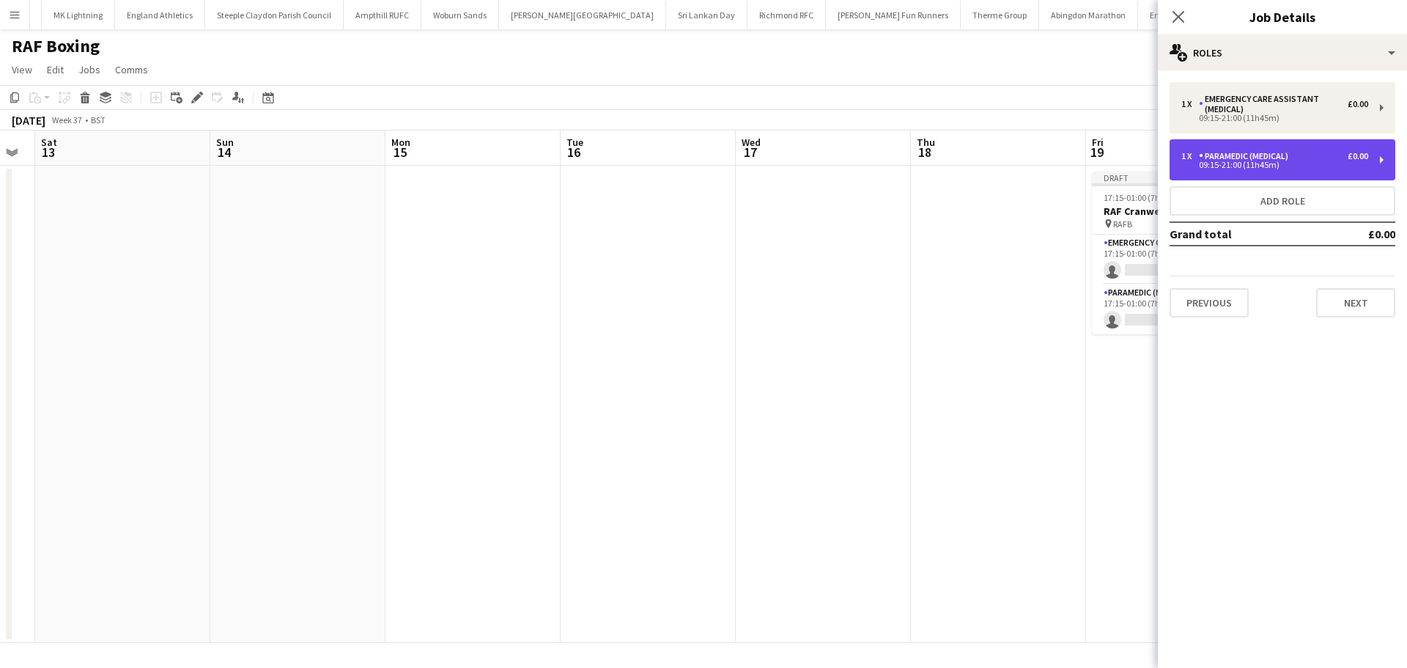
click at [1253, 158] on div "Paramedic (Medical)" at bounding box center [1246, 156] width 95 height 10
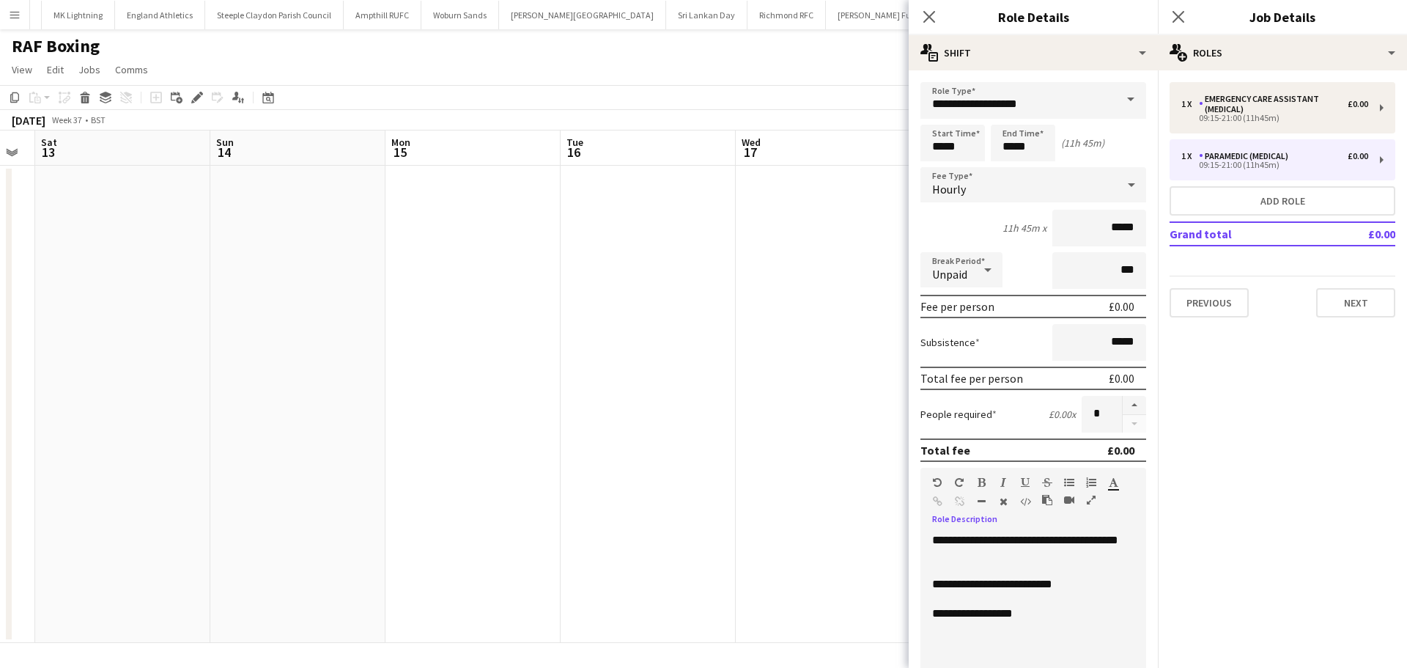
paste div
click at [1179, 19] on icon "Close pop-in" at bounding box center [1178, 17] width 14 height 14
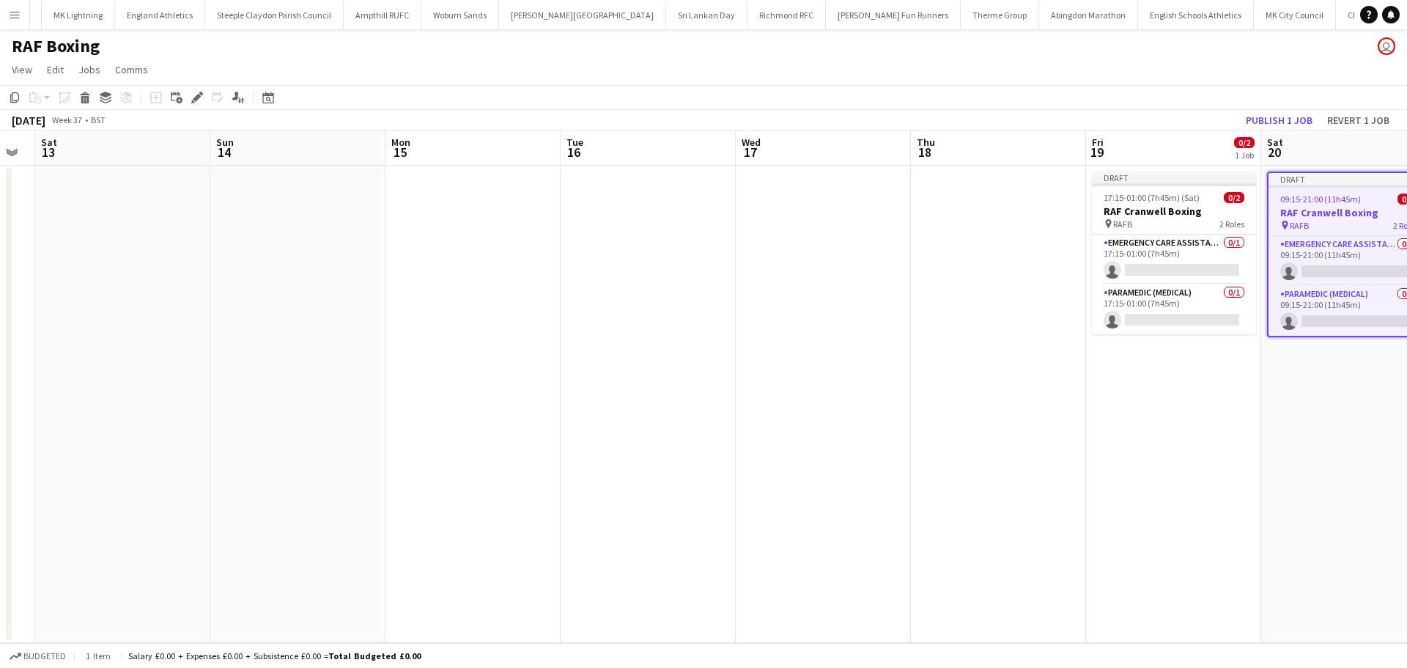
click at [1016, 276] on app-date-cell at bounding box center [998, 404] width 175 height 477
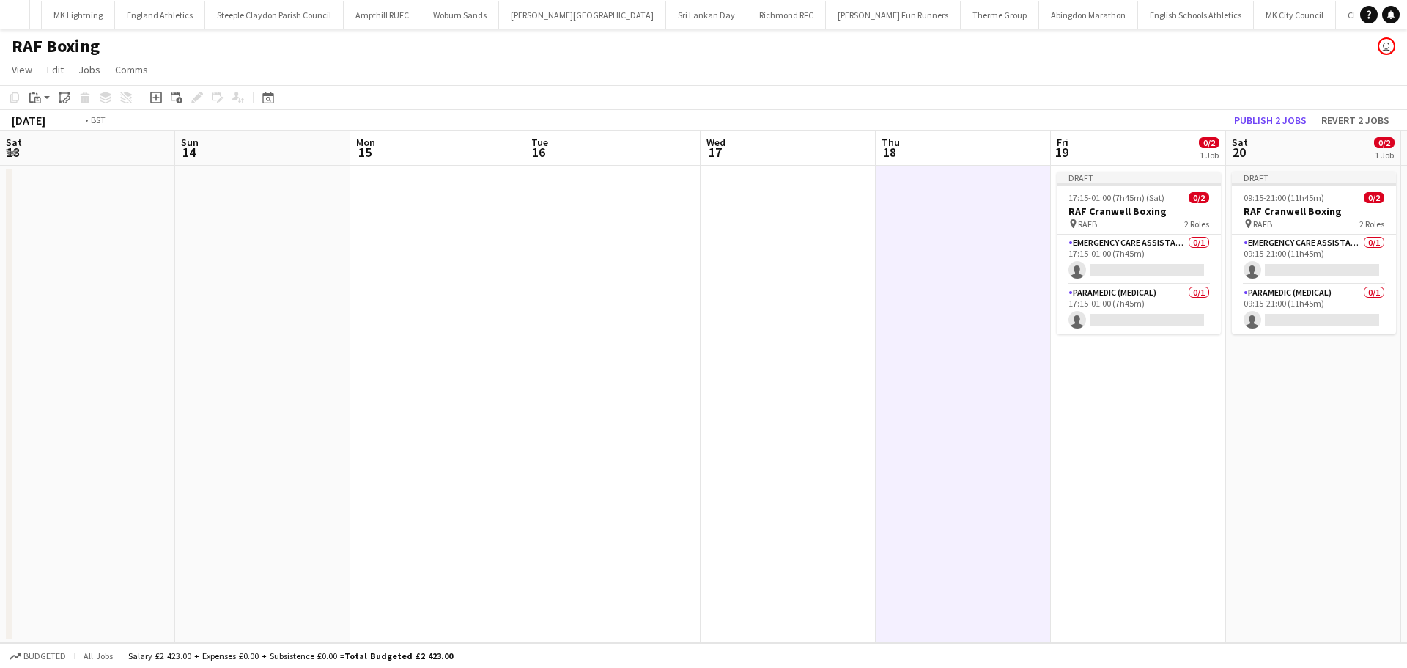
drag, startPoint x: 999, startPoint y: 298, endPoint x: 451, endPoint y: 298, distance: 547.4
click at [451, 298] on app-calendar-viewport "Wed 10 Thu 11 Fri 12 Sat 13 Sun 14 Mon 15 Tue 16 Wed 17 Thu 18 Fri 19 0/2 1 Job…" at bounding box center [703, 386] width 1407 height 512
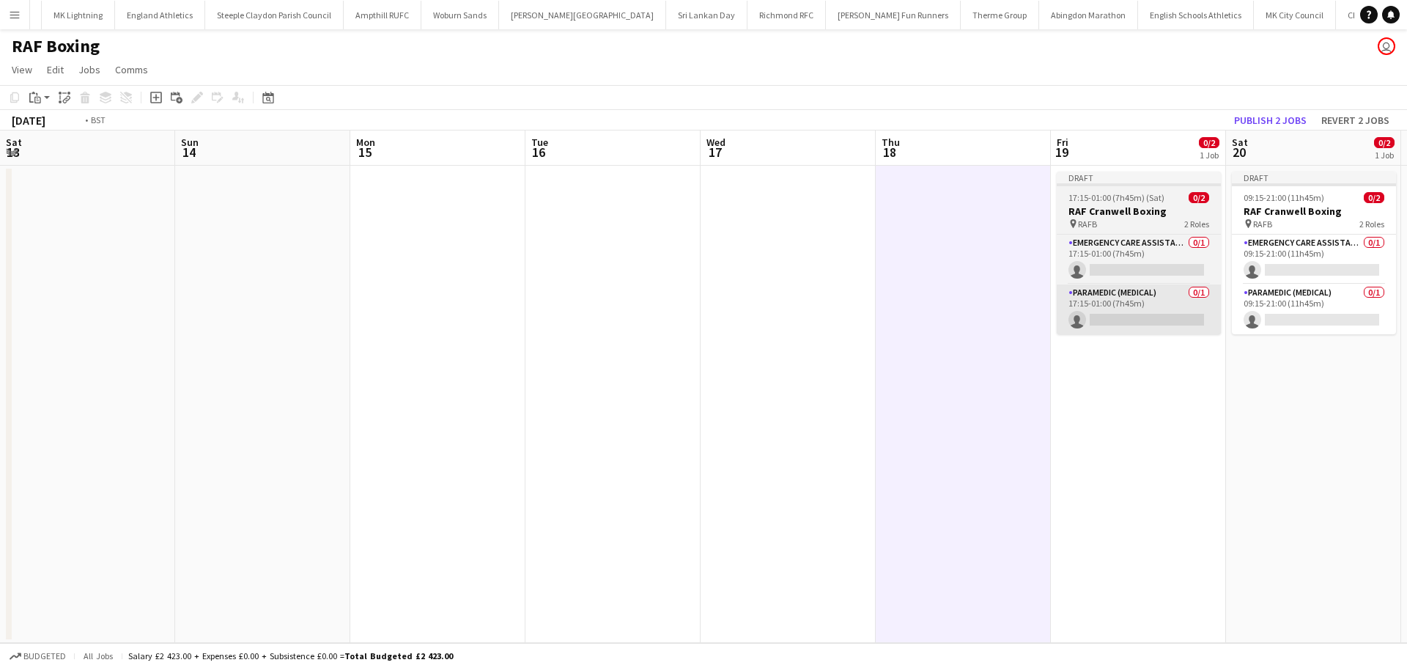
scroll to position [0, 556]
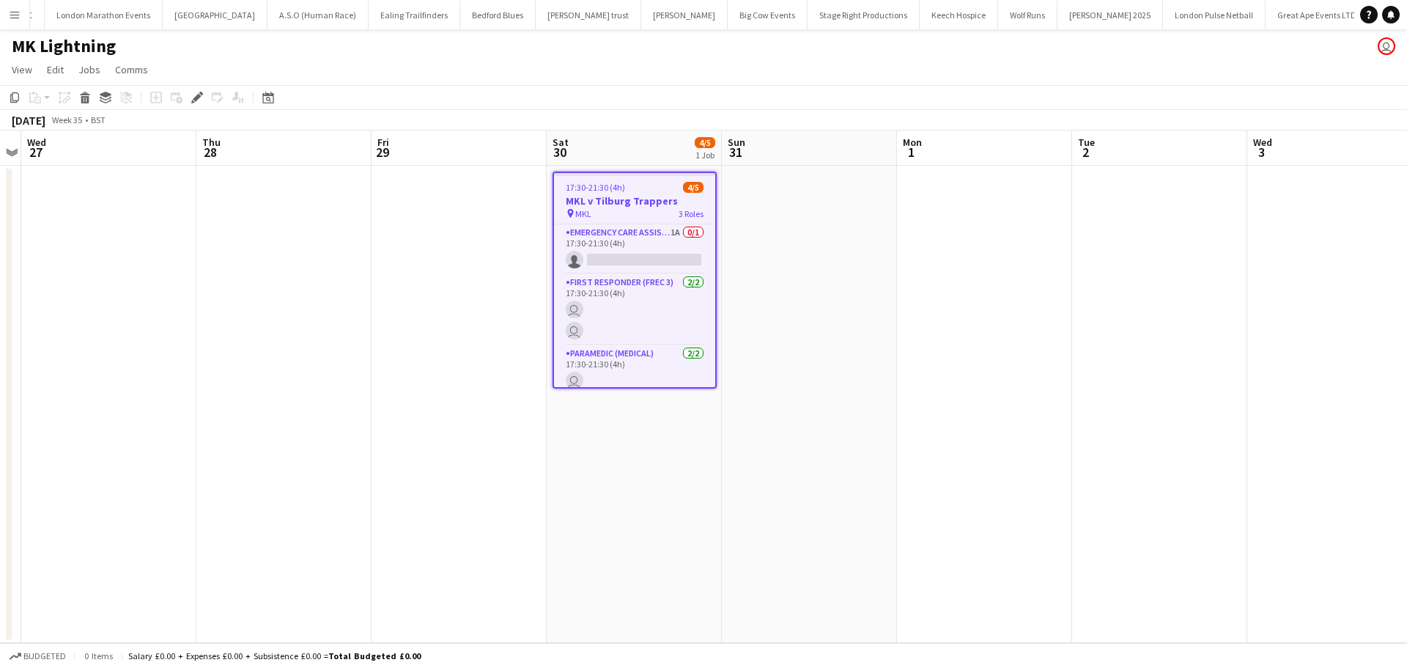
scroll to position [0, 123]
click at [625, 263] on app-card-role "Emergency Care Assistant (Medical) 1A 0/1 17:30-21:30 (4h) single-neutral-actio…" at bounding box center [634, 249] width 161 height 50
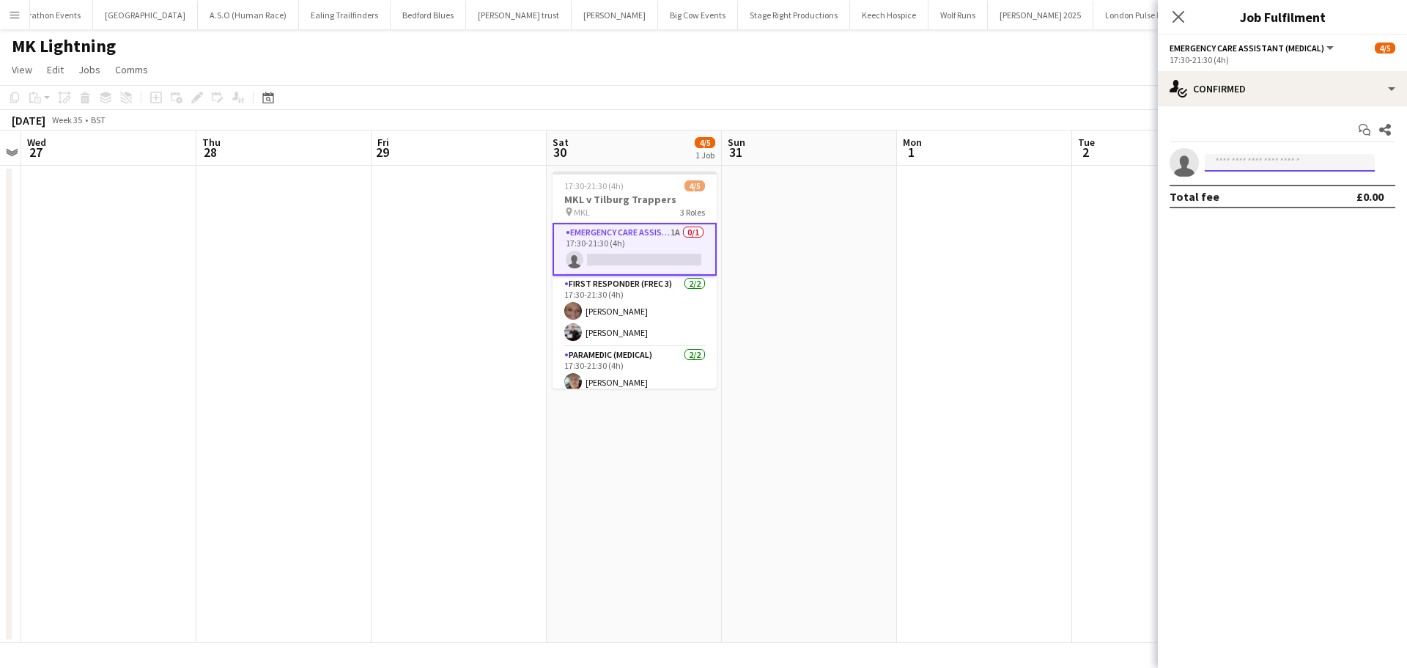
click at [1273, 166] on input at bounding box center [1290, 163] width 170 height 18
type input "***"
click at [1269, 187] on span "Aaron Clarke" at bounding box center [1258, 183] width 84 height 12
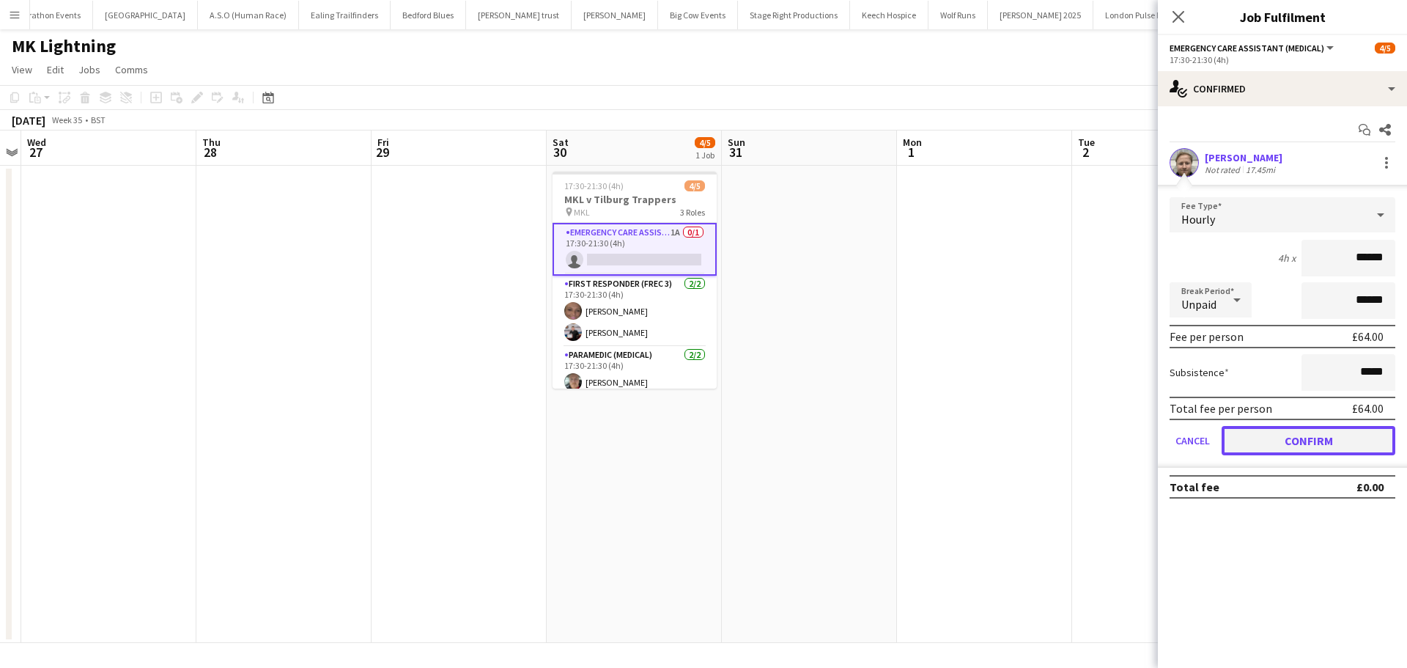
click at [1296, 432] on button "Confirm" at bounding box center [1309, 440] width 174 height 29
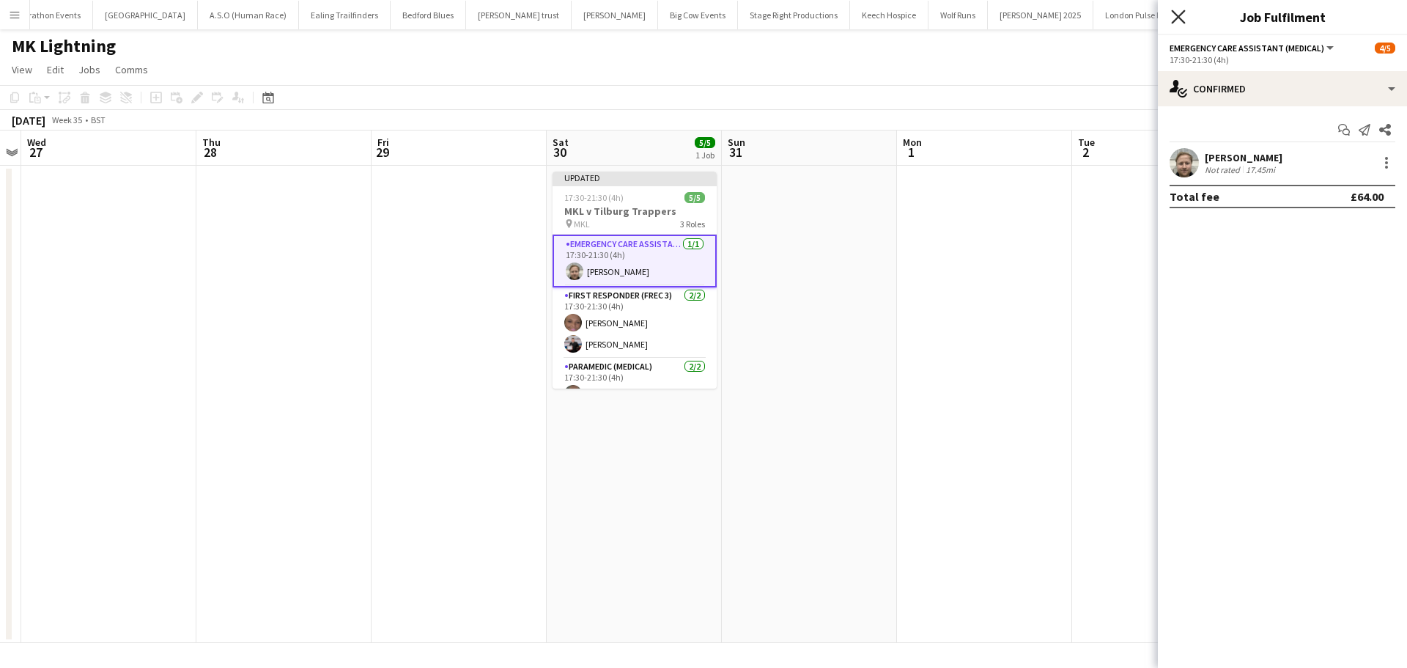
click at [1173, 18] on icon "Close pop-in" at bounding box center [1178, 17] width 14 height 14
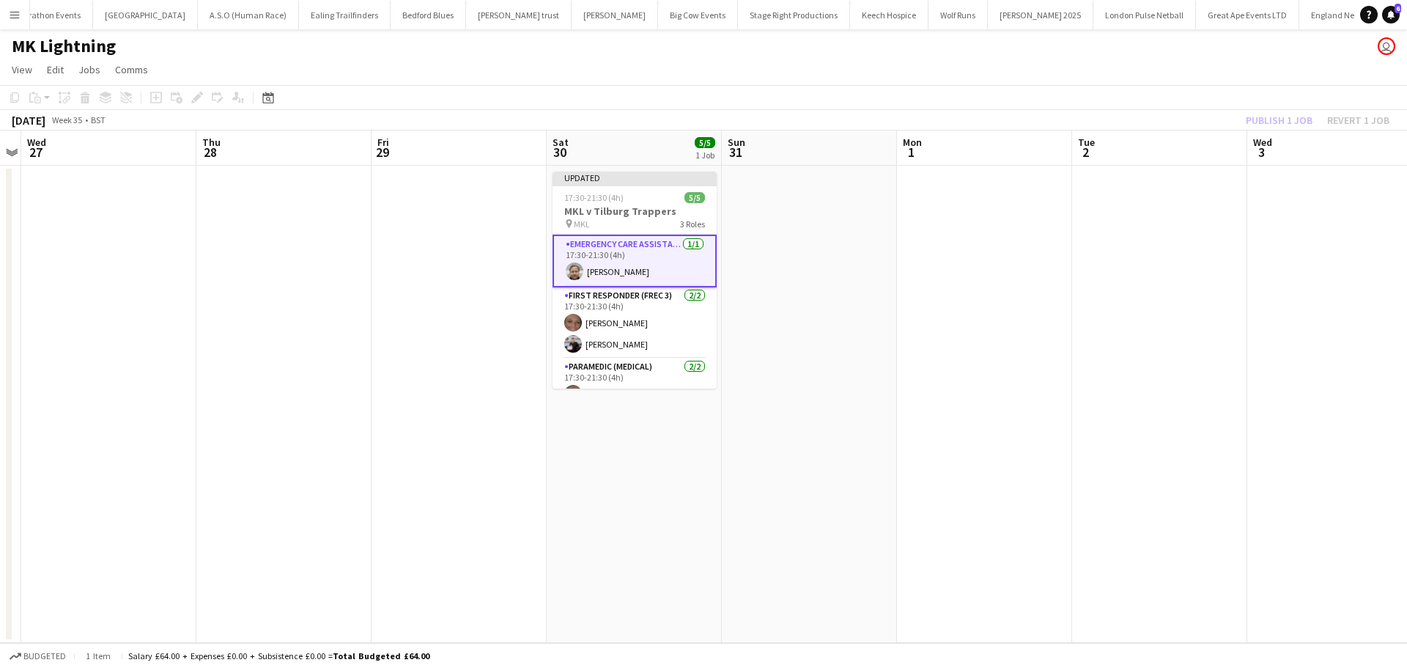
click at [796, 227] on app-date-cell at bounding box center [809, 404] width 175 height 477
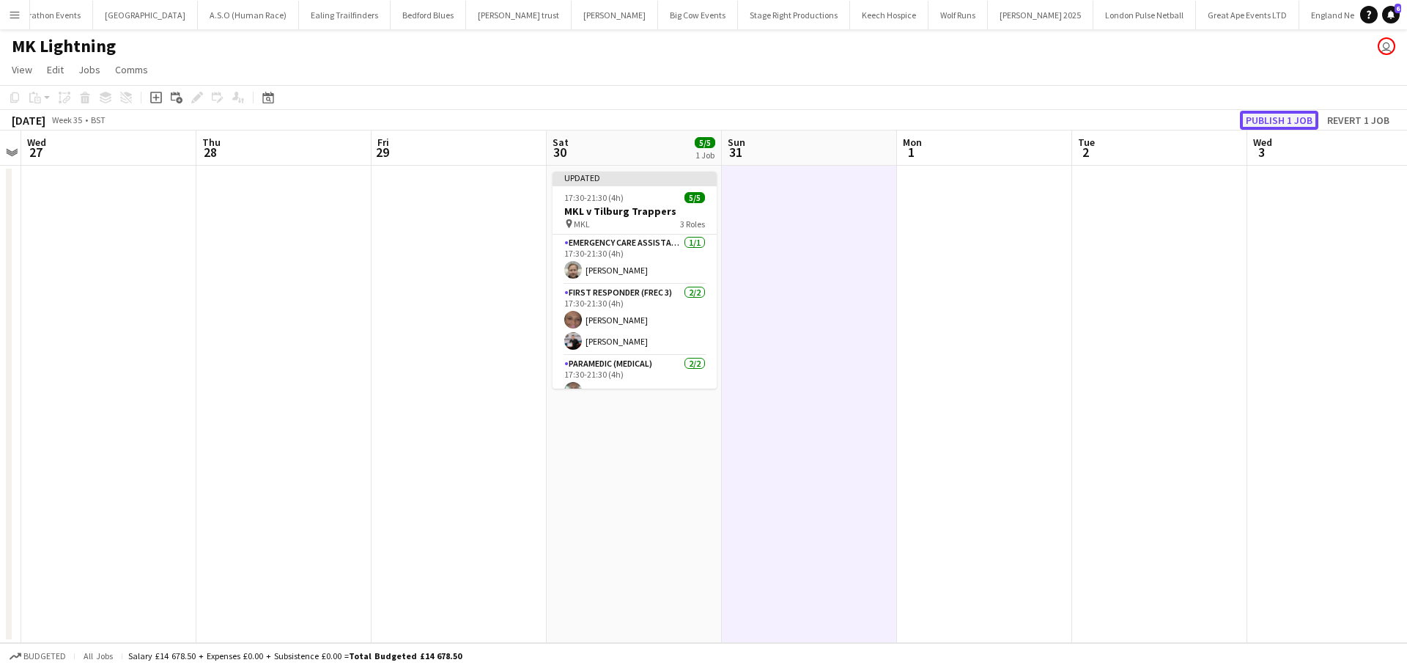
click at [1281, 122] on button "Publish 1 job" at bounding box center [1279, 120] width 78 height 19
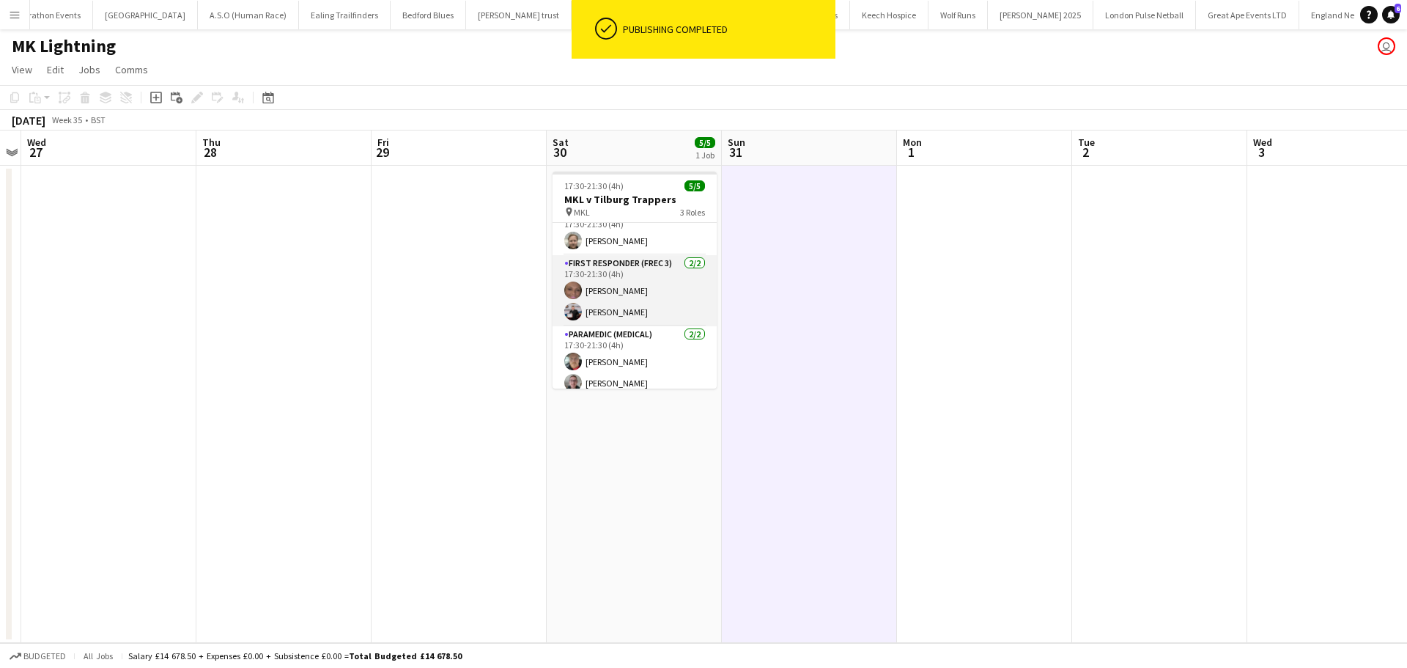
scroll to position [26, 0]
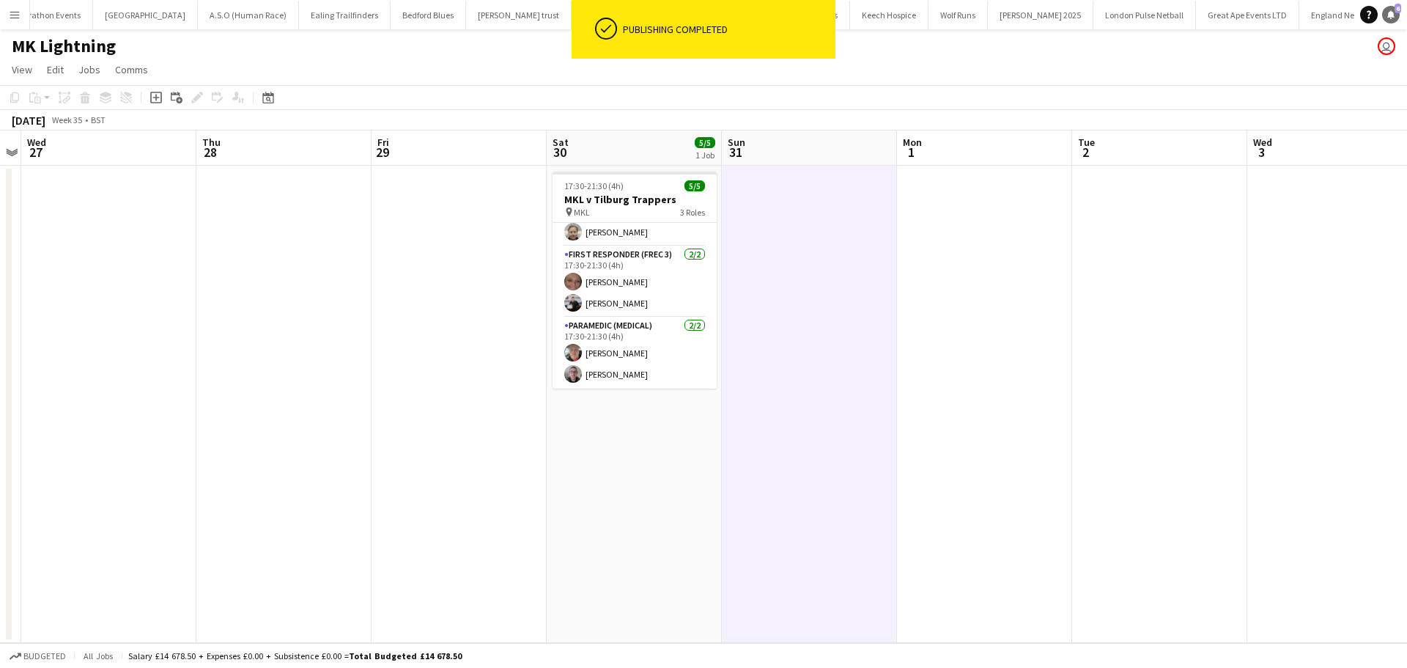
click at [1386, 16] on icon "Notifications" at bounding box center [1390, 14] width 9 height 9
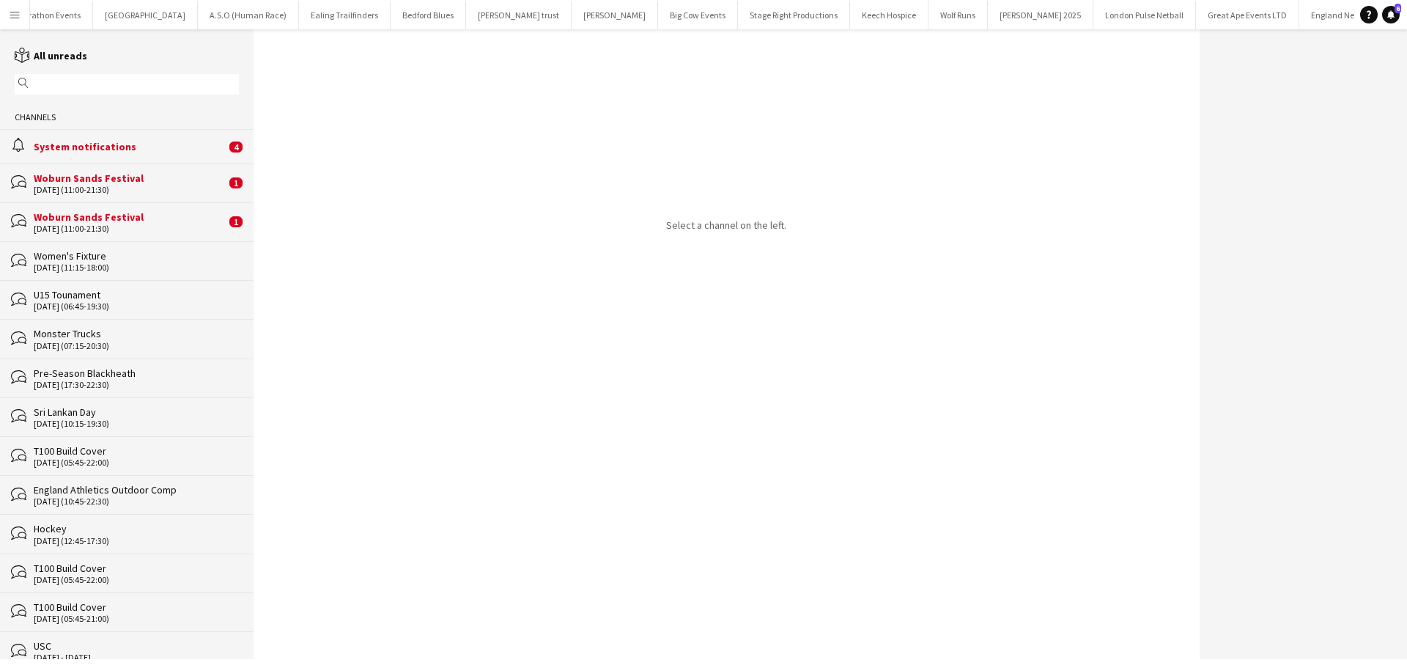
click at [158, 141] on div "System notifications" at bounding box center [130, 146] width 192 height 13
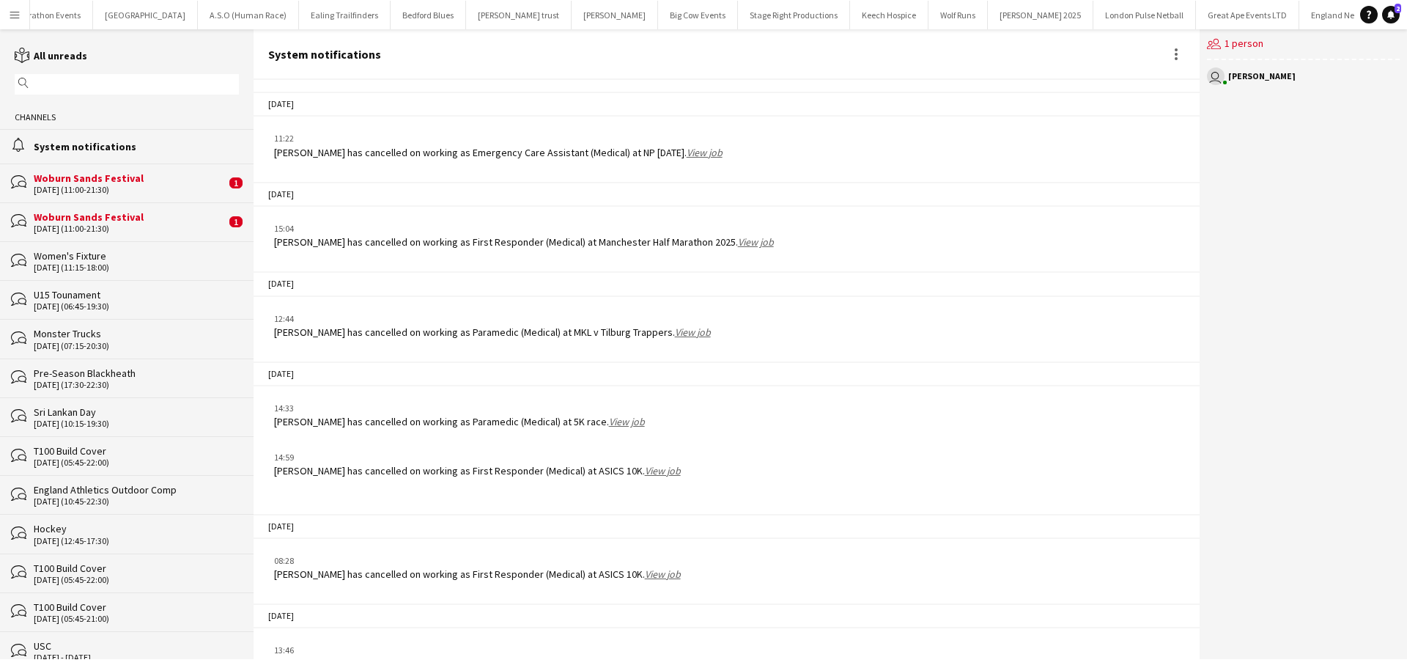
scroll to position [1779, 0]
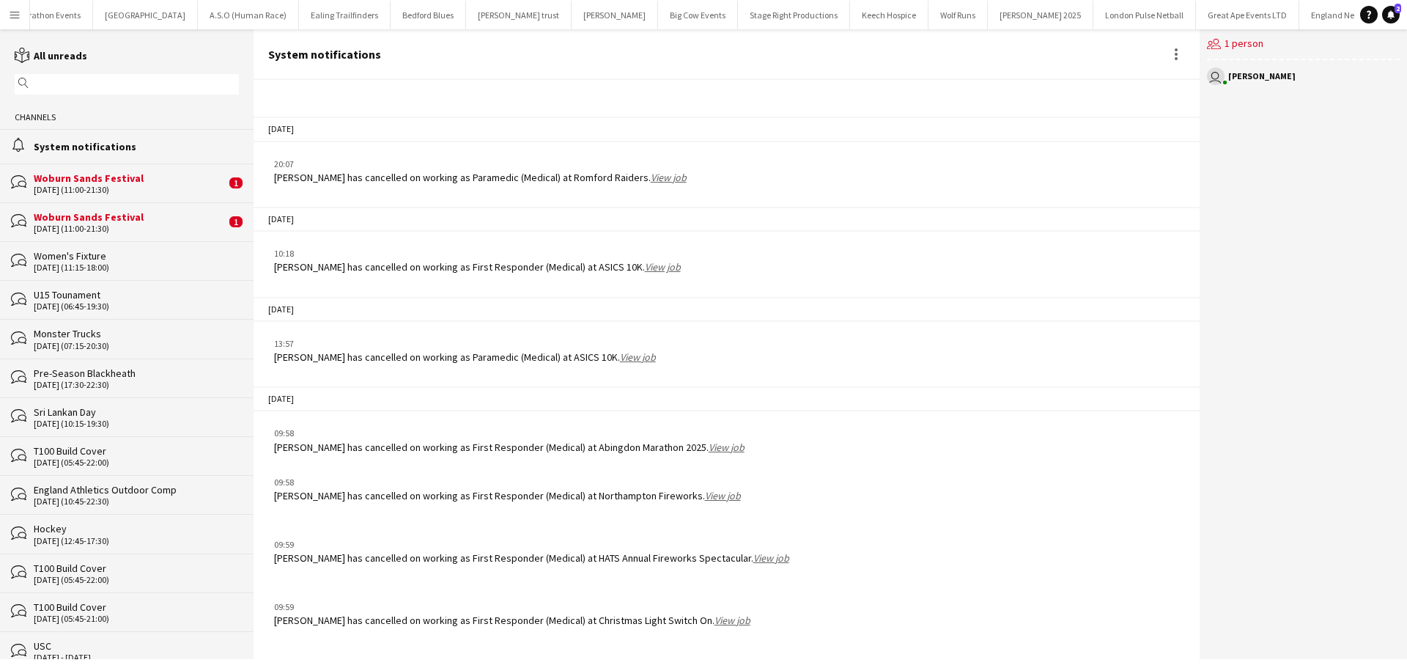
click at [159, 172] on div "Woburn Sands Festival" at bounding box center [130, 177] width 192 height 13
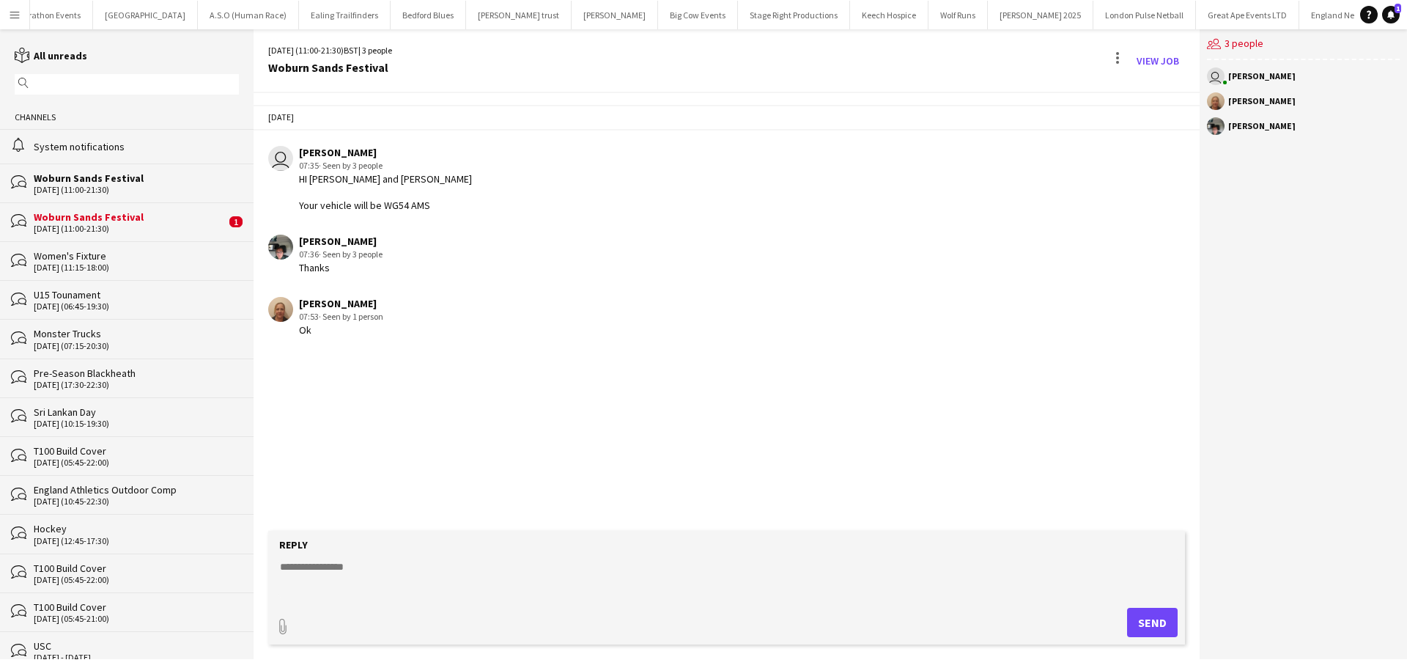
click at [156, 218] on div "Woburn Sands Festival" at bounding box center [130, 216] width 192 height 13
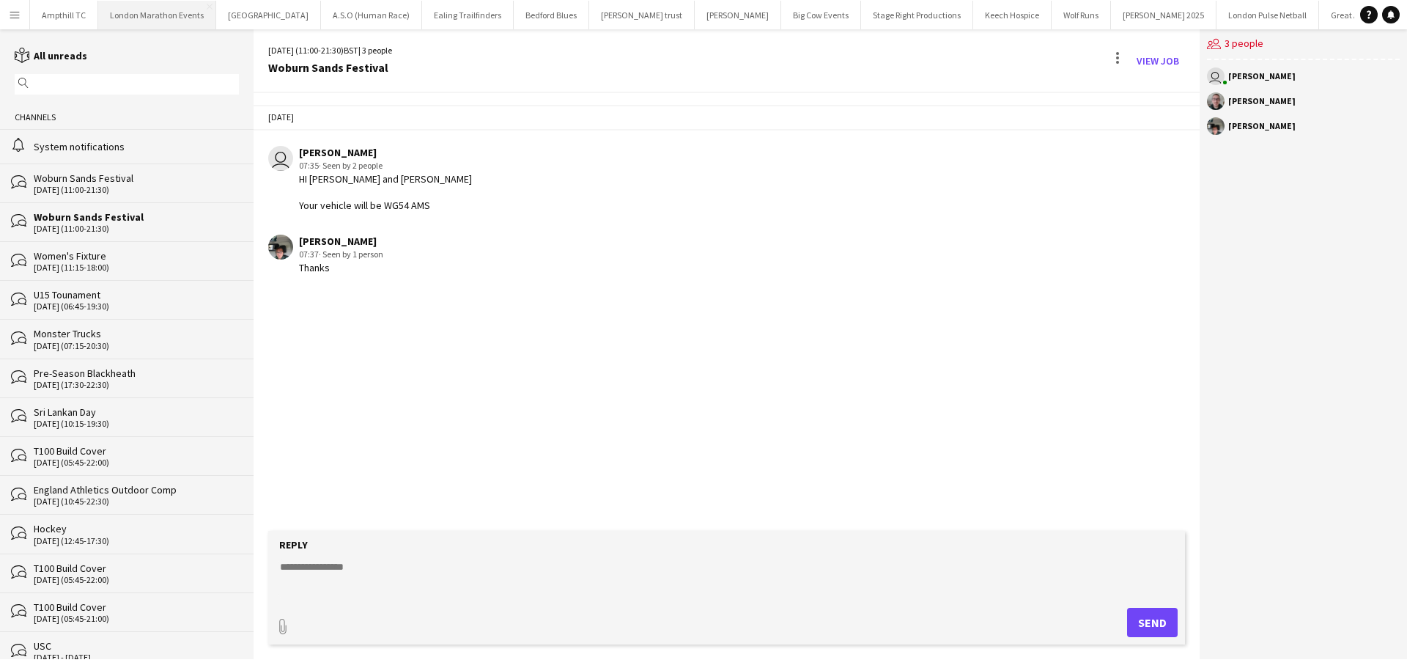
scroll to position [0, 123]
drag, startPoint x: 14, startPoint y: 13, endPoint x: 23, endPoint y: 16, distance: 9.3
click at [14, 14] on app-icon "Menu" at bounding box center [15, 15] width 12 height 12
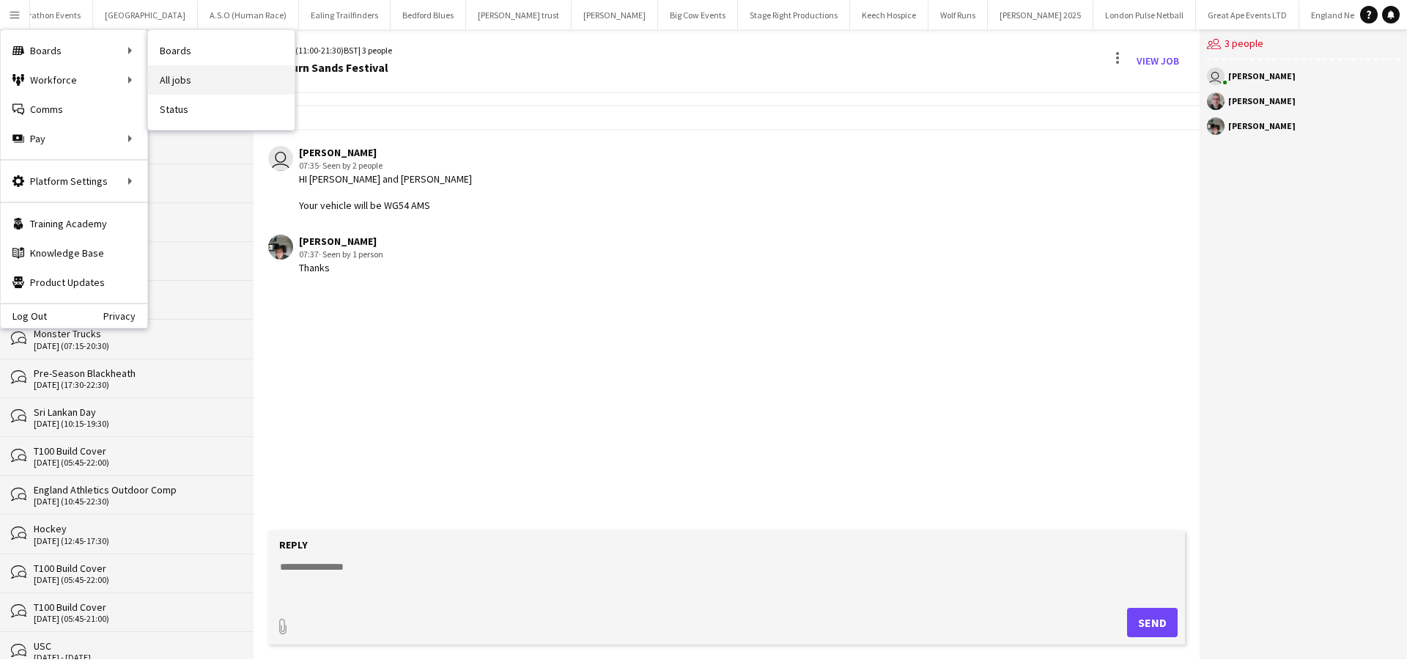
click at [220, 73] on link "All jobs" at bounding box center [221, 79] width 147 height 29
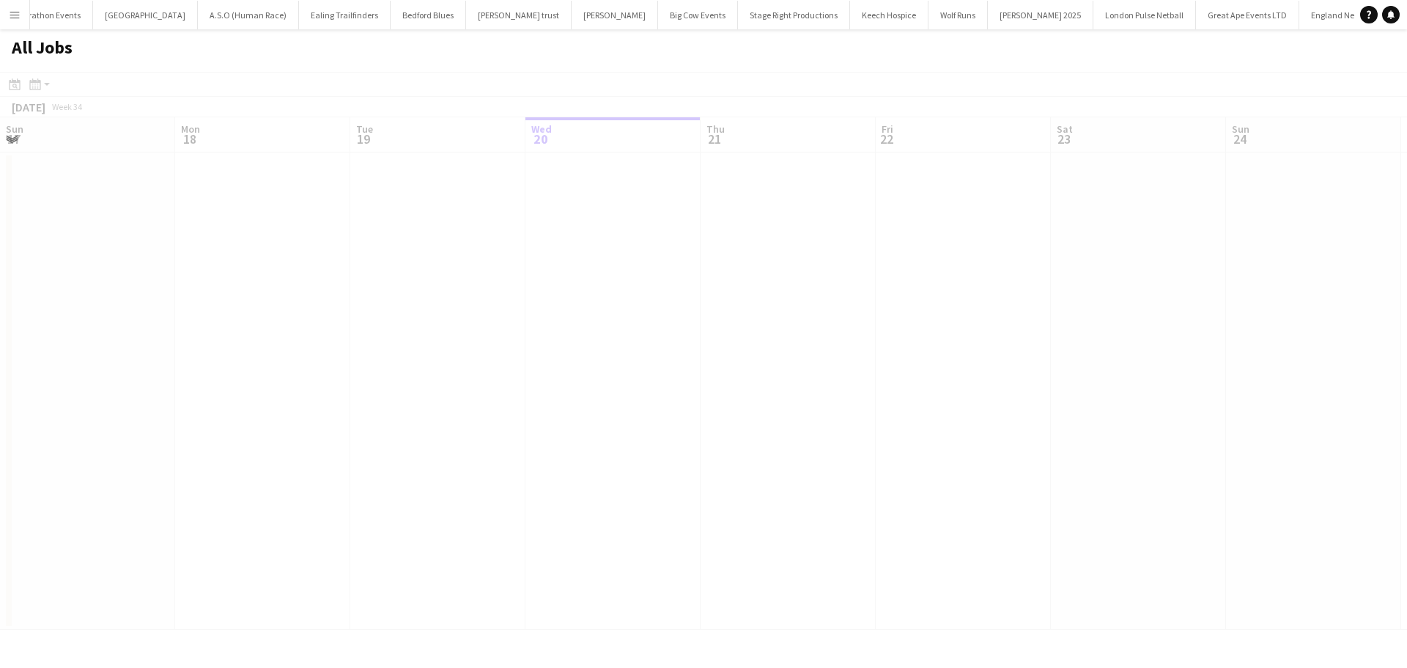
scroll to position [0, 350]
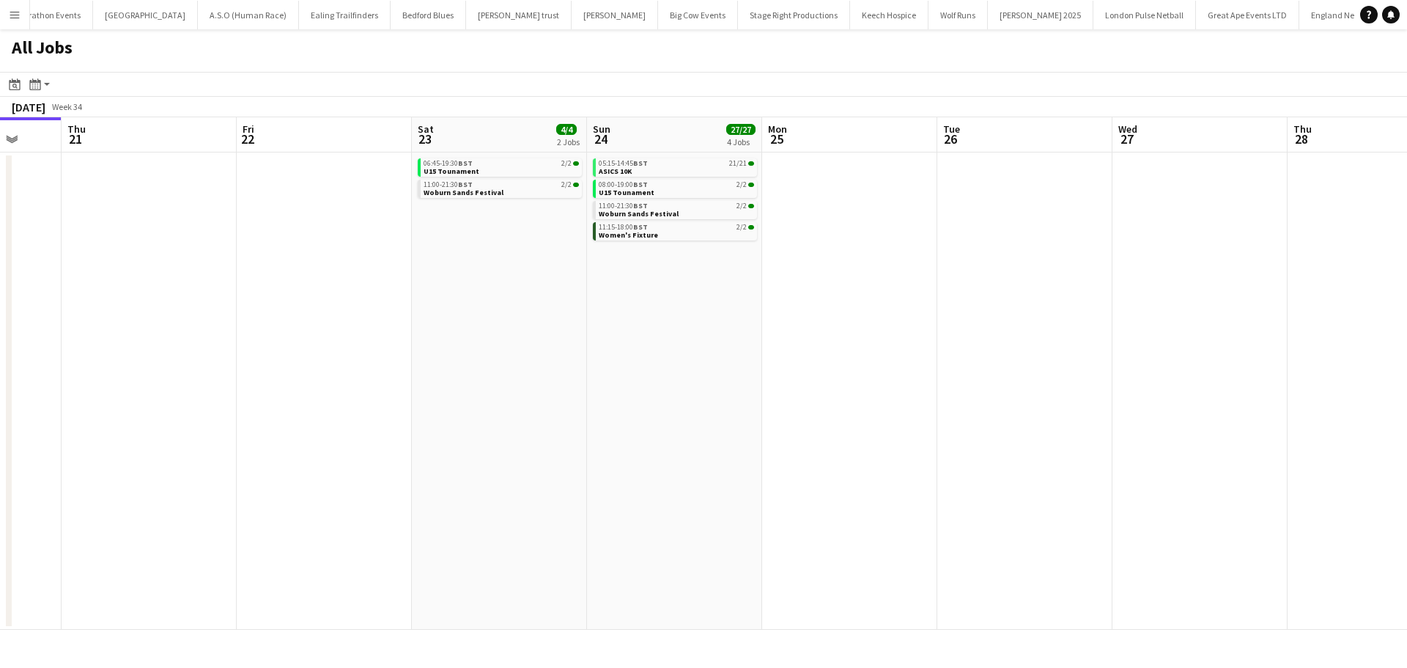
drag, startPoint x: 1236, startPoint y: 277, endPoint x: 618, endPoint y: 296, distance: 618.0
click at [618, 296] on app-calendar-viewport "Sun 17 5/5 3 Jobs Mon 18 Tue 19 Wed 20 Thu 21 Fri 22 Sat 23 4/4 2 Jobs Sun 24 2…" at bounding box center [703, 373] width 1407 height 512
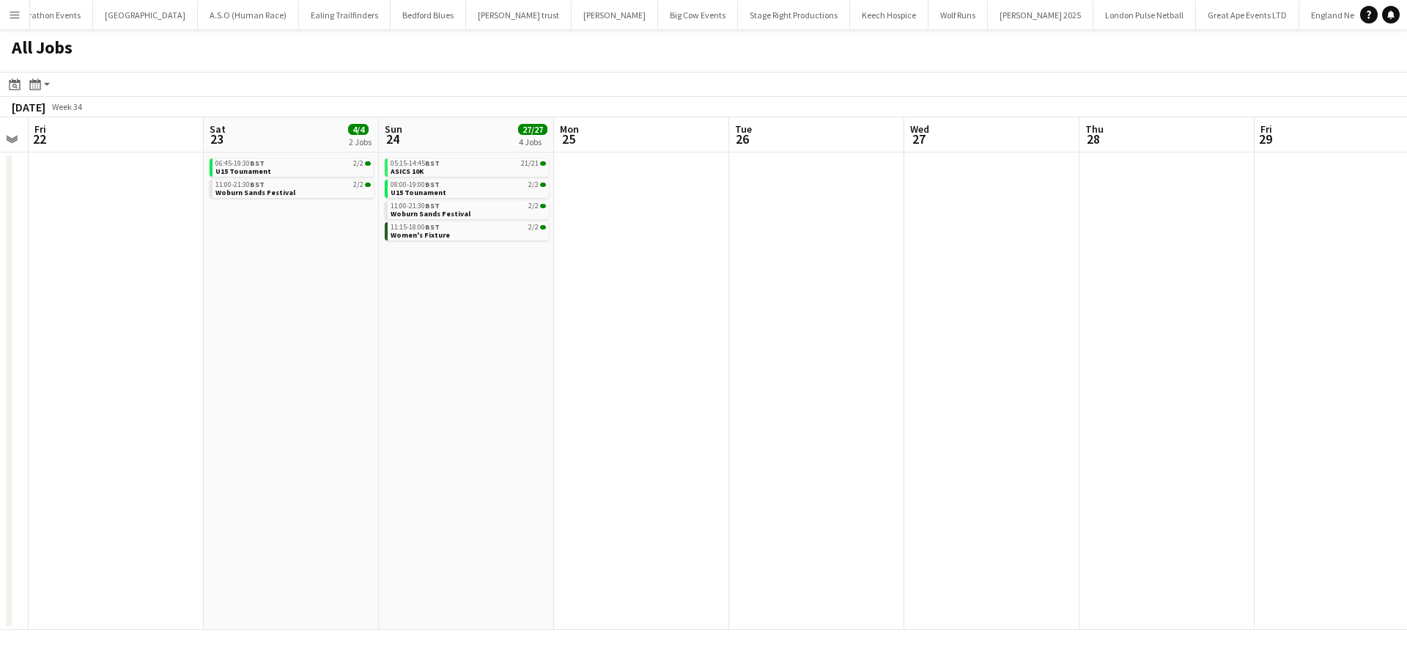
drag, startPoint x: 1159, startPoint y: 289, endPoint x: 554, endPoint y: 297, distance: 604.6
click at [564, 297] on app-calendar-viewport "Tue 19 Wed 20 Thu 21 Fri 22 Sat 23 4/4 2 Jobs Sun 24 27/27 4 Jobs Mon 25 Tue 26…" at bounding box center [703, 373] width 1407 height 512
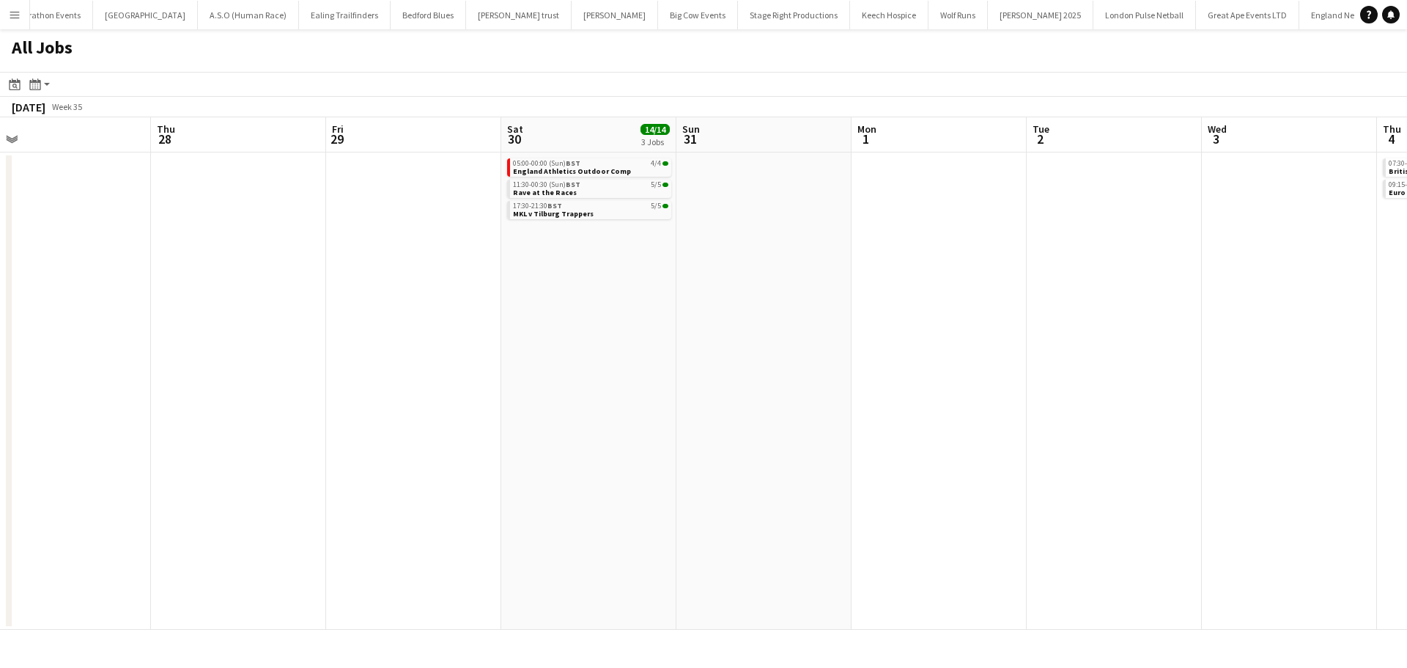
click at [509, 341] on app-all-jobs "All Jobs Date picker AUG 2025 AUG 2025 Monday M Tuesday T Wednesday W Thursday …" at bounding box center [703, 329] width 1407 height 600
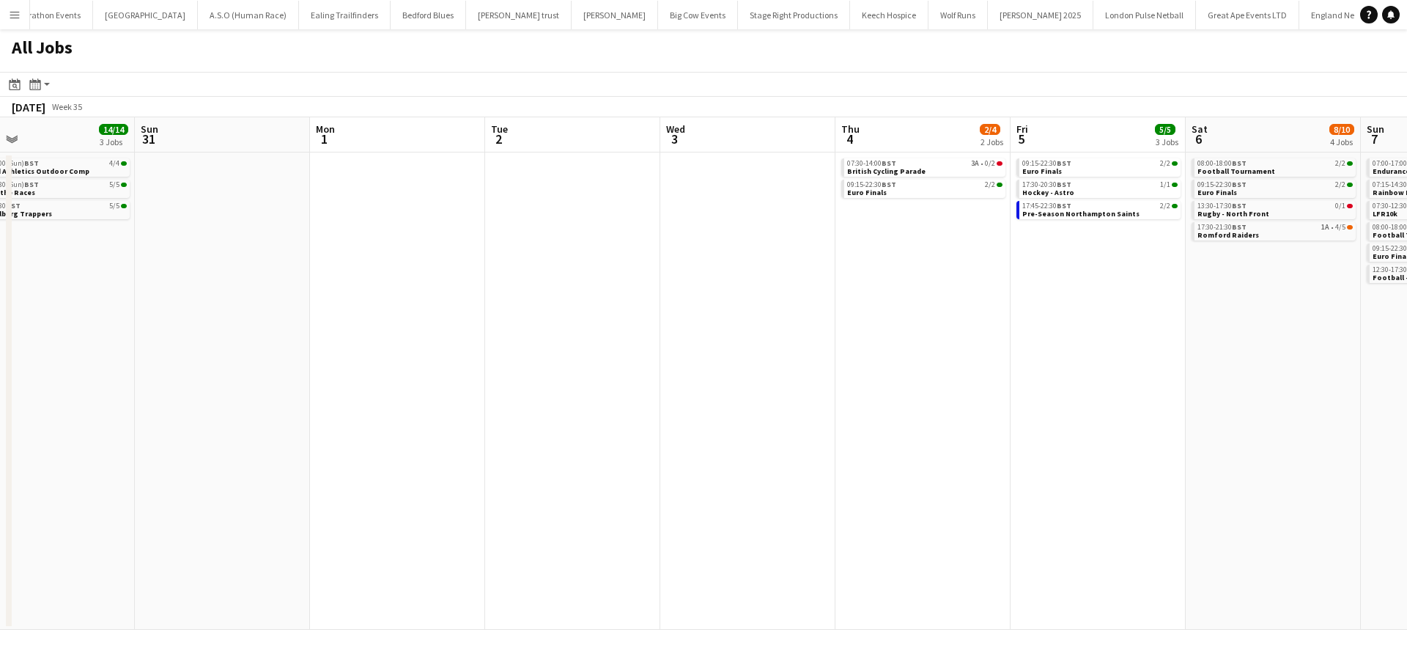
drag, startPoint x: 1082, startPoint y: 307, endPoint x: 631, endPoint y: 330, distance: 451.2
click at [631, 330] on app-calendar-viewport "Tue 26 Wed 27 Thu 28 Fri 29 Sat 30 14/14 3 Jobs Sun 31 Mon 1 Tue 2 Wed 3 Thu 4 …" at bounding box center [703, 373] width 1407 height 512
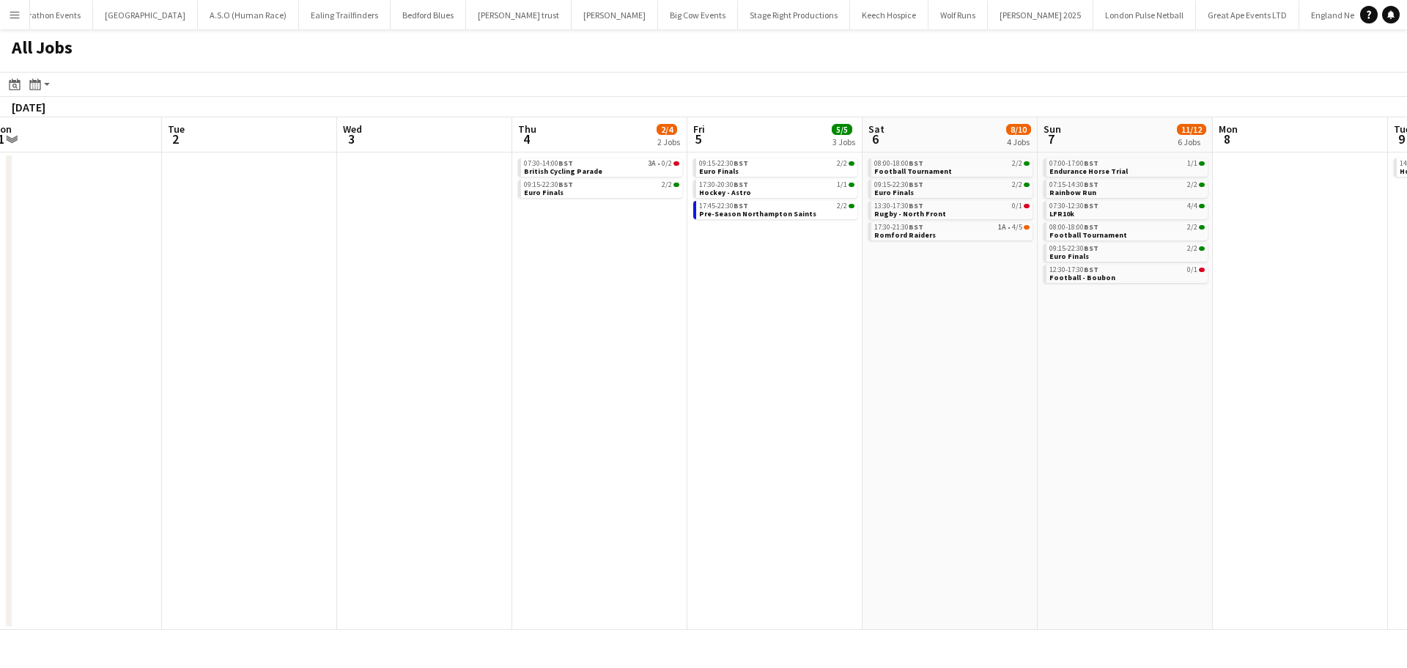
click at [553, 324] on app-all-jobs "All Jobs Date picker AUG 2025 AUG 2025 Monday M Tuesday T Wednesday W Thursday …" at bounding box center [703, 329] width 1407 height 600
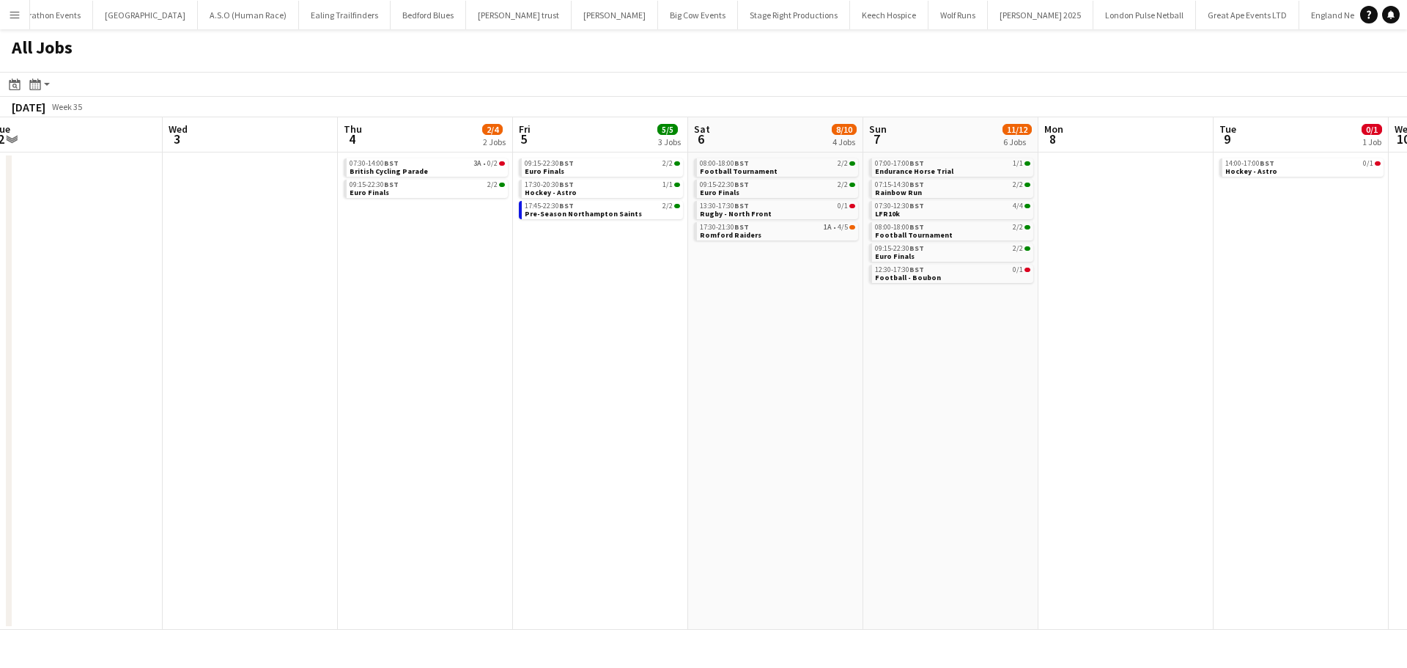
drag, startPoint x: 553, startPoint y: 313, endPoint x: 499, endPoint y: 313, distance: 54.2
click at [502, 313] on app-calendar-viewport "Sat 30 14/14 3 Jobs Sun 31 Mon 1 Tue 2 Wed 3 Thu 4 2/4 2 Jobs Fri 5 5/5 3 Jobs …" at bounding box center [703, 373] width 1407 height 512
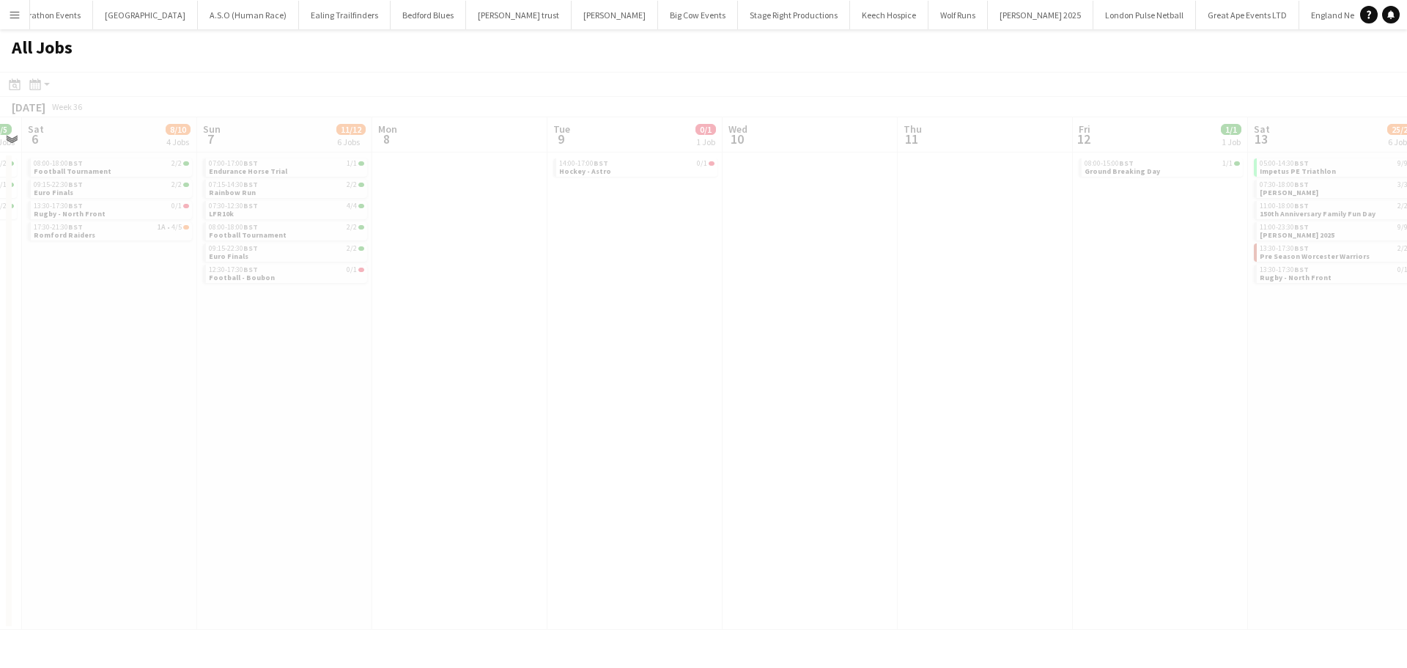
drag, startPoint x: 808, startPoint y: 341, endPoint x: 772, endPoint y: 283, distance: 68.7
click at [515, 346] on app-calendar-viewport "Wed 3 Thu 4 2/4 2 Jobs Fri 5 5/5 3 Jobs Sat 6 8/10 4 Jobs Sun 7 11/12 6 Jobs Mo…" at bounding box center [703, 373] width 1407 height 512
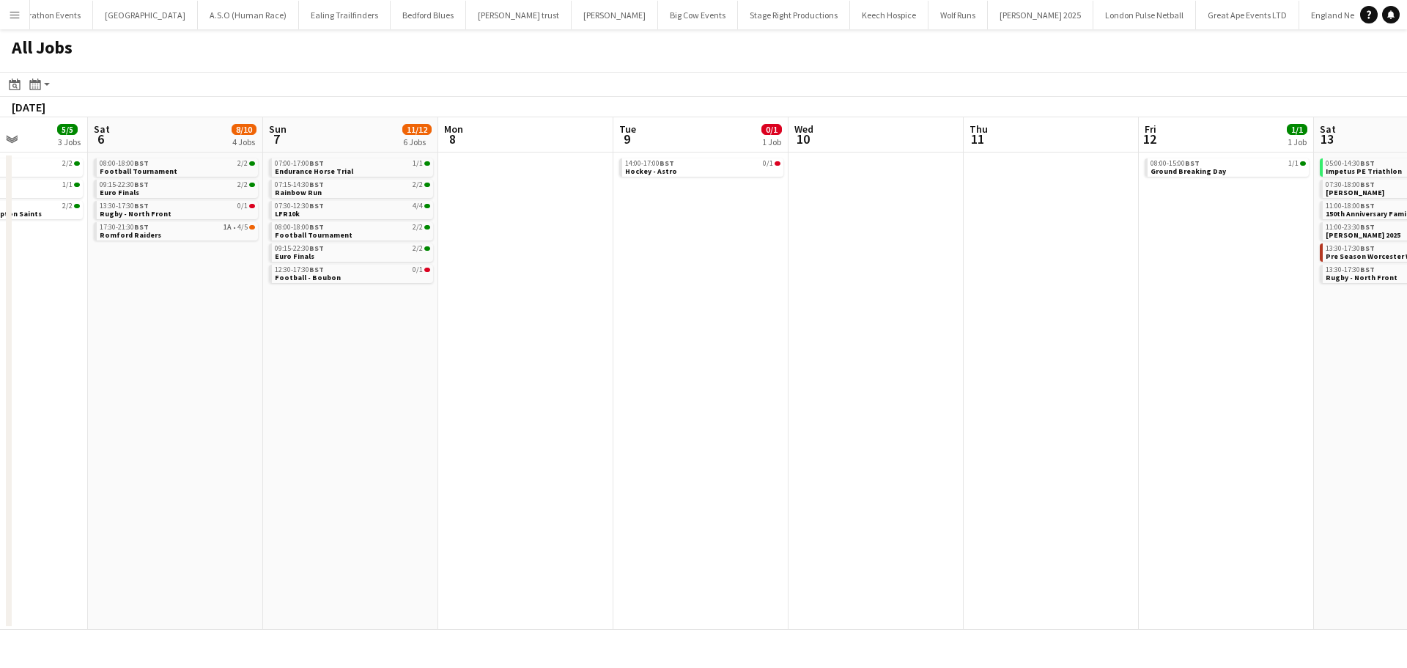
drag, startPoint x: 910, startPoint y: 276, endPoint x: 626, endPoint y: 291, distance: 284.7
click at [569, 309] on app-calendar-viewport "Wed 3 Thu 4 2/4 2 Jobs Fri 5 5/5 3 Jobs Sat 6 8/10 4 Jobs Sun 7 11/12 6 Jobs Mo…" at bounding box center [703, 373] width 1407 height 512
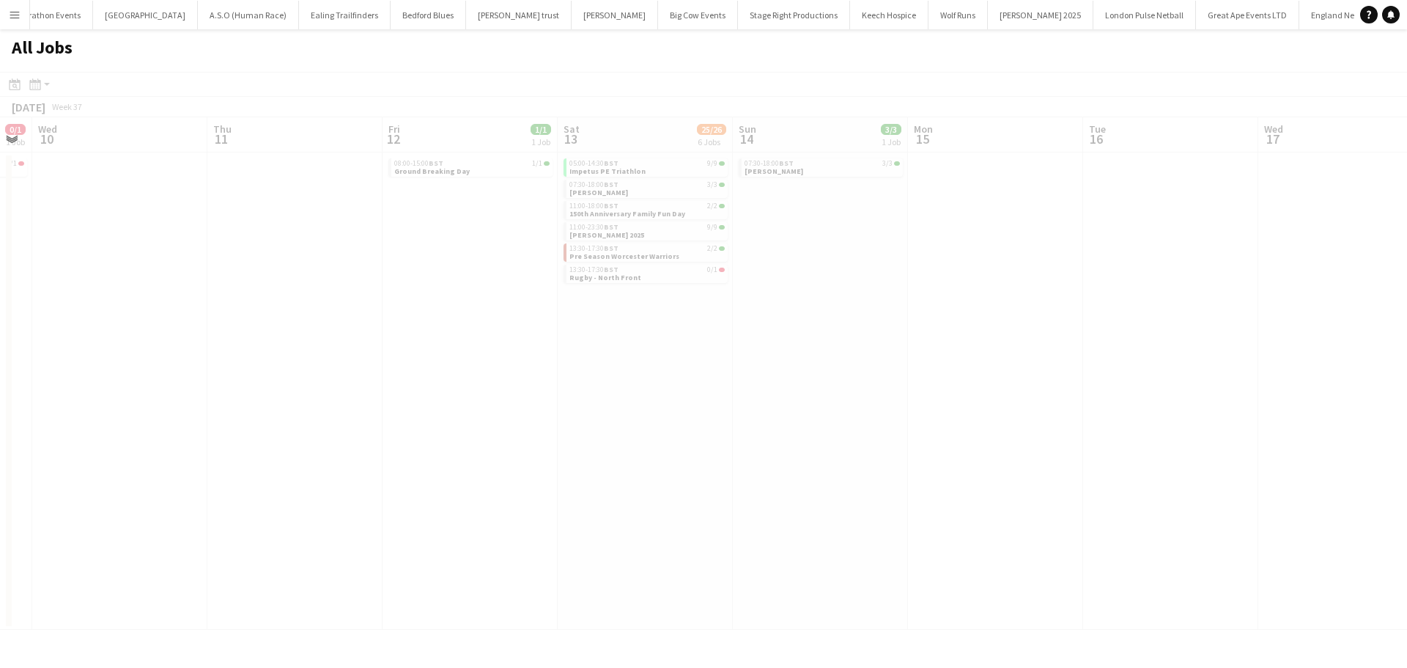
drag, startPoint x: 833, startPoint y: 287, endPoint x: 476, endPoint y: 313, distance: 357.8
click at [522, 313] on app-all-jobs "All Jobs Date picker AUG 2025 AUG 2025 Monday M Tuesday T Wednesday W Thursday …" at bounding box center [703, 329] width 1407 height 600
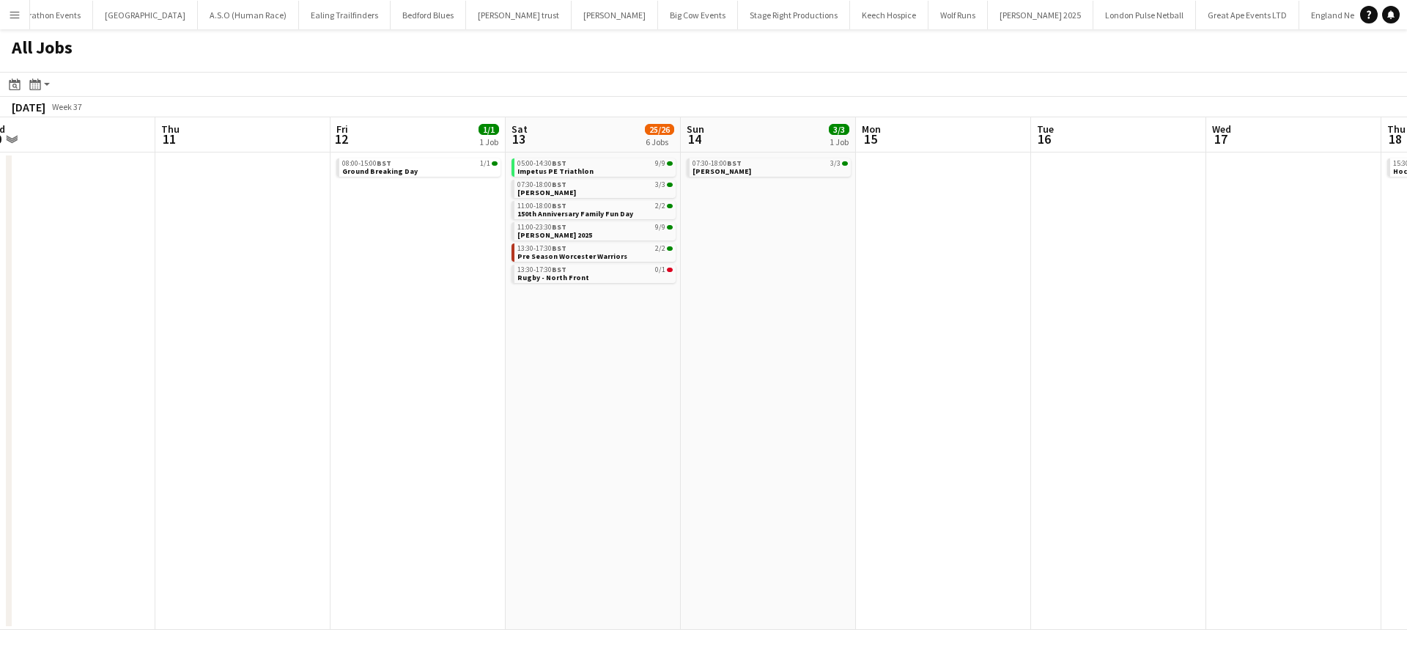
drag, startPoint x: 803, startPoint y: 278, endPoint x: 568, endPoint y: 298, distance: 236.1
click at [575, 298] on app-calendar-viewport "Sun 7 11/12 6 Jobs Mon 8 Tue 9 0/1 1 Job Wed 10 Thu 11 Fri 12 1/1 1 Job Sat 13 …" at bounding box center [703, 373] width 1407 height 512
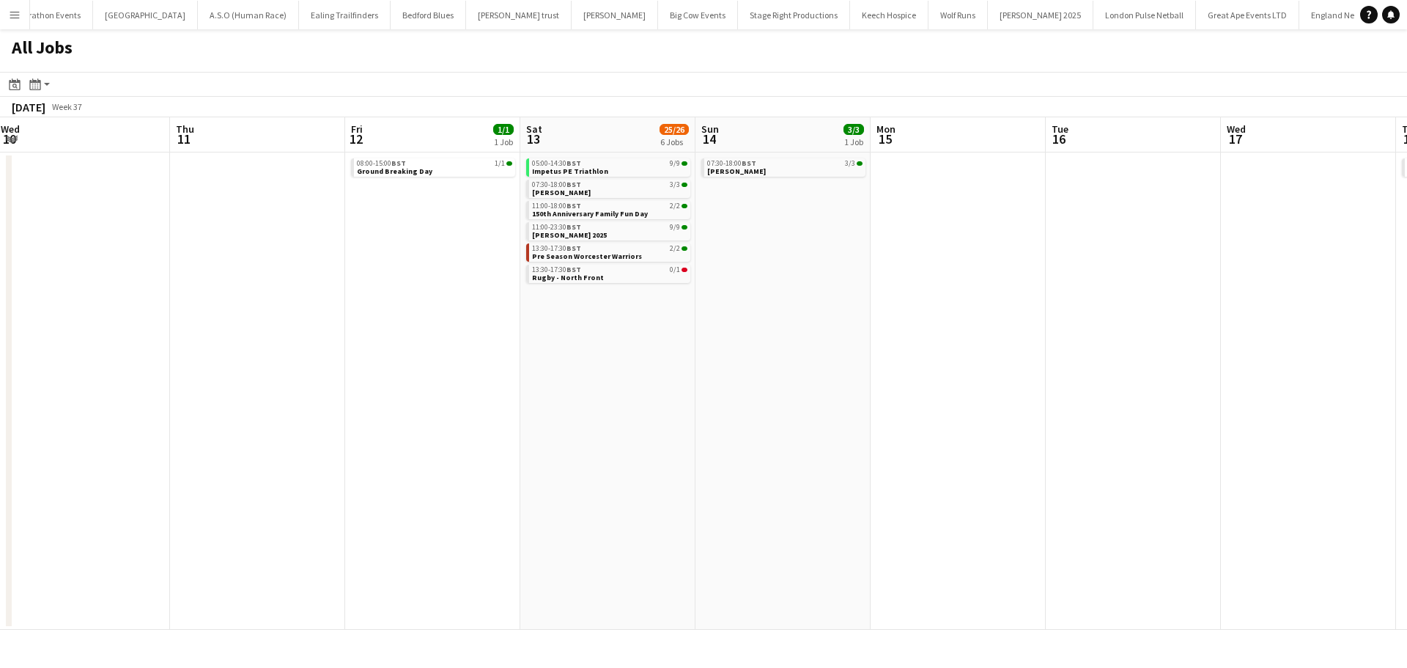
click at [632, 261] on app-calendar-viewport "Sun 7 11/12 6 Jobs Mon 8 Tue 9 0/1 1 Job Wed 10 Thu 11 Fri 12 1/1 1 Job Sat 13 …" at bounding box center [703, 373] width 1407 height 512
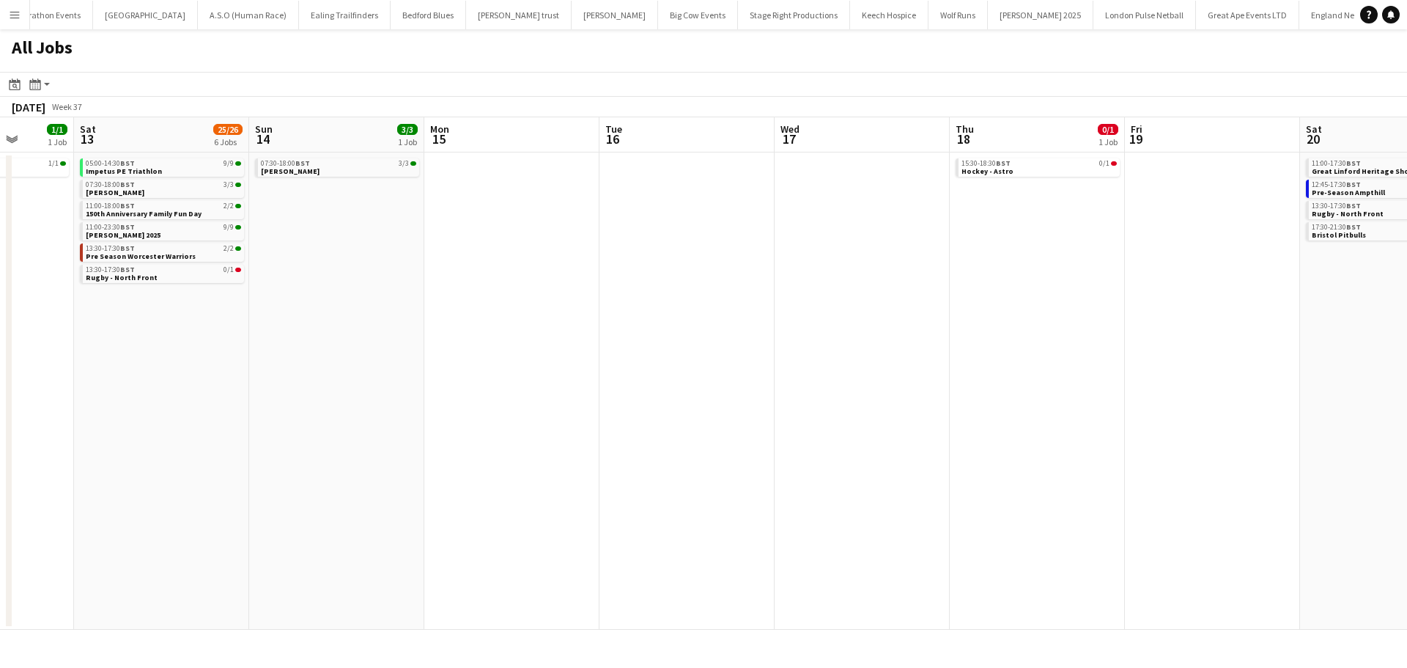
click at [659, 237] on app-all-jobs "All Jobs Date picker AUG 2025 AUG 2025 Monday M Tuesday T Wednesday W Thursday …" at bounding box center [703, 329] width 1407 height 600
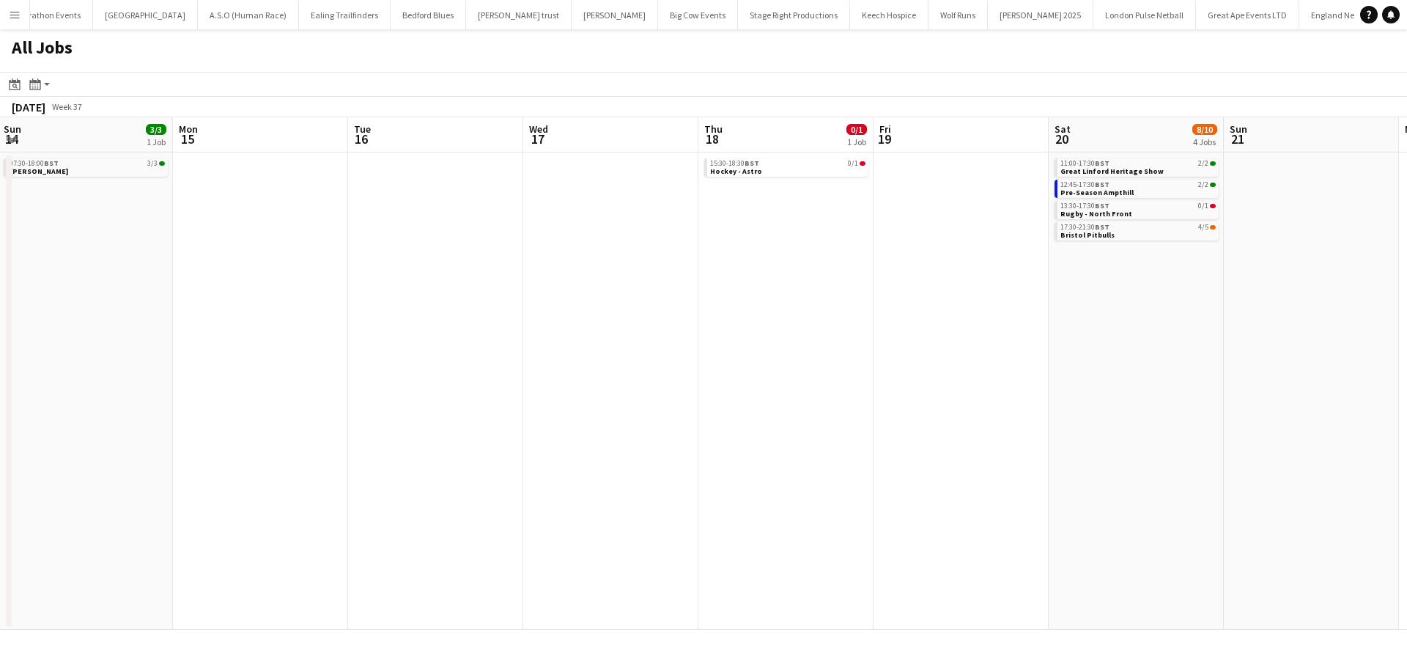
scroll to position [0, 580]
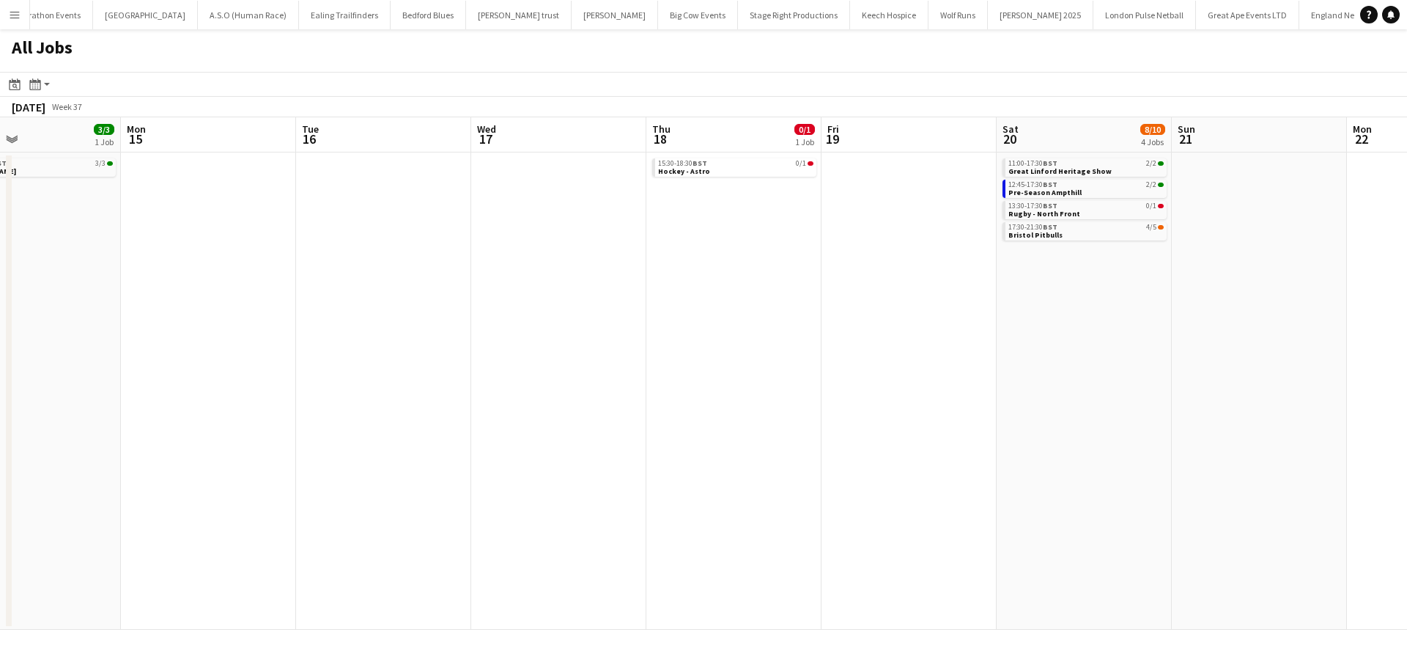
click at [894, 196] on app-calendar-viewport "Thu 11 Fri 12 1/1 1 Job Sat 13 25/26 6 Jobs Sun 14 3/3 1 Job Mon 15 Tue 16 Wed …" at bounding box center [703, 373] width 1407 height 512
click at [1103, 231] on link "17:30-21:30 BST 4/5 Bristol Pitbulls" at bounding box center [1085, 230] width 155 height 17
click at [1115, 190] on link "12:45-17:30 BST 2/2 Pre-Season Ampthill" at bounding box center [1085, 188] width 155 height 17
click at [1088, 229] on div "17:30-21:30 BST 4/5" at bounding box center [1085, 226] width 155 height 7
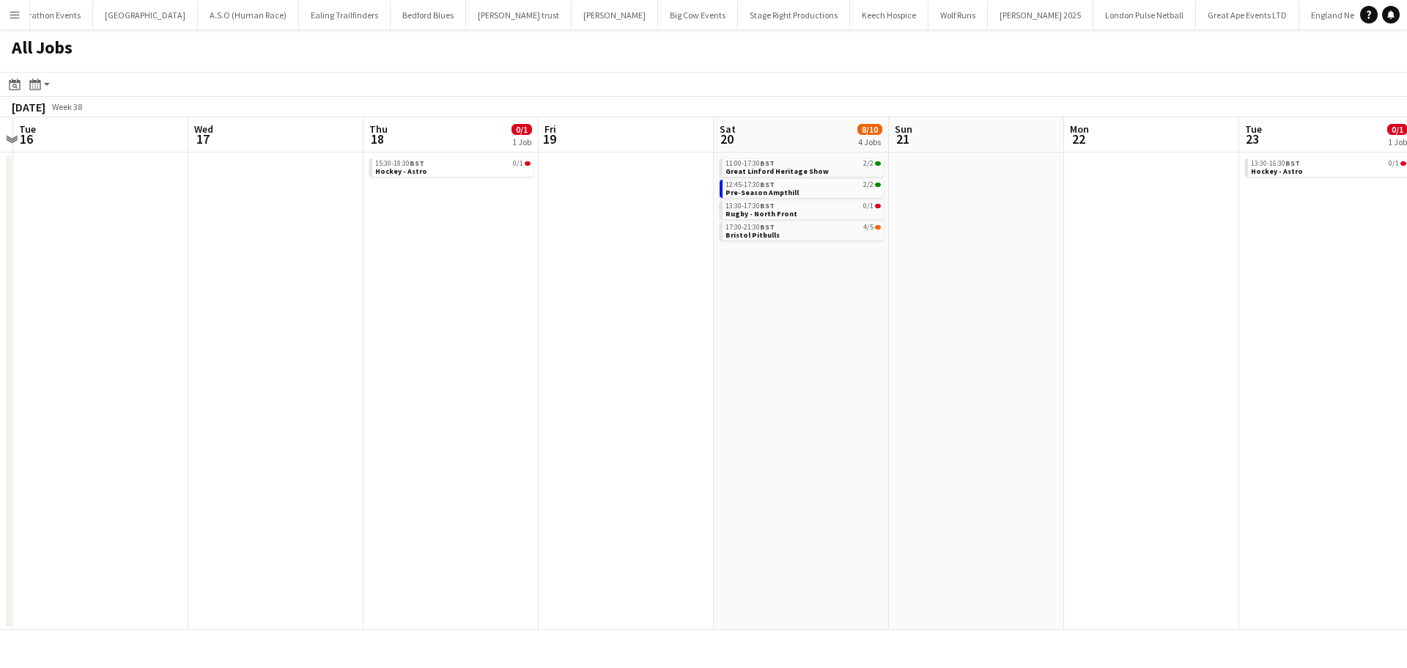
click at [0, 350] on app-all-jobs "All Jobs Date picker AUG 2025 AUG 2025 Monday M Tuesday T Wednesday W Thursday …" at bounding box center [703, 329] width 1407 height 600
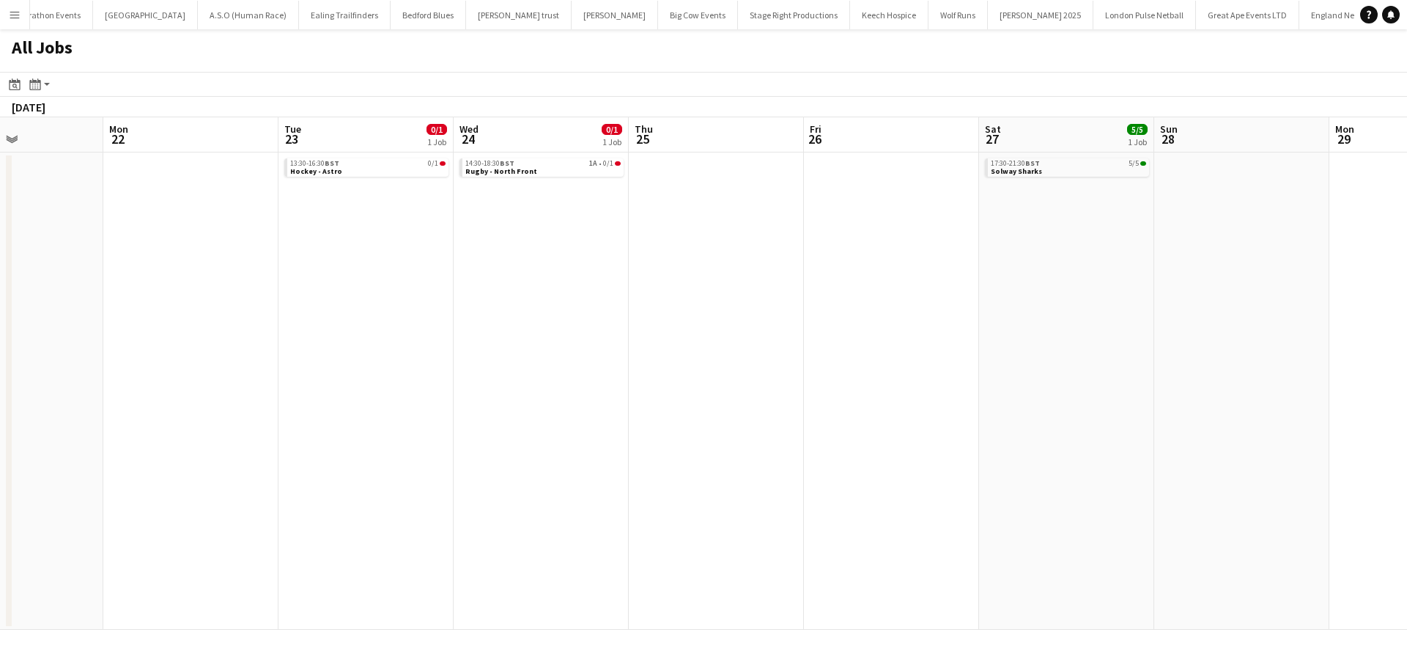
click at [423, 377] on app-all-jobs "All Jobs Date picker AUG 2025 AUG 2025 Monday M Tuesday T Wednesday W Thursday …" at bounding box center [703, 329] width 1407 height 600
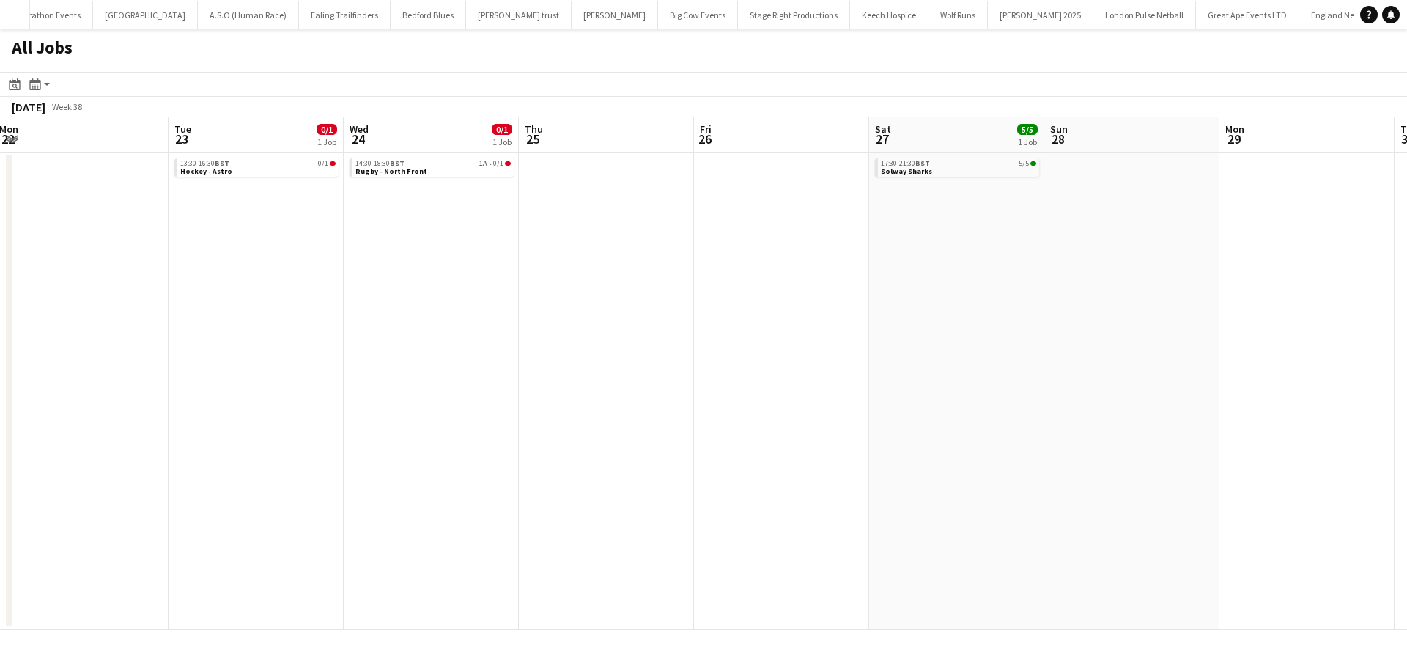
click at [236, 330] on app-all-jobs "All Jobs Date picker AUG 2025 AUG 2025 Monday M Tuesday T Wednesday W Thursday …" at bounding box center [703, 329] width 1407 height 600
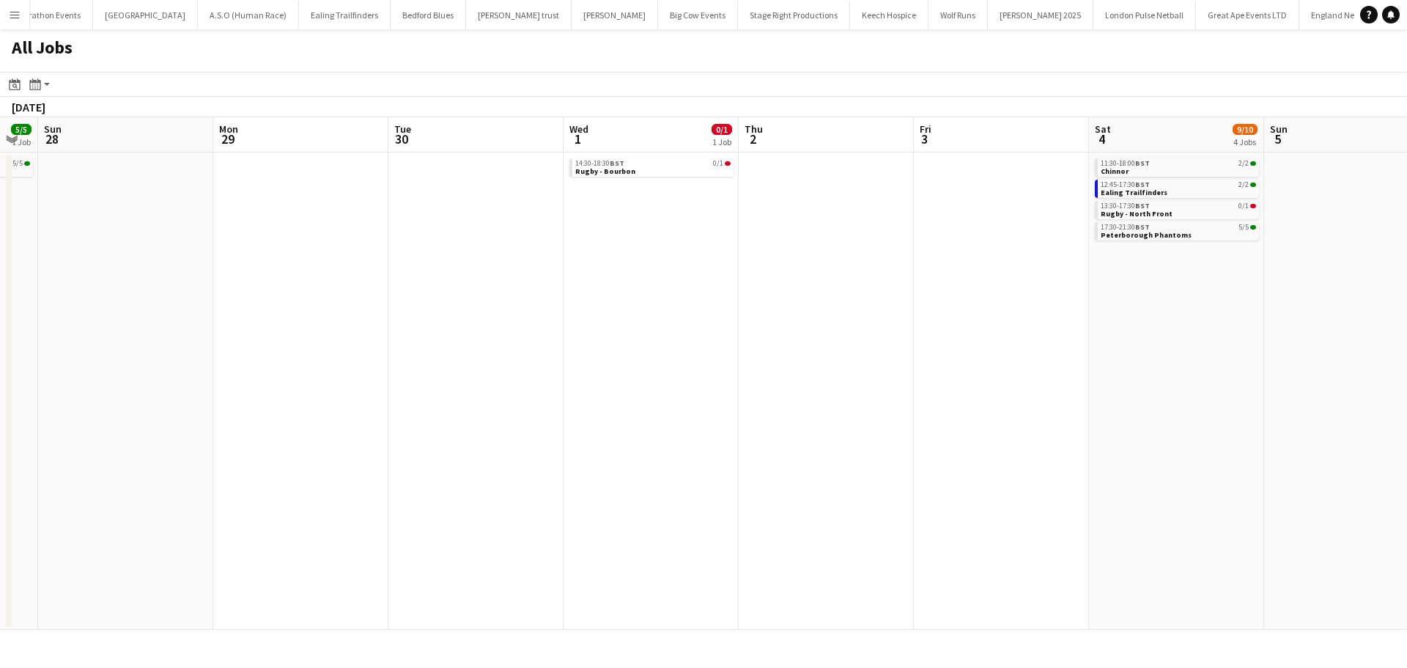
drag, startPoint x: 882, startPoint y: 319, endPoint x: 61, endPoint y: 318, distance: 821.5
click at [61, 318] on app-calendar-viewport "Thu 25 Fri 26 Sat 27 5/5 1 Job Sun 28 Mon 29 Tue 30 Wed 1 0/1 1 Job Thu 2 Fri 3…" at bounding box center [703, 373] width 1407 height 512
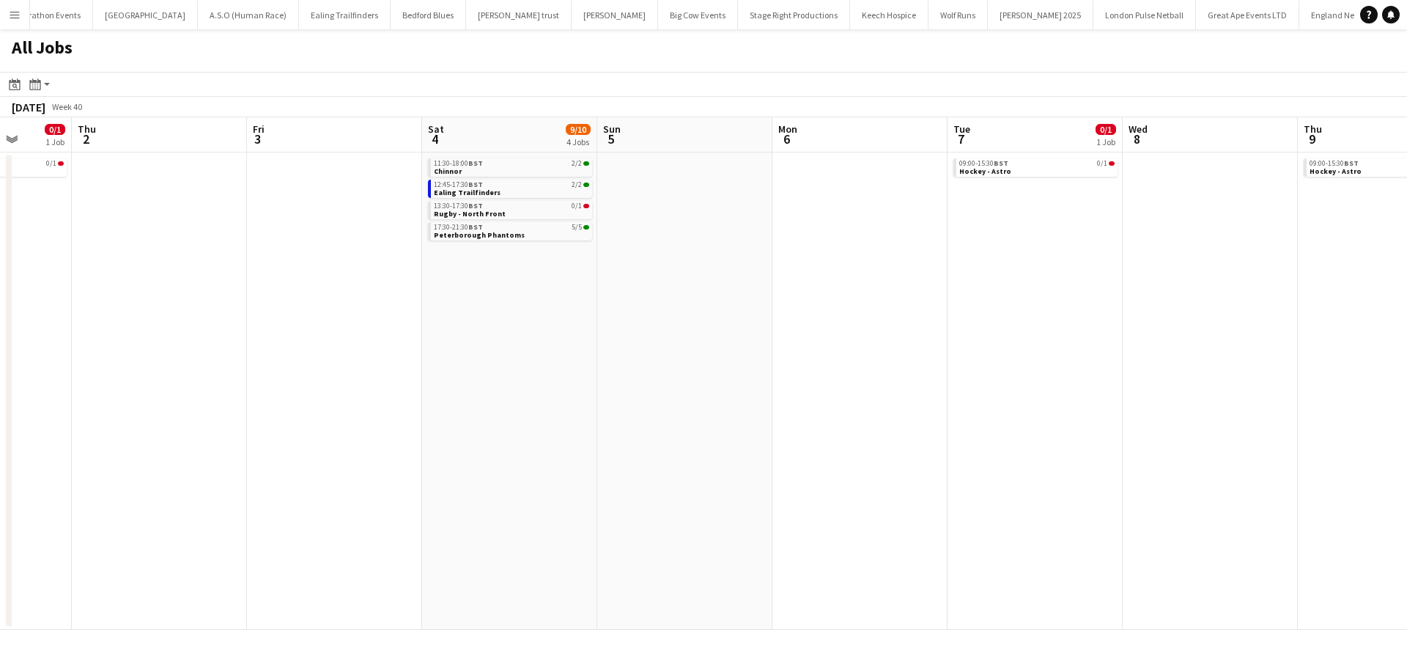
click at [23, 344] on app-all-jobs "All Jobs Date picker AUG 2025 AUG 2025 Monday M Tuesday T Wednesday W Thursday …" at bounding box center [703, 329] width 1407 height 600
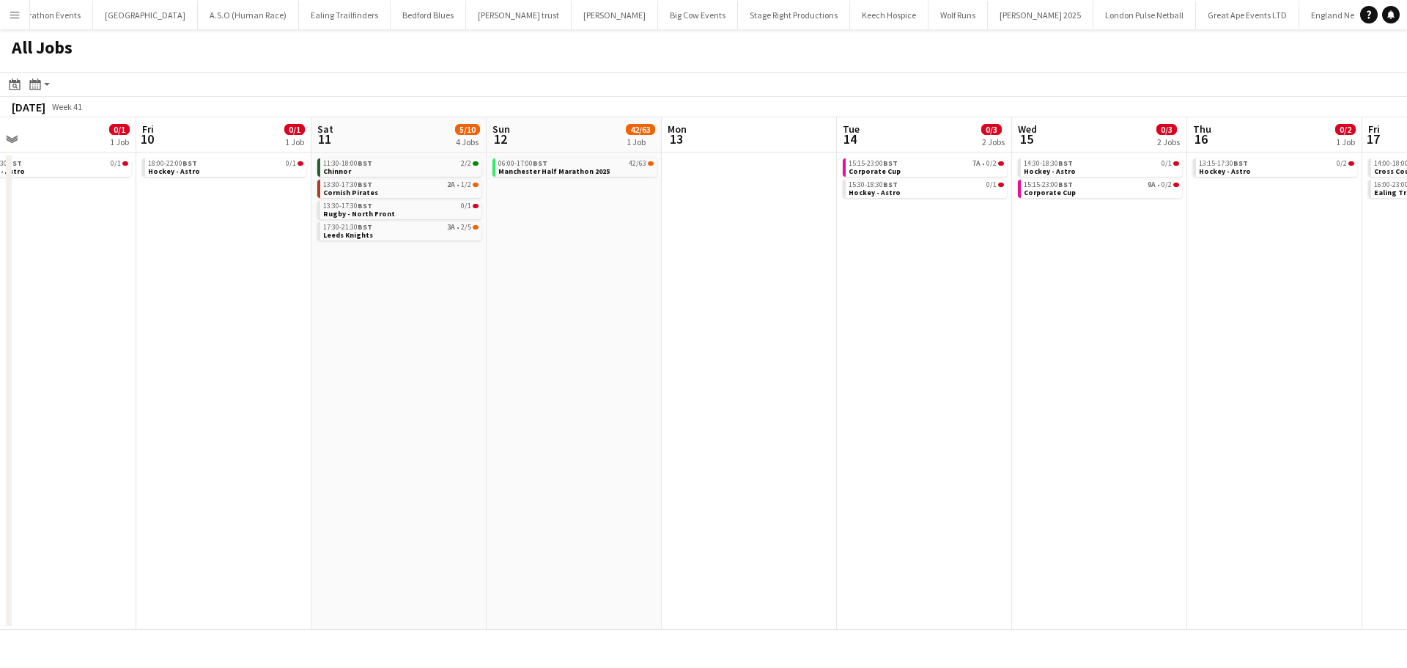
click at [438, 352] on app-all-jobs "All Jobs Date picker AUG 2025 AUG 2025 Monday M Tuesday T Wednesday W Thursday …" at bounding box center [703, 329] width 1407 height 600
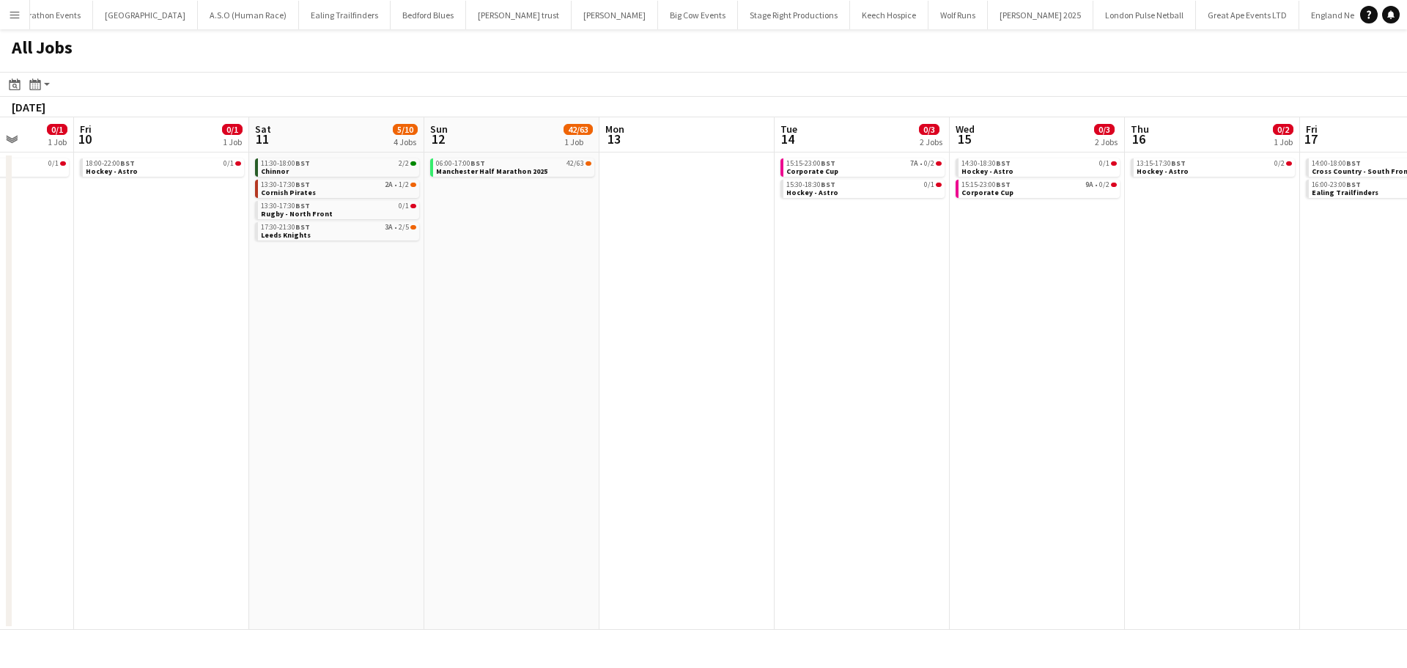
click at [486, 334] on app-all-jobs "All Jobs Date picker AUG 2025 AUG 2025 Monday M Tuesday T Wednesday W Thursday …" at bounding box center [703, 329] width 1407 height 600
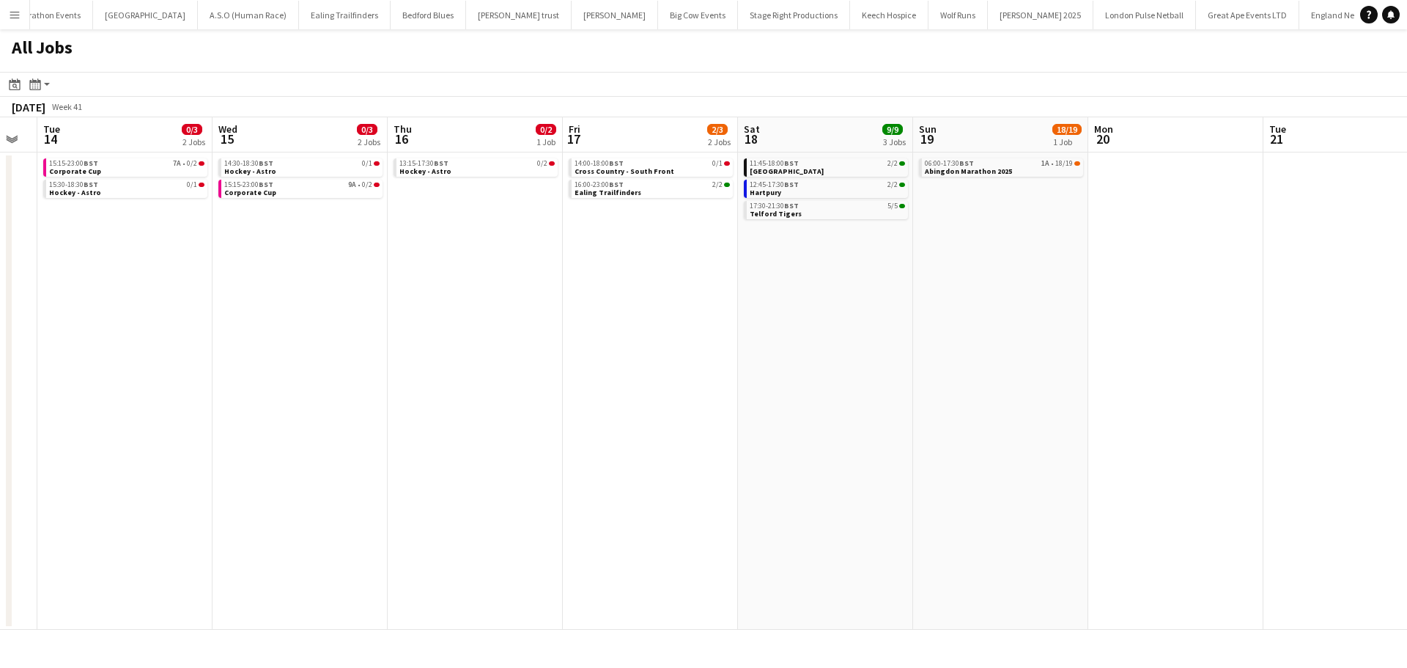
drag, startPoint x: 1164, startPoint y: 332, endPoint x: 736, endPoint y: 330, distance: 427.9
click at [741, 330] on app-calendar-viewport "Sat 11 5/10 4 Jobs Sun 12 42/63 1 Job Mon 13 Tue 14 0/3 2 Jobs Wed 15 0/3 2 Job…" at bounding box center [703, 373] width 1407 height 512
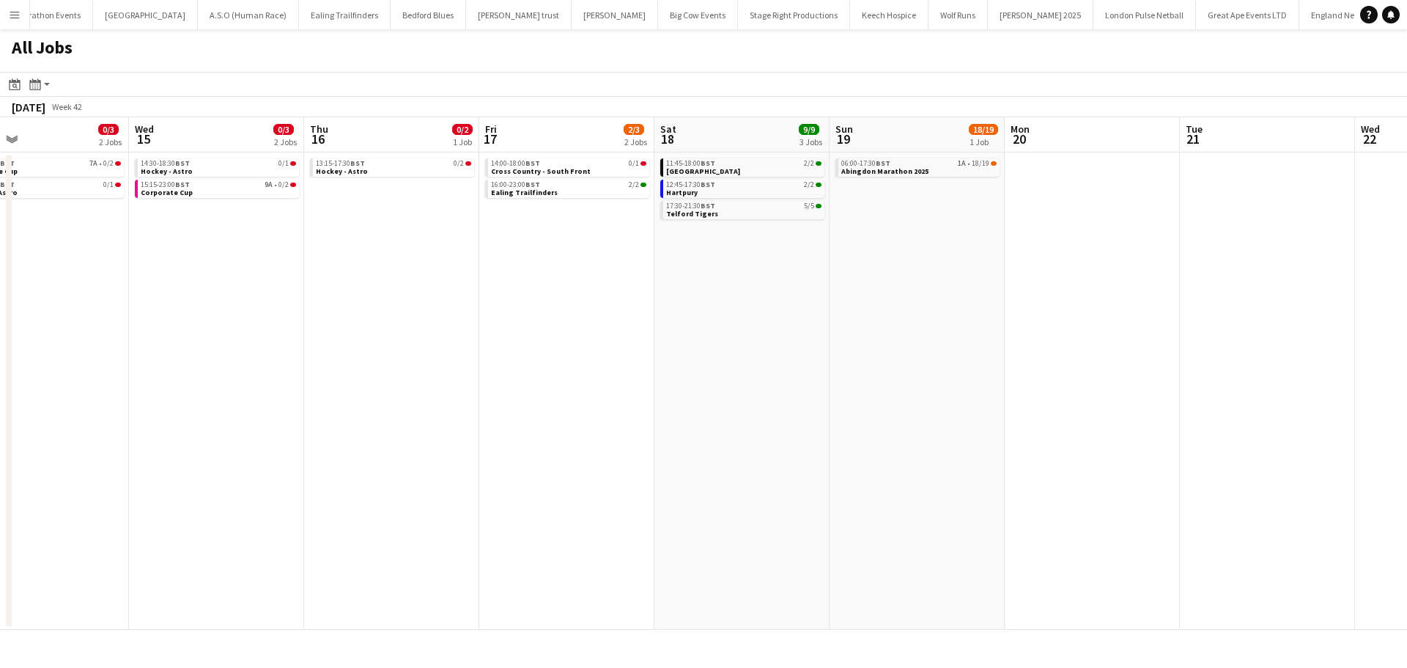
drag, startPoint x: 557, startPoint y: 317, endPoint x: 898, endPoint y: 317, distance: 340.7
click at [898, 317] on app-calendar-viewport "Sun 12 42/63 1 Job Mon 13 Tue 14 0/3 2 Jobs Wed 15 0/3 2 Jobs Thu 16 0/2 1 Job …" at bounding box center [703, 373] width 1407 height 512
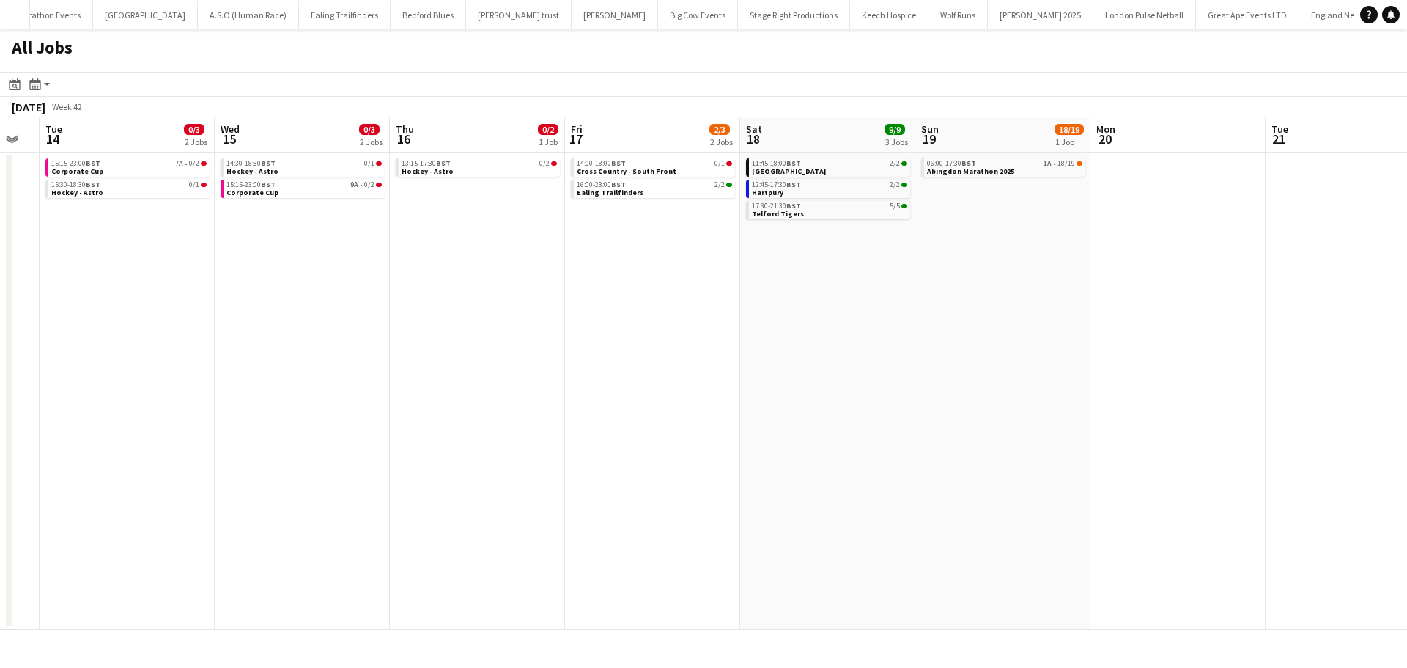
scroll to position [0, 460]
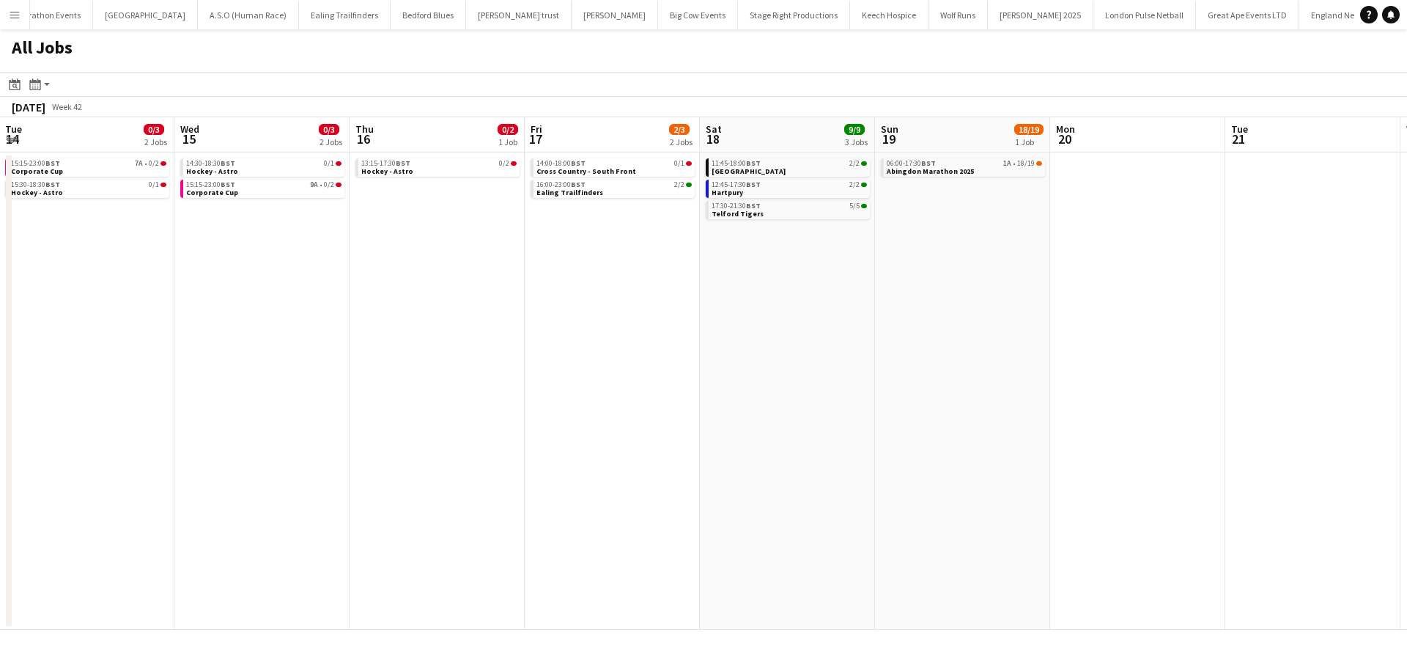
click at [498, 289] on app-calendar-viewport "Sat 11 5/10 4 Jobs Sun 12 42/63 1 Job Mon 13 Tue 14 0/3 2 Jobs Wed 15 0/3 2 Job…" at bounding box center [703, 373] width 1407 height 512
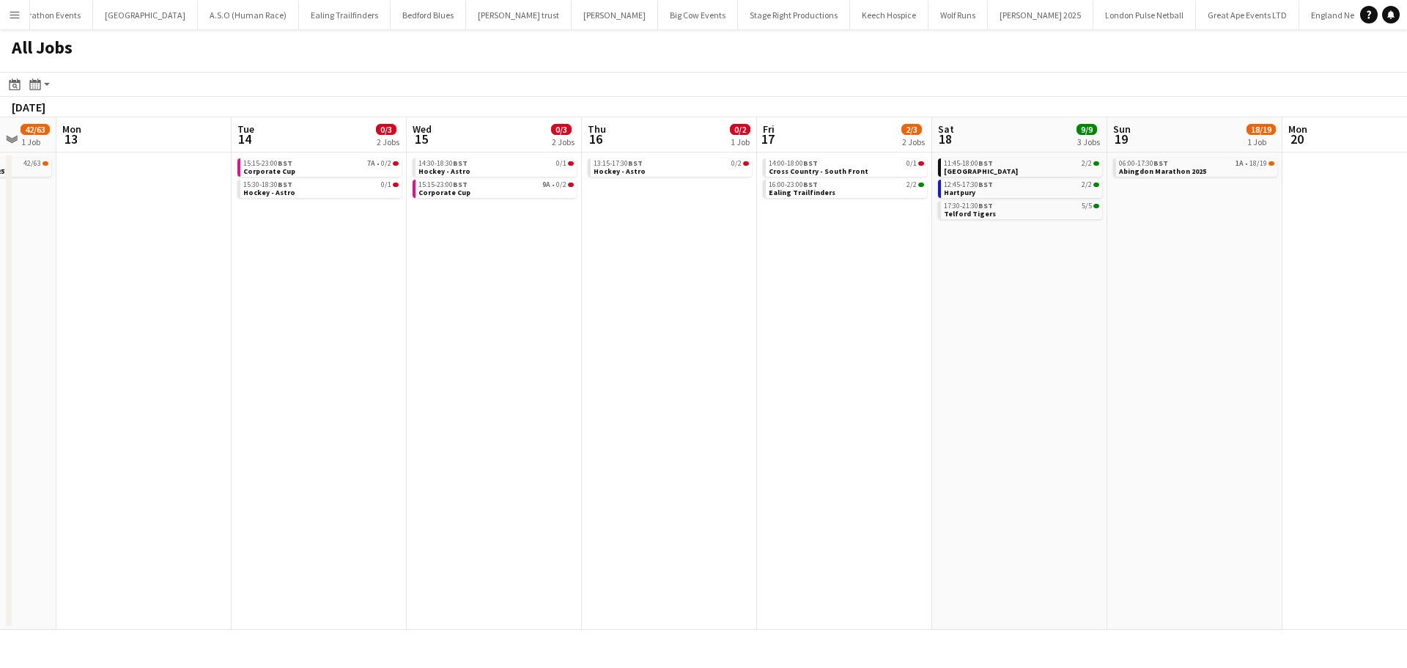
drag, startPoint x: 460, startPoint y: 297, endPoint x: 907, endPoint y: 300, distance: 447.0
click at [942, 297] on app-calendar-viewport "Sat 11 5/10 4 Jobs Sun 12 42/63 1 Job Mon 13 Tue 14 0/3 2 Jobs Wed 15 0/3 2 Job…" at bounding box center [703, 373] width 1407 height 512
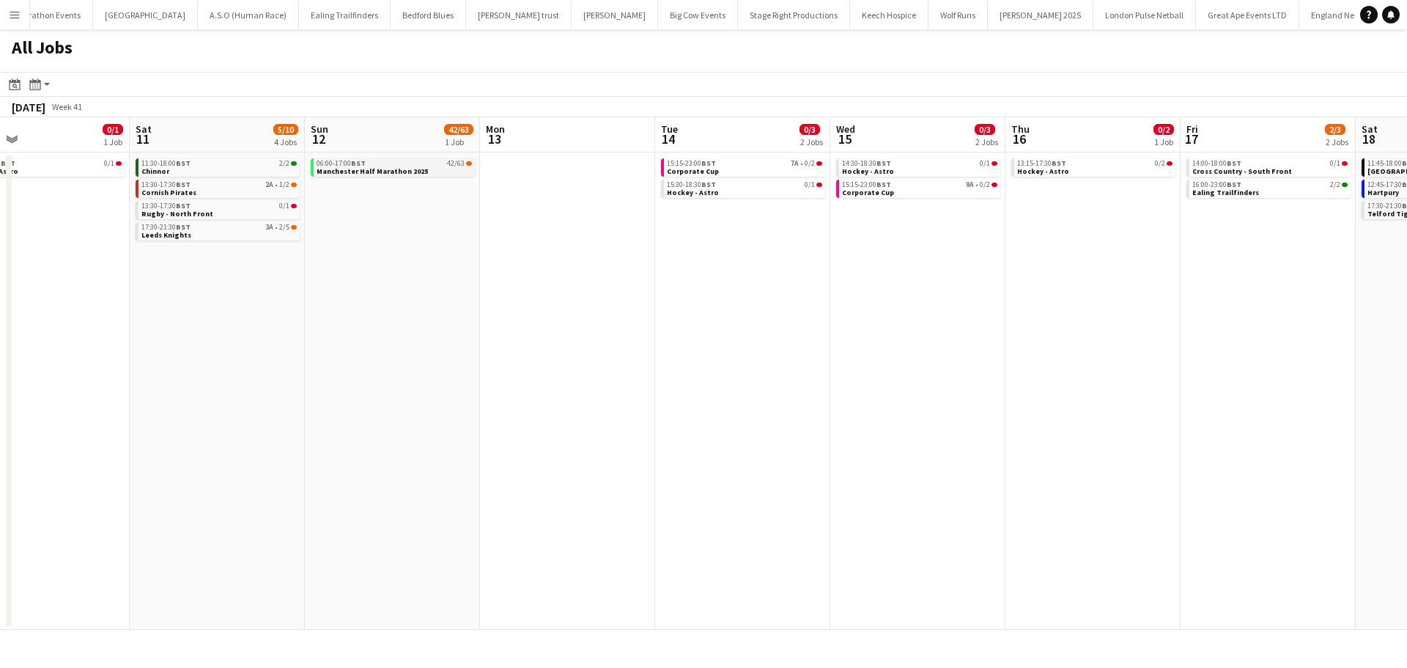
click at [396, 172] on span "Manchester Half Marathon 2025" at bounding box center [372, 171] width 111 height 10
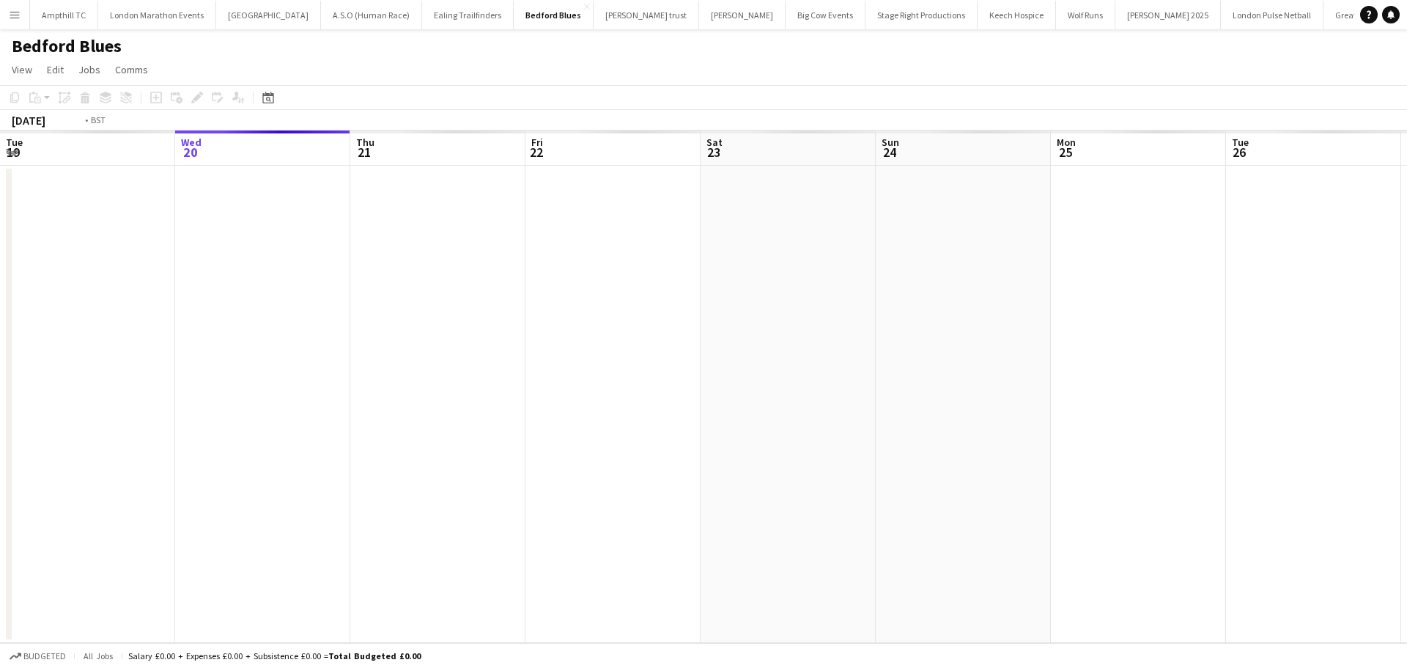
scroll to position [0, 504]
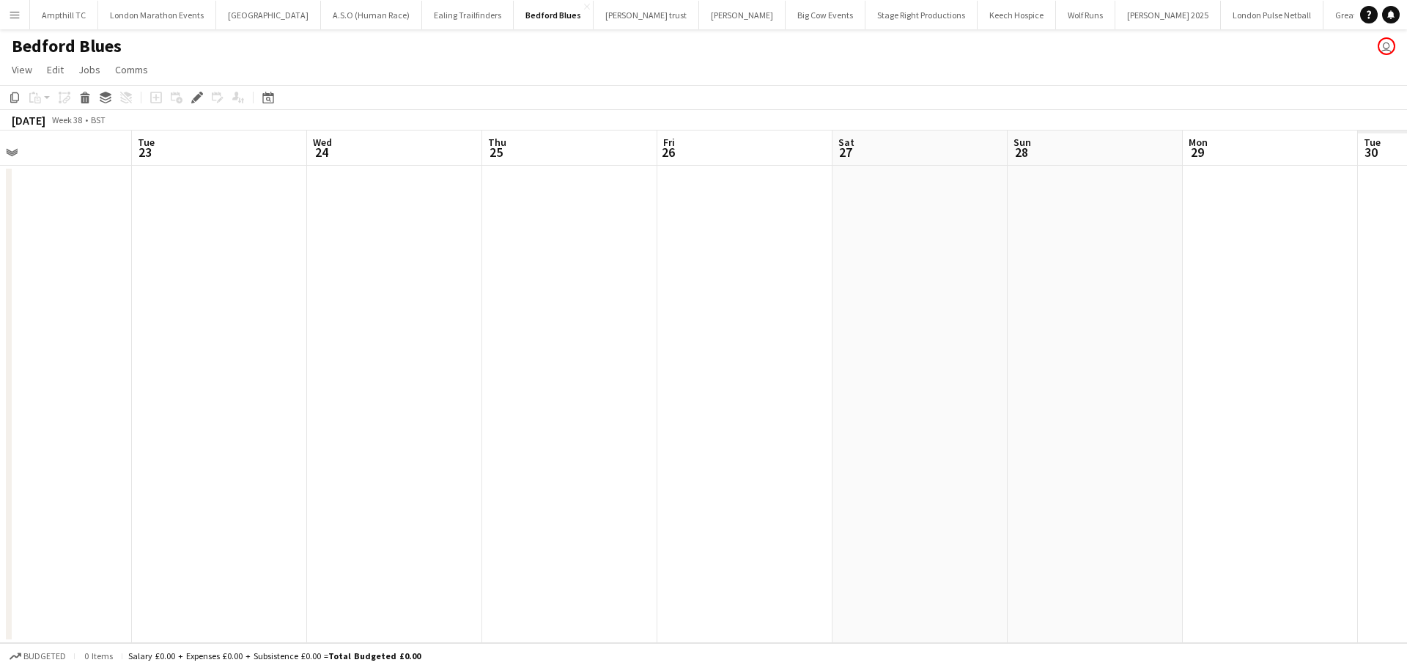
drag, startPoint x: 918, startPoint y: 226, endPoint x: 265, endPoint y: 229, distance: 652.9
click at [265, 229] on app-calendar-viewport "Thu 18 Fri 19 Sat 20 2/2 1 Job Sun 21 Mon 22 Tue 23 Wed 24 Thu 25 Fri 26 Sat 27…" at bounding box center [703, 386] width 1407 height 512
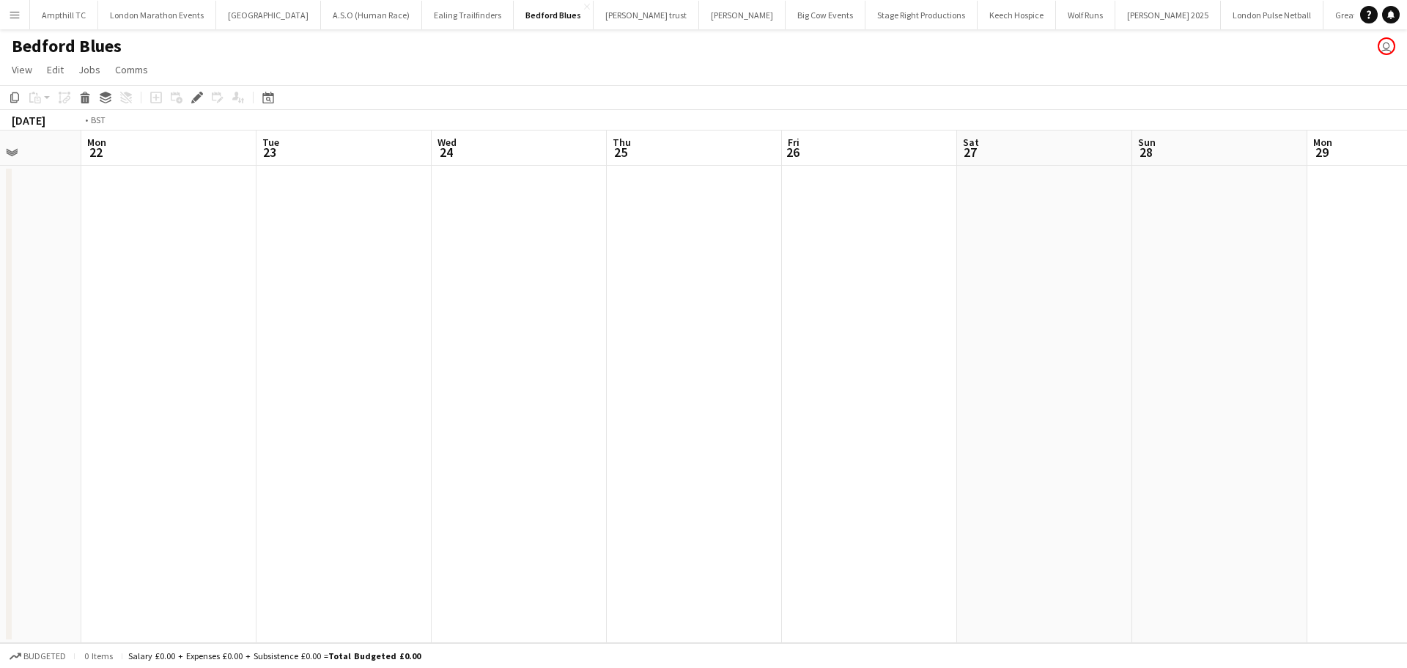
drag, startPoint x: 884, startPoint y: 256, endPoint x: 456, endPoint y: 239, distance: 428.3
click at [421, 239] on app-calendar-viewport "Thu 18 Fri 19 Sat 20 2/2 1 Job Sun 21 Mon 22 Tue 23 Wed 24 Thu 25 Fri 26 Sat 27…" at bounding box center [703, 386] width 1407 height 512
drag, startPoint x: 920, startPoint y: 250, endPoint x: 380, endPoint y: 233, distance: 541.1
click at [363, 233] on app-calendar-viewport "Tue 23 Wed 24 Thu 25 Fri 26 Sat 27 Sun 28 Mon 29 Tue 30 Wed 1 Thu 2 Fri 3 Sat 4…" at bounding box center [703, 386] width 1407 height 512
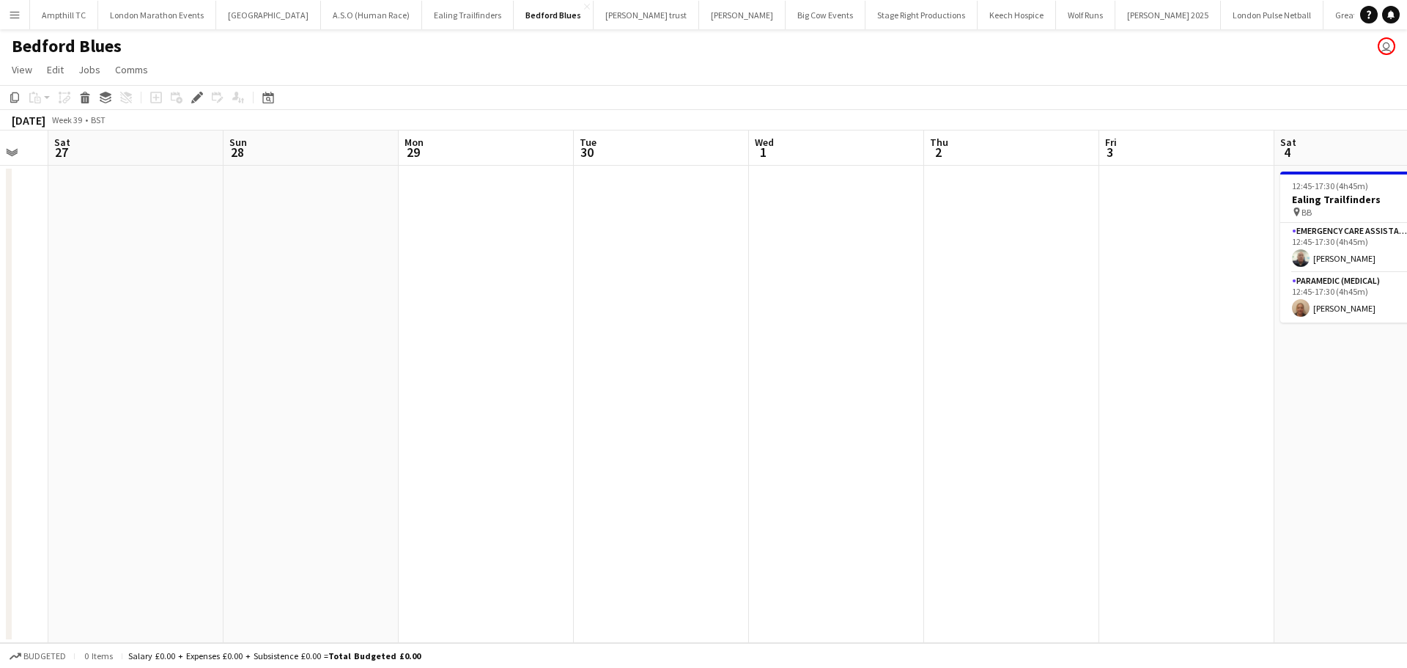
scroll to position [0, 747]
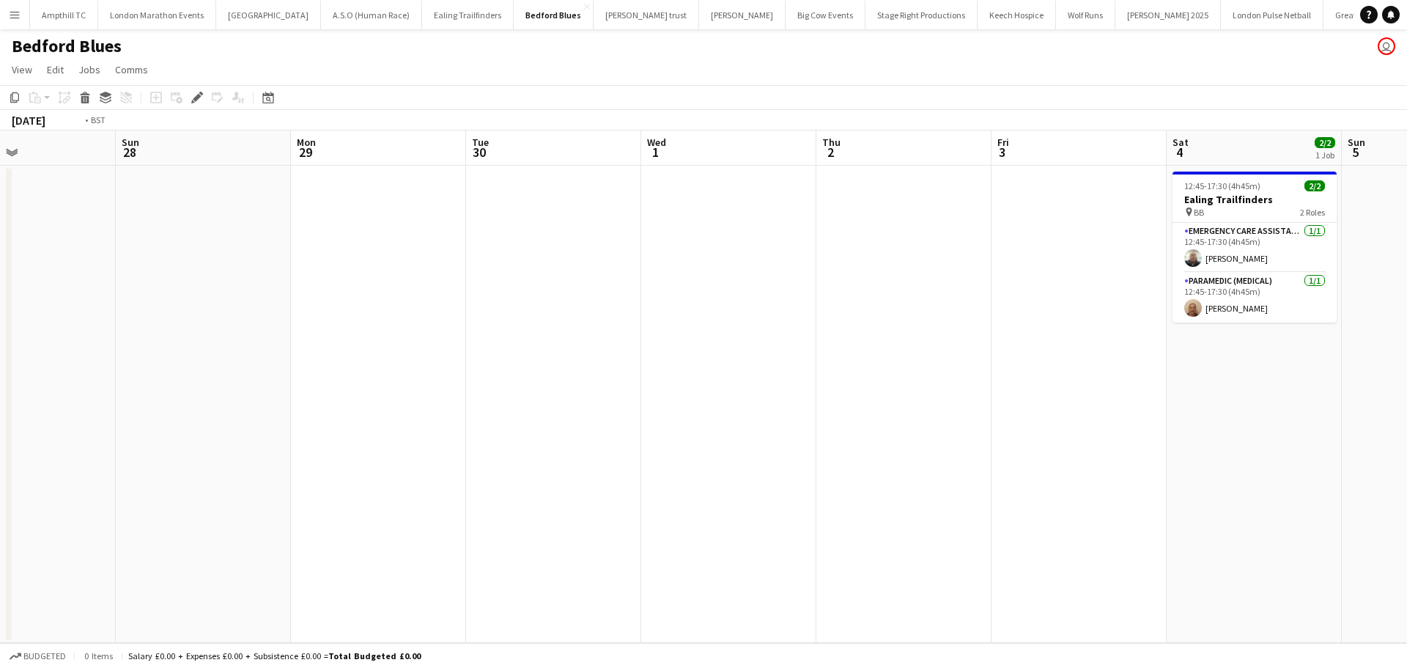
drag, startPoint x: 1060, startPoint y: 262, endPoint x: 451, endPoint y: 252, distance: 608.3
click at [451, 252] on app-calendar-viewport "Tue 23 Wed 24 Thu 25 Fri 26 Sat 27 Sun 28 Mon 29 Tue 30 Wed 1 Thu 2 Fri 3 Sat 4…" at bounding box center [703, 386] width 1407 height 512
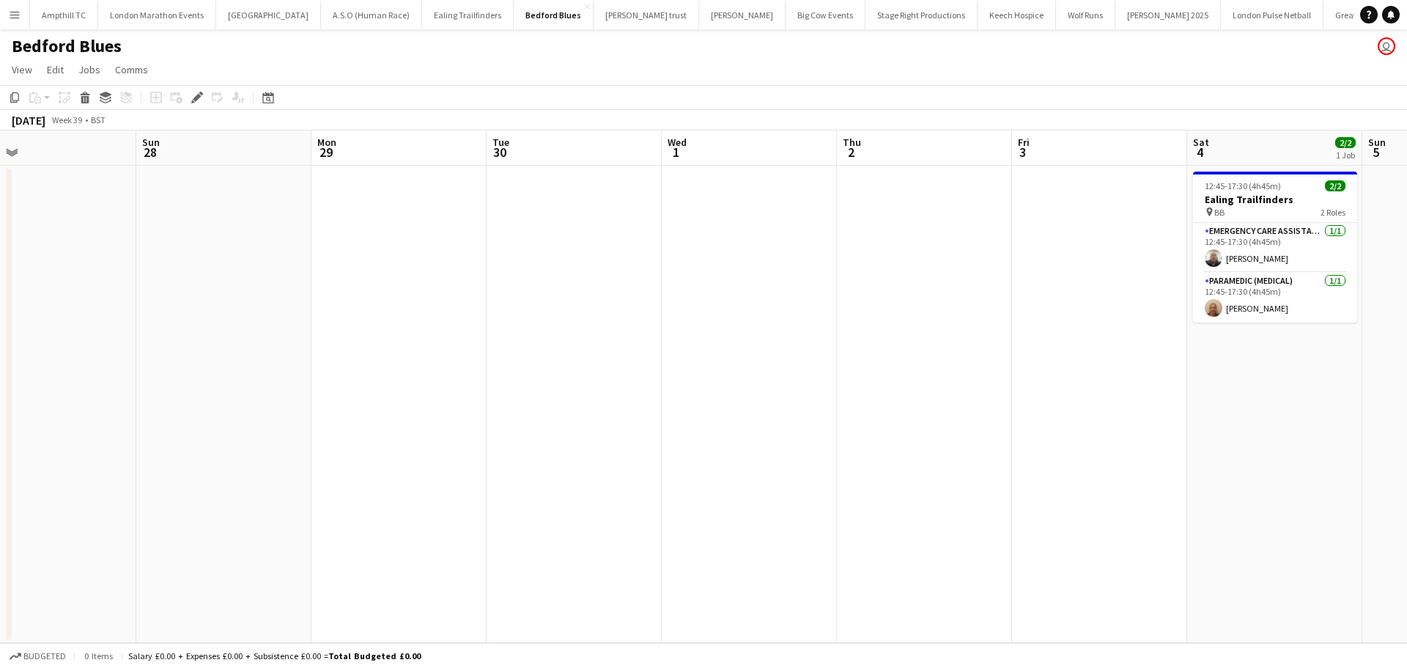
drag, startPoint x: 830, startPoint y: 266, endPoint x: 528, endPoint y: 258, distance: 301.3
click at [851, 266] on app-calendar-viewport "Thu 25 Fri 26 Sat 27 Sun 28 Mon 29 Tue 30 Wed 1 Thu 2 Fri 3 Sat 4 2/2 1 Job Sun…" at bounding box center [703, 386] width 1407 height 512
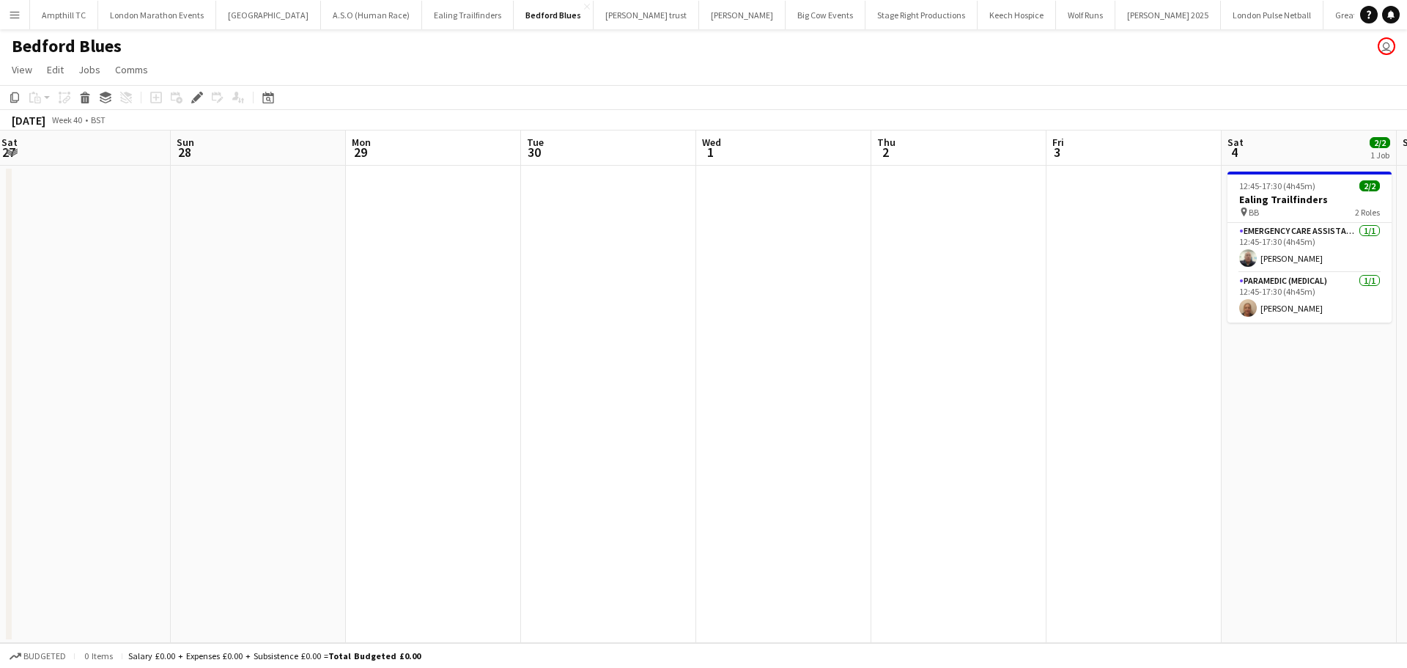
drag, startPoint x: 405, startPoint y: 258, endPoint x: 736, endPoint y: 275, distance: 330.9
click at [789, 275] on app-calendar-viewport "Thu 25 Fri 26 Sat 27 Sun 28 Mon 29 Tue 30 Wed 1 Thu 2 Fri 3 Sat 4 2/2 1 Job Sun…" at bounding box center [703, 386] width 1407 height 512
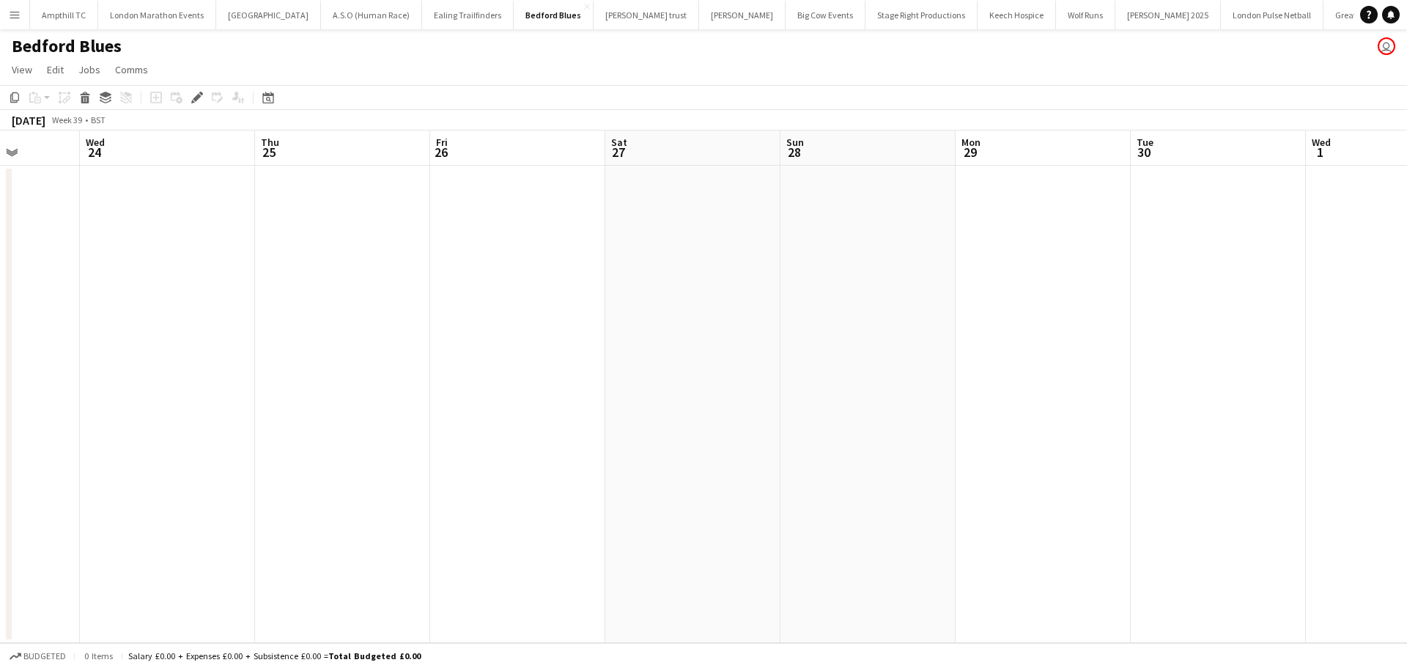
drag, startPoint x: 652, startPoint y: 275, endPoint x: 437, endPoint y: 275, distance: 214.7
click at [737, 275] on app-calendar-viewport "Sun 21 Mon 22 Tue 23 Wed 24 Thu 25 Fri 26 Sat 27 Sun 28 Mon 29 Tue 30 Wed 1 Thu…" at bounding box center [703, 386] width 1407 height 512
drag, startPoint x: 759, startPoint y: 275, endPoint x: 561, endPoint y: 275, distance: 198.6
click at [764, 275] on app-calendar-viewport "Sat 20 2/2 1 Job Sun 21 Mon 22 Tue 23 Wed 24 Thu 25 Fri 26 Sat 27 Sun 28 Mon 29…" at bounding box center [703, 386] width 1407 height 512
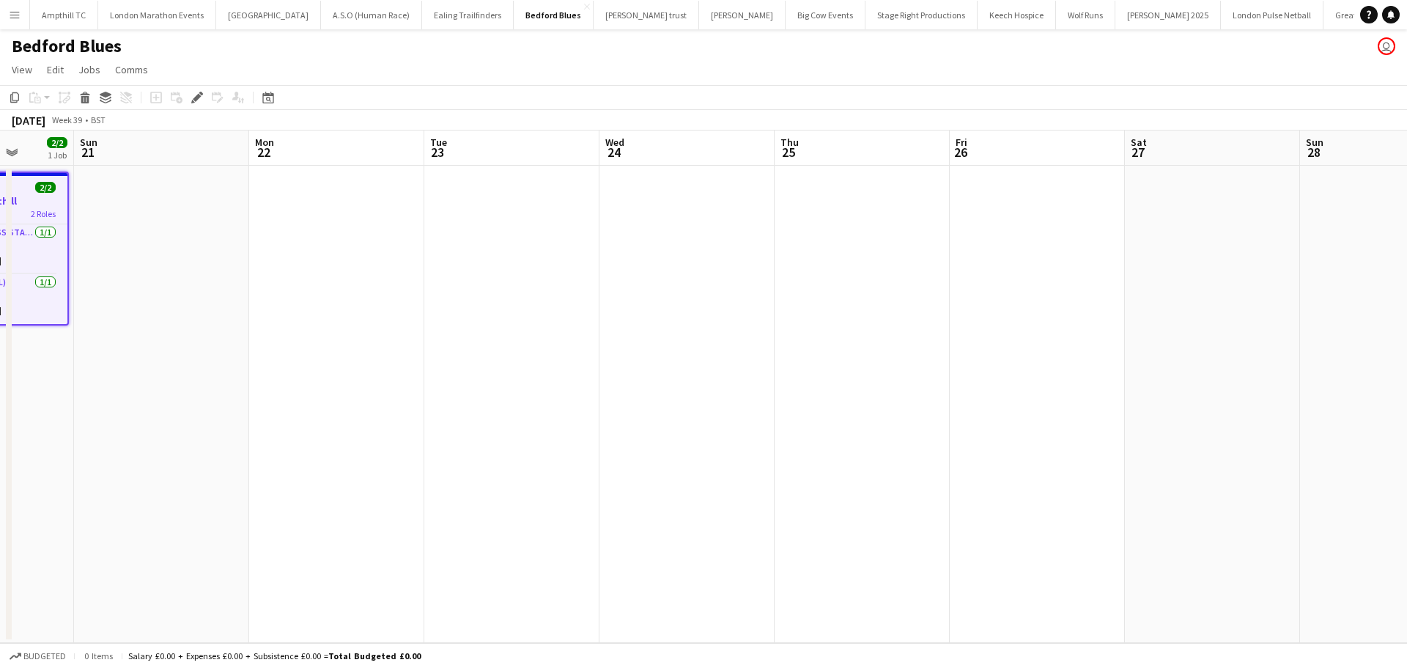
click at [720, 276] on app-calendar-viewport "Thu 18 Fri 19 Sat 20 2/2 1 Job Sun 21 Mon 22 Tue 23 Wed 24 Thu 25 Fri 26 Sat 27…" at bounding box center [703, 386] width 1407 height 512
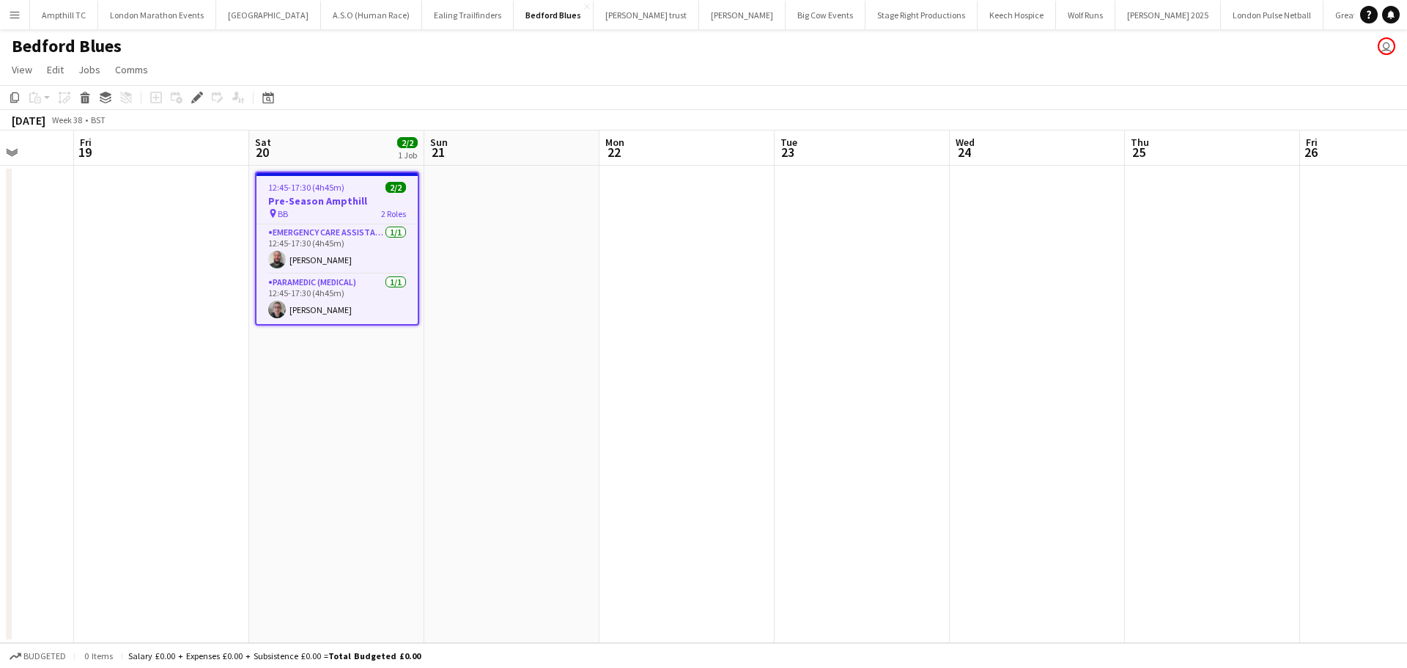
scroll to position [0, 445]
click at [341, 205] on h3 "Pre-Season Ampthill" at bounding box center [343, 200] width 161 height 13
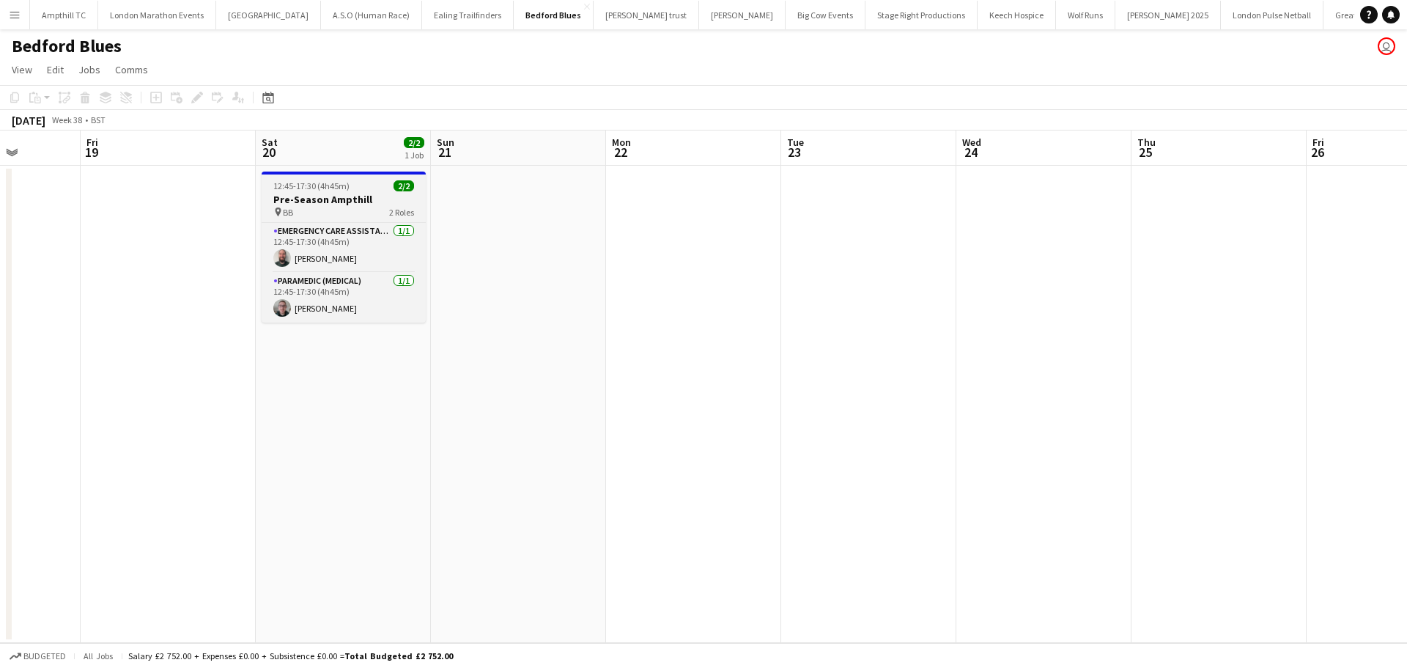
click at [339, 205] on h3 "Pre-Season Ampthill" at bounding box center [344, 199] width 164 height 13
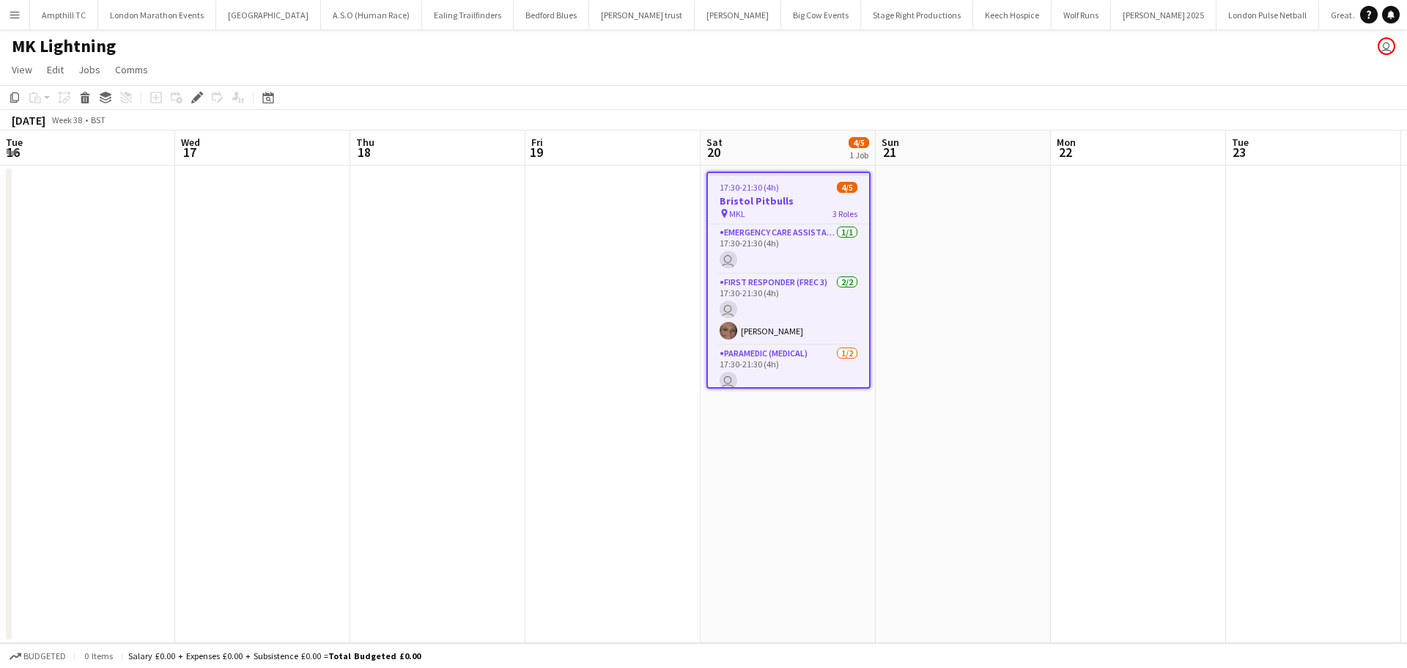
scroll to position [0, 504]
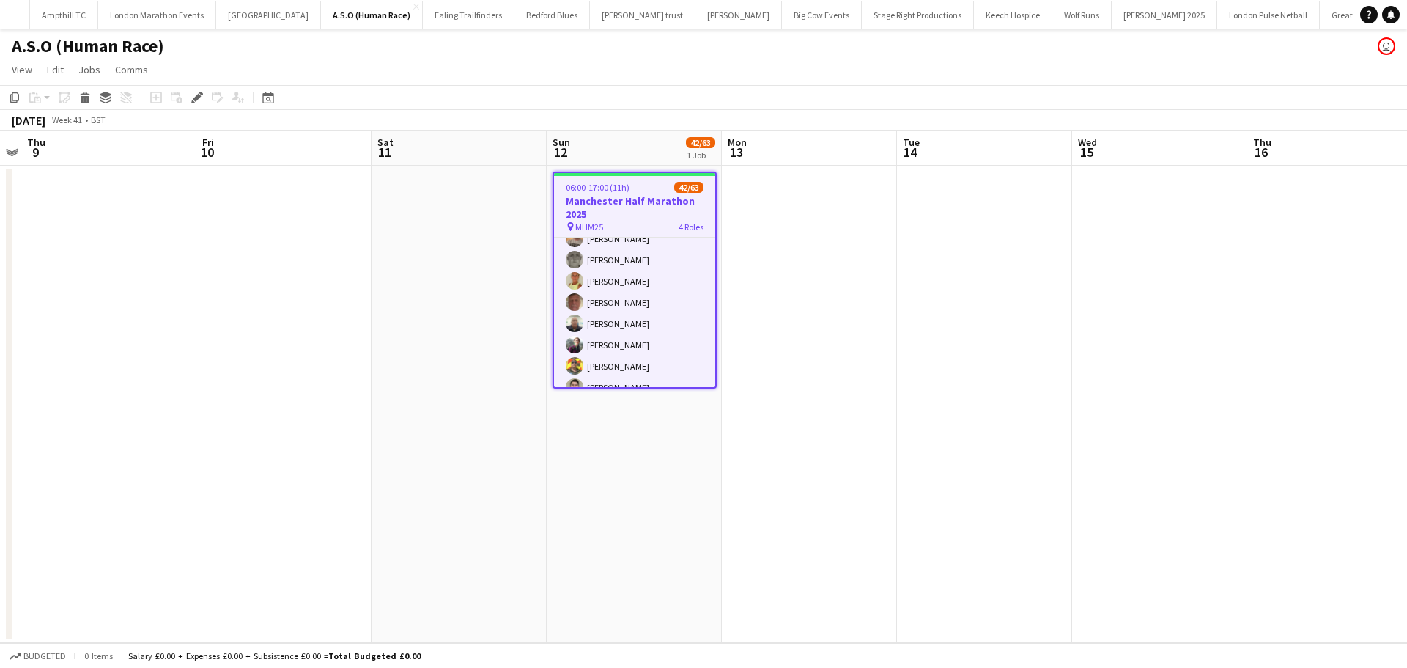
scroll to position [147, 0]
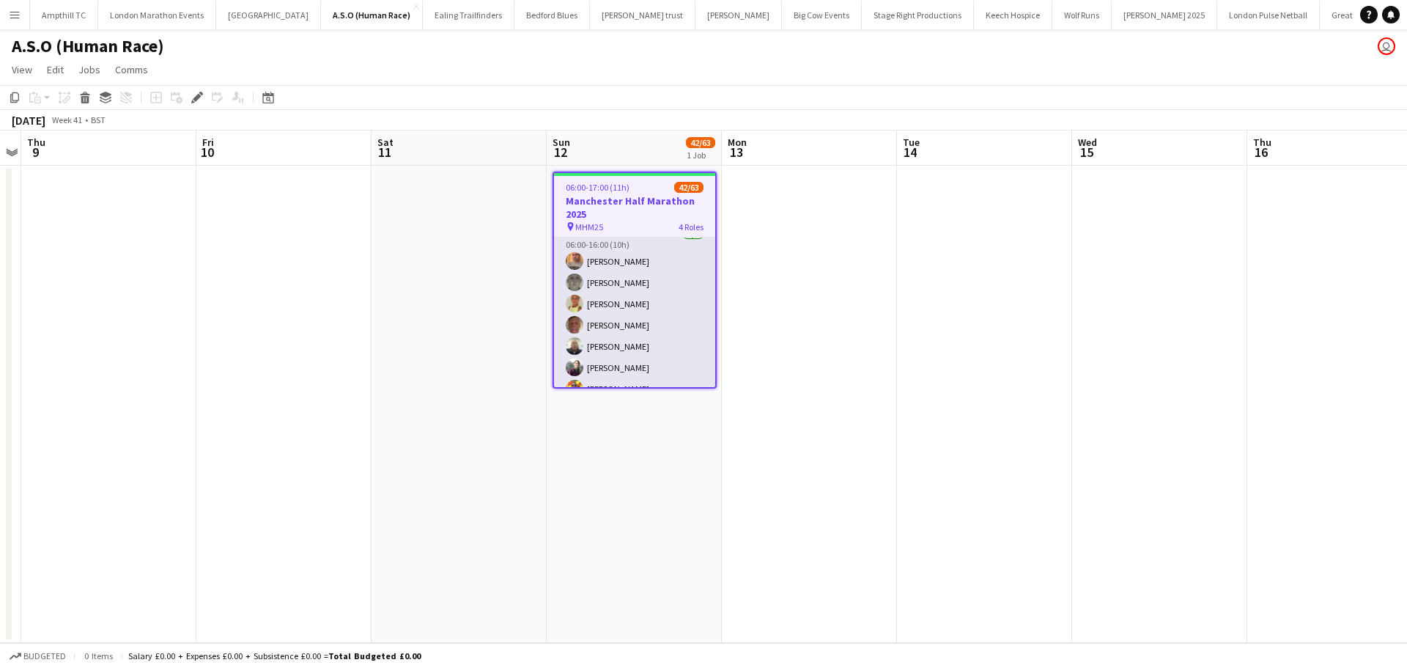
click at [631, 326] on app-card-role "Emergency Care Assistant (Medical) [DATE] 06:00-16:00 (10h) [PERSON_NAME] [PERS…" at bounding box center [634, 336] width 161 height 220
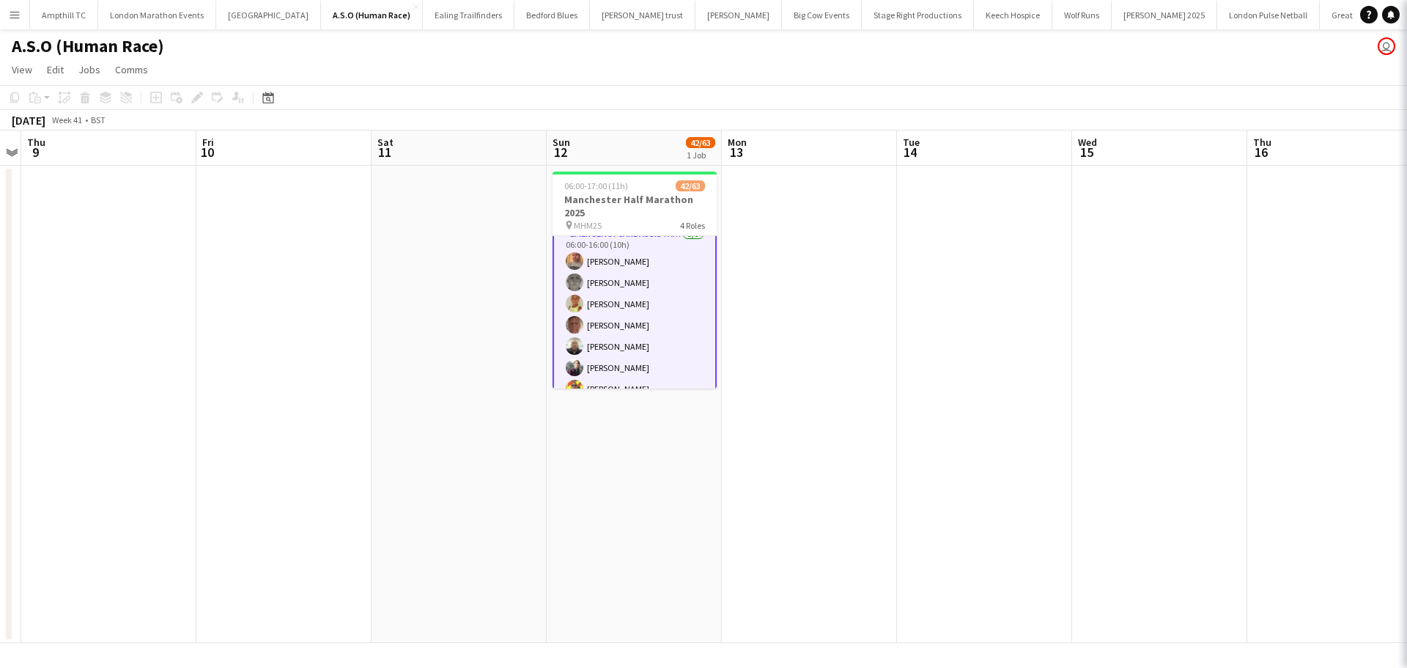
scroll to position [148, 0]
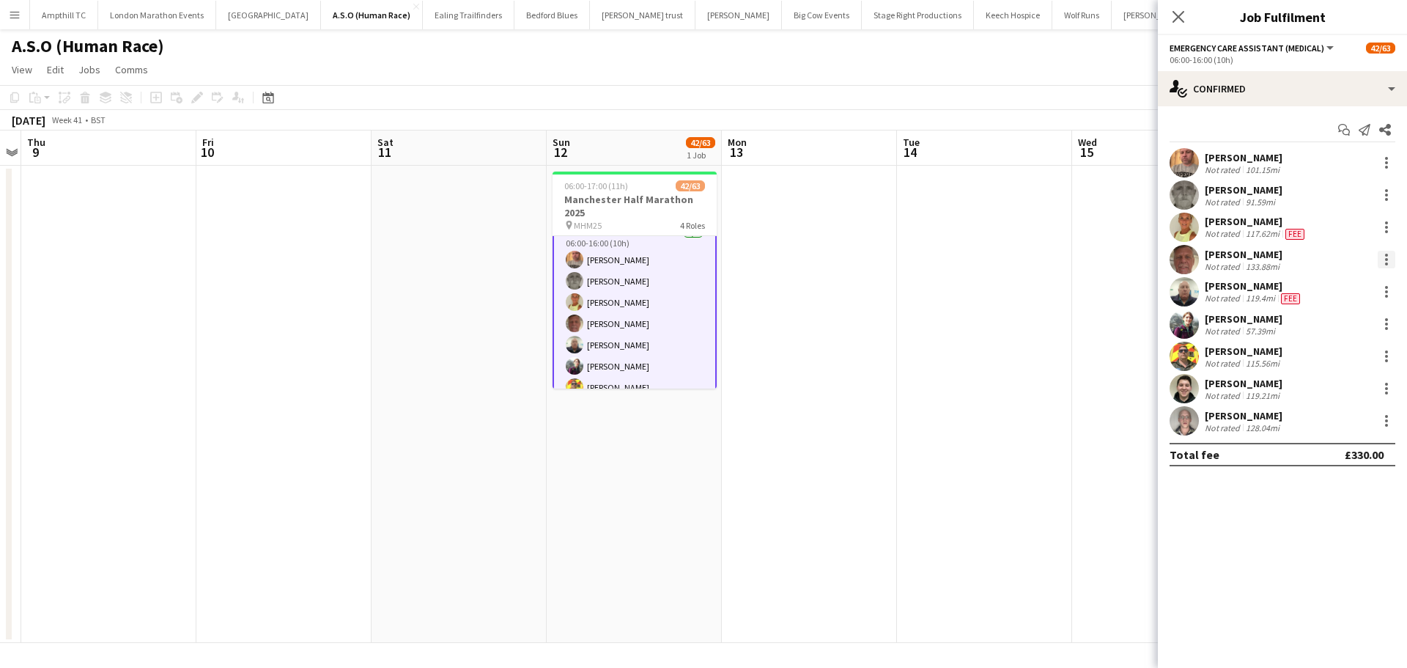
click at [1386, 259] on div at bounding box center [1386, 259] width 3 height 3
click at [1334, 426] on span "Remove" at bounding box center [1315, 427] width 44 height 12
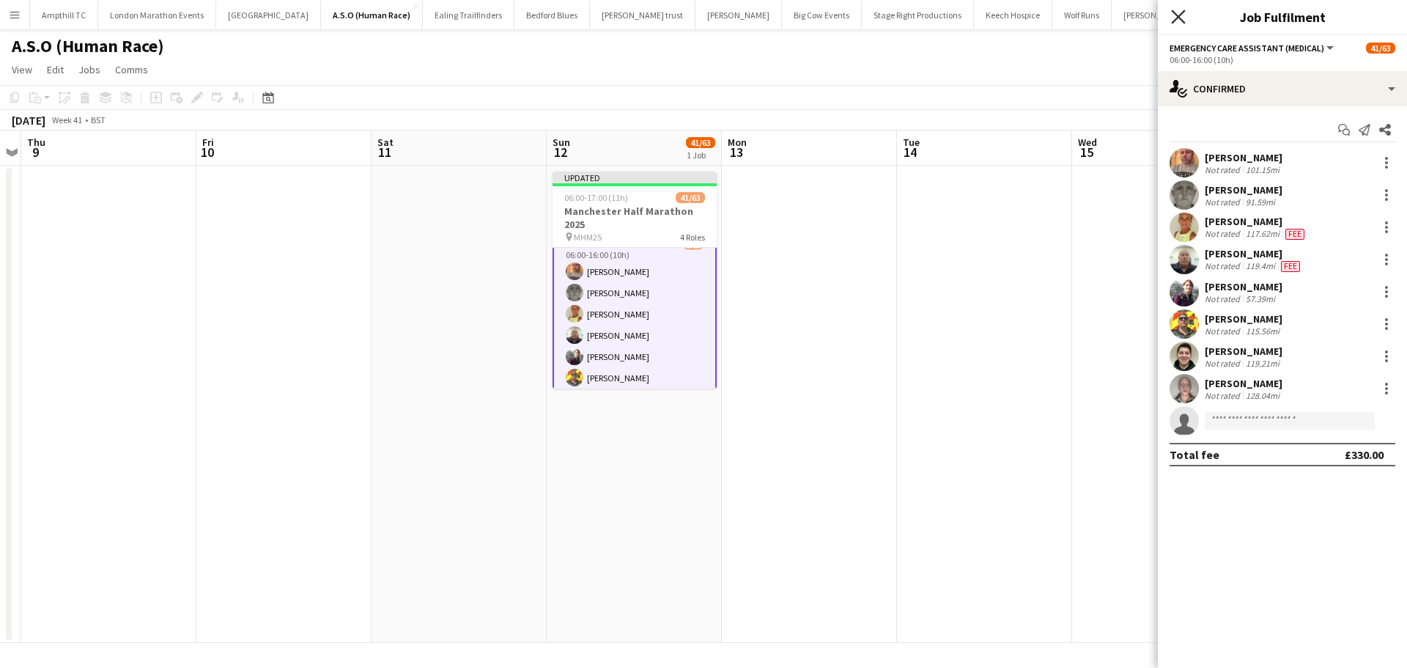
click at [1181, 19] on icon at bounding box center [1178, 17] width 14 height 14
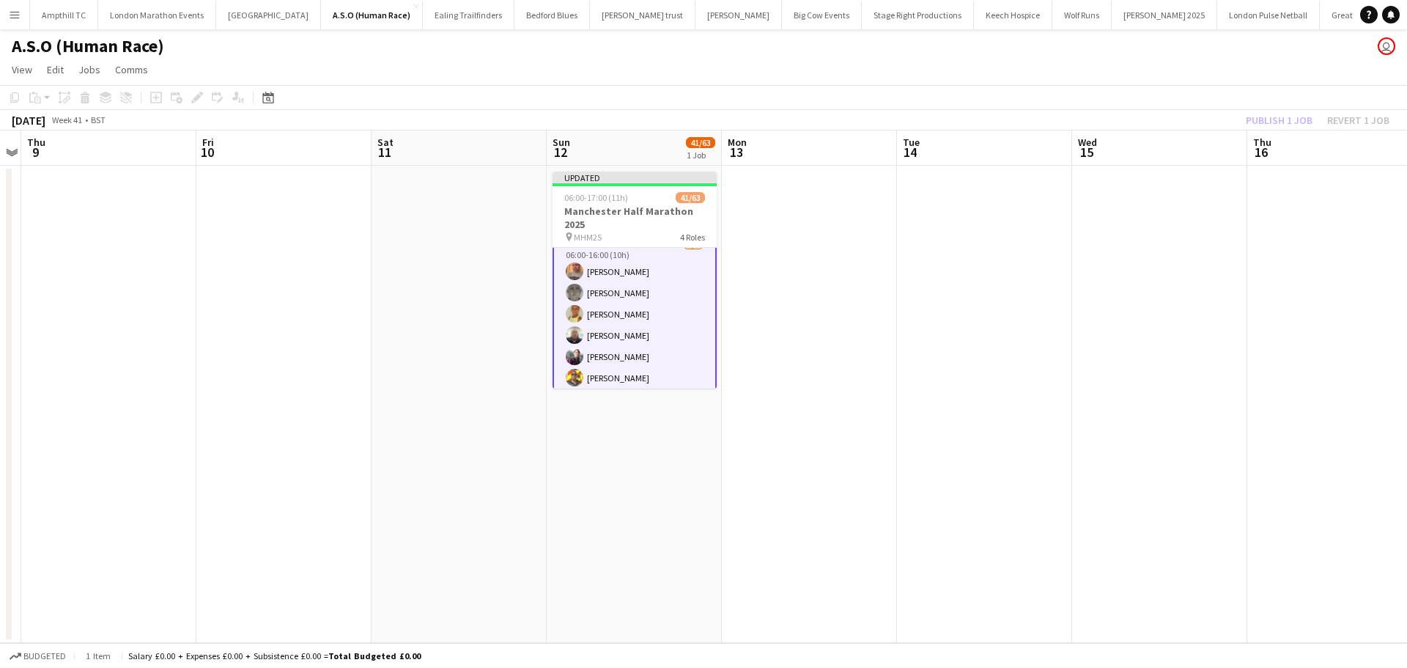
click at [1163, 244] on app-date-cell at bounding box center [1159, 404] width 175 height 477
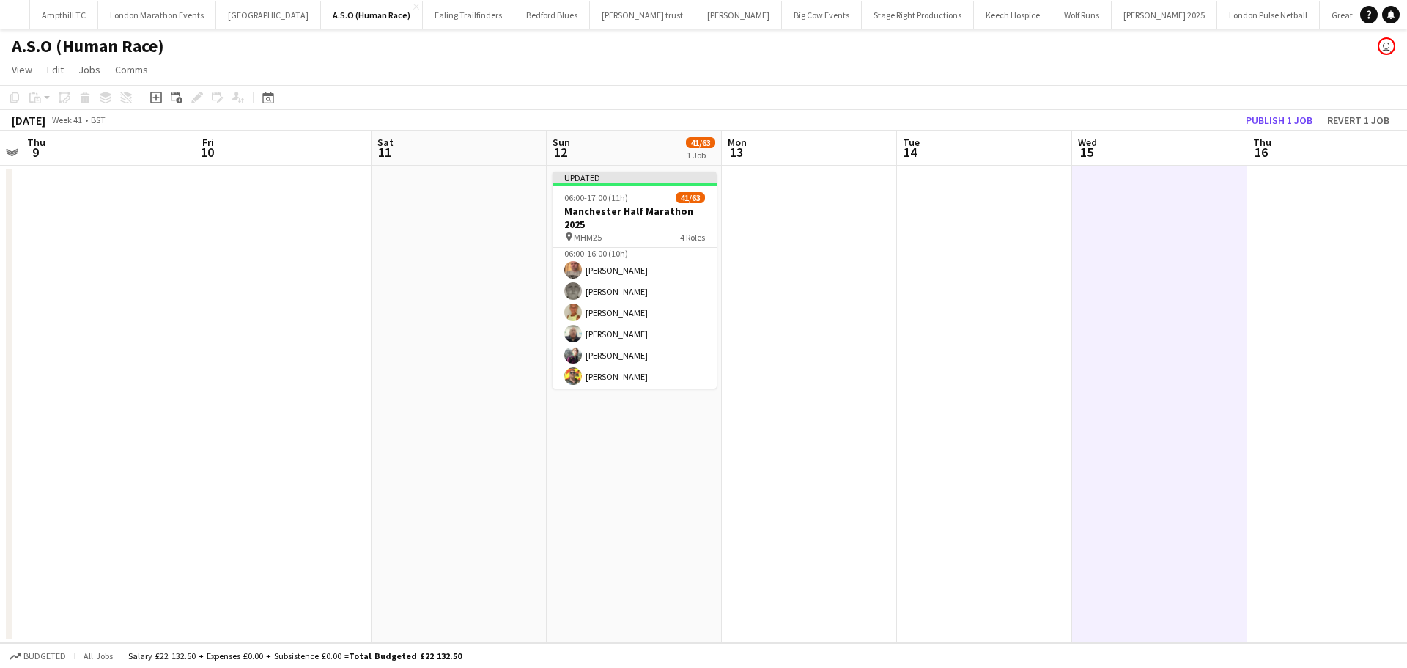
scroll to position [147, 0]
click at [1284, 122] on button "Publish 1 job" at bounding box center [1279, 120] width 78 height 19
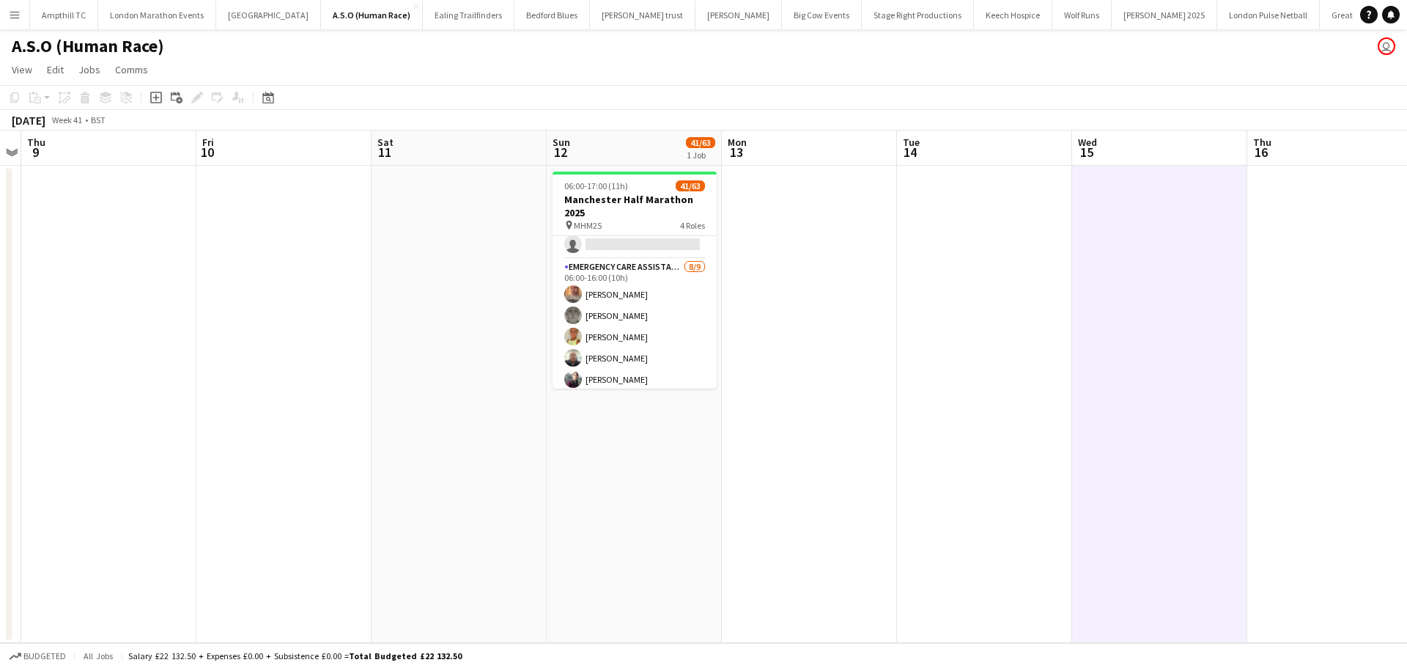
scroll to position [0, 0]
